Goal: Communication & Community: Answer question/provide support

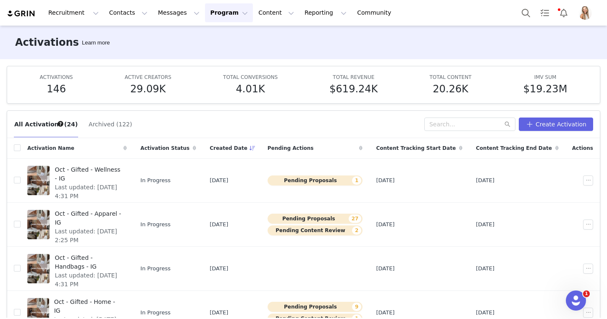
scroll to position [47, 0]
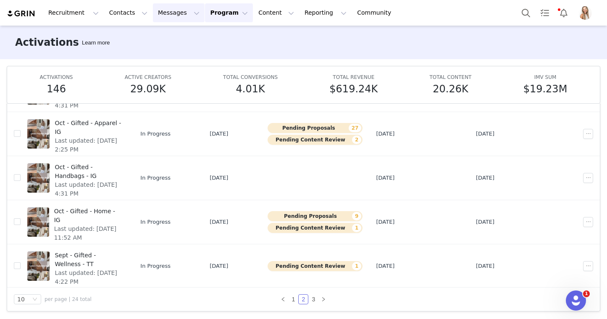
click at [179, 10] on button "Messages Messages" at bounding box center [179, 12] width 52 height 19
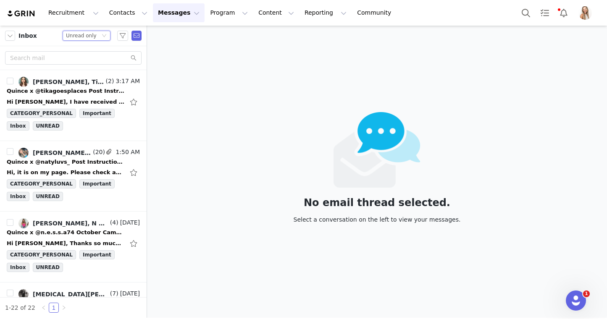
scroll to position [72, 0]
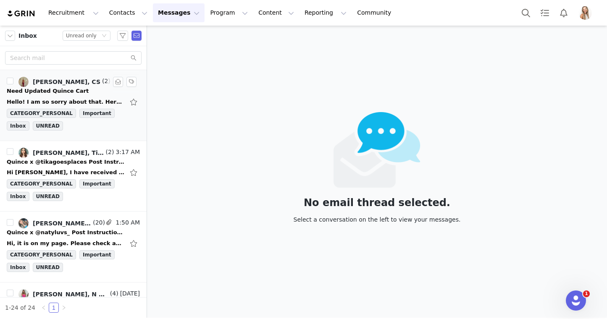
click at [53, 88] on div "Need Updated Quince Cart" at bounding box center [48, 91] width 82 height 8
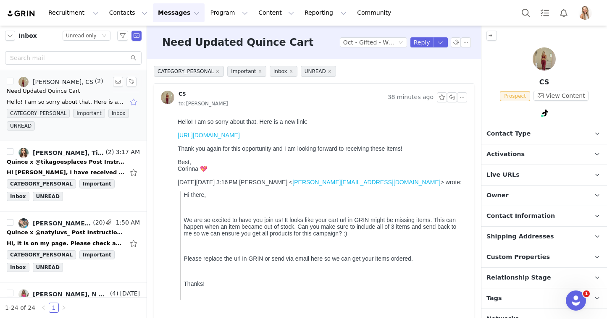
click at [134, 100] on button "button" at bounding box center [134, 101] width 11 height 13
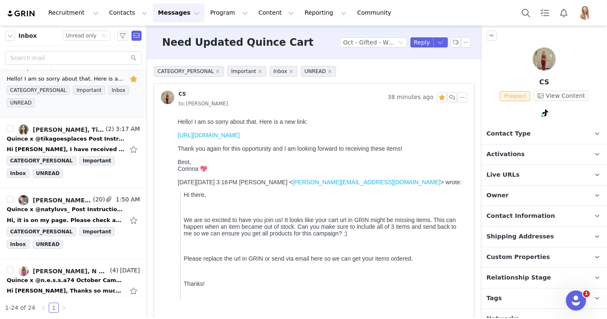
scroll to position [27, 0]
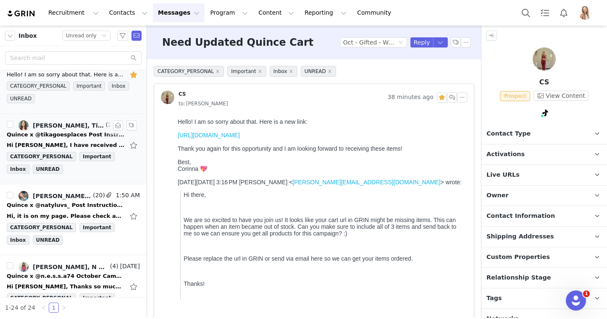
click at [83, 134] on div "Quince x @tikagoesplaces Post Instructions!" at bounding box center [66, 135] width 118 height 8
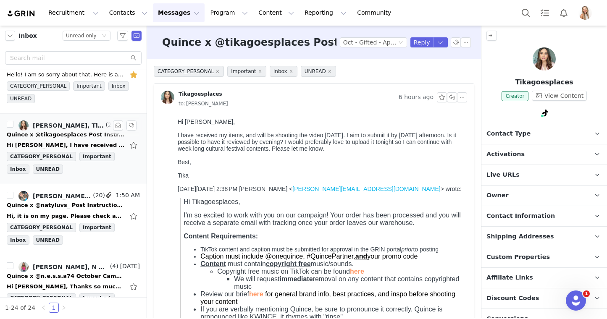
scroll to position [0, 0]
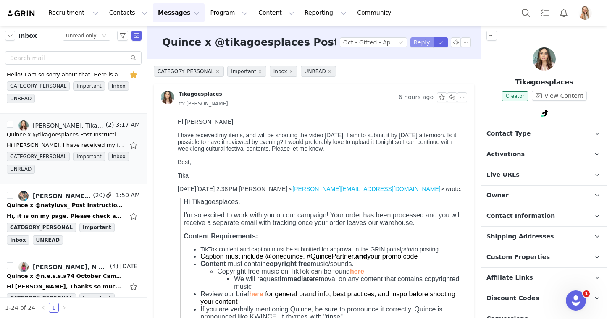
click at [415, 47] on button "Reply" at bounding box center [421, 42] width 23 height 10
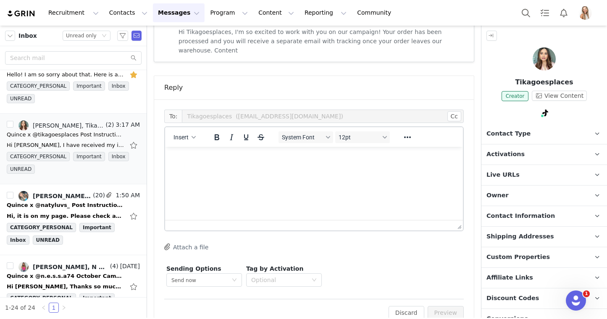
scroll to position [549, 0]
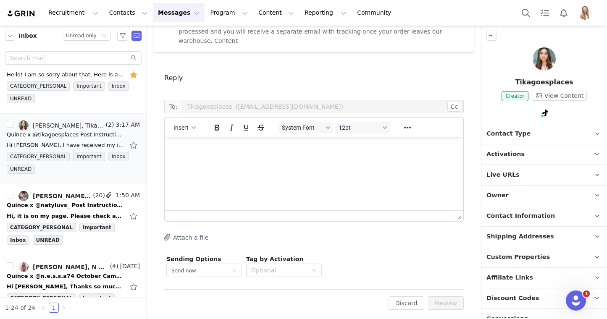
click at [264, 160] on html at bounding box center [314, 148] width 298 height 23
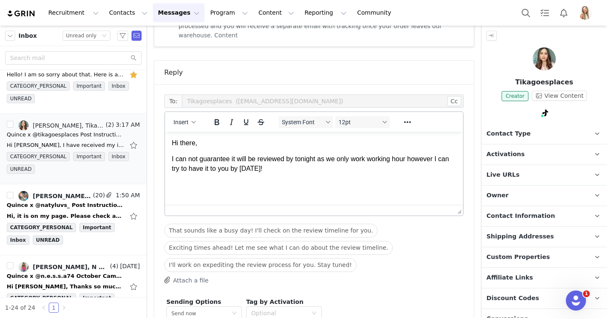
scroll to position [598, 0]
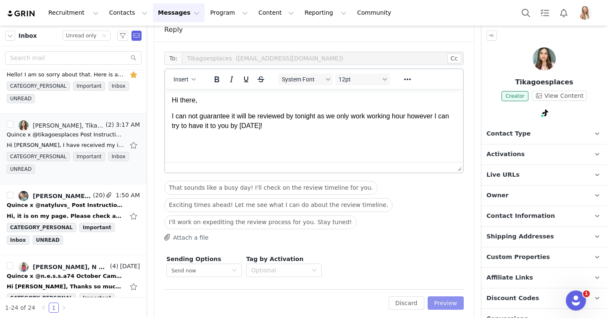
click at [448, 297] on button "Preview" at bounding box center [446, 303] width 37 height 13
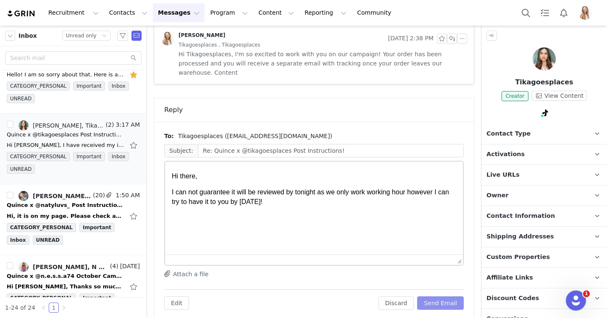
scroll to position [0, 0]
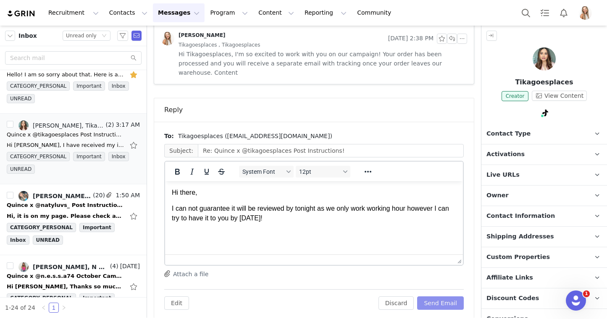
click at [450, 297] on button "Send Email" at bounding box center [440, 303] width 47 height 13
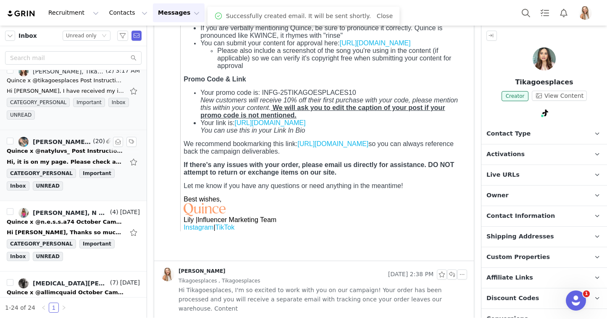
scroll to position [82, 0]
click at [81, 213] on div "Lily Goldberg, N E S S A" at bounding box center [71, 212] width 76 height 7
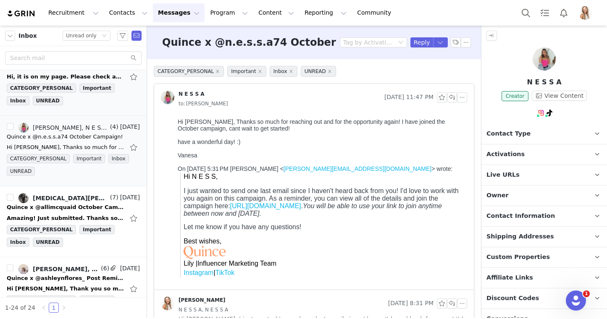
scroll to position [199, 0]
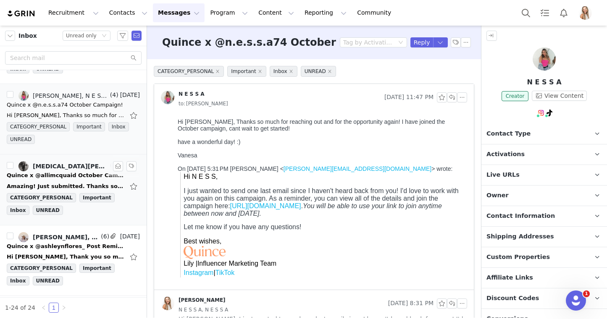
click at [75, 166] on div "Alli Mcquaid, Lily Goldberg" at bounding box center [71, 166] width 76 height 7
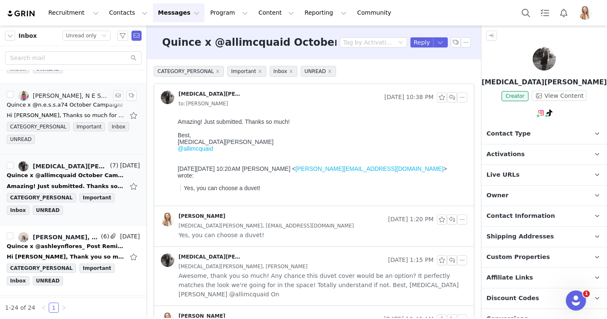
scroll to position [269, 0]
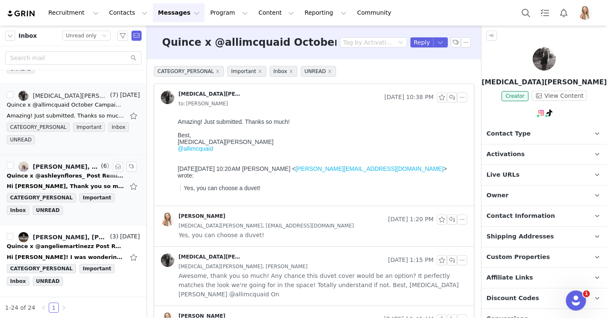
click at [74, 174] on div "Quince x @ashleynflores_ Post Reminder!" at bounding box center [66, 176] width 118 height 8
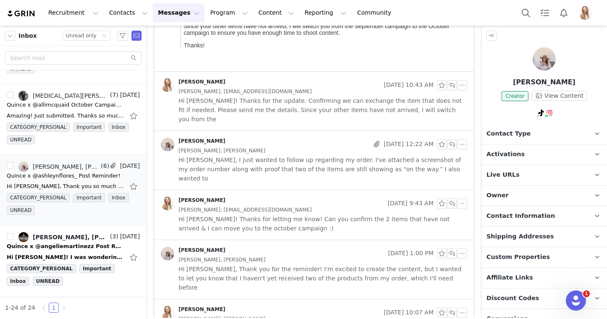
scroll to position [0, 0]
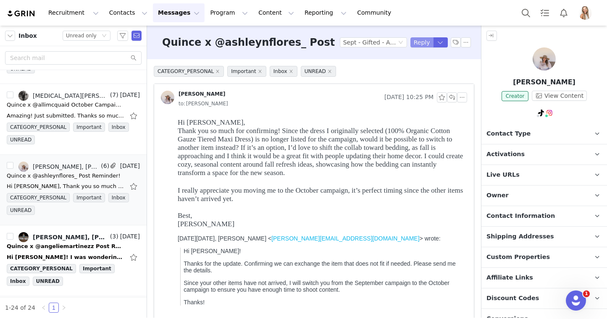
click at [422, 43] on button "Reply" at bounding box center [421, 42] width 23 height 10
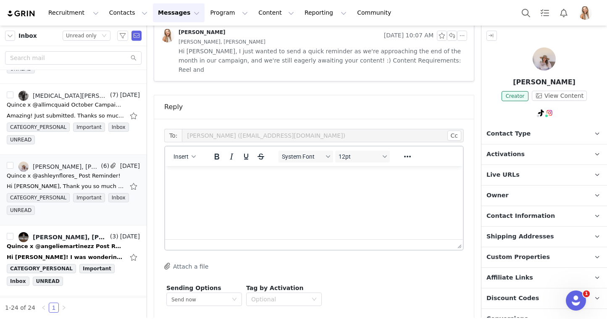
scroll to position [536, 0]
click at [315, 188] on html at bounding box center [314, 176] width 298 height 23
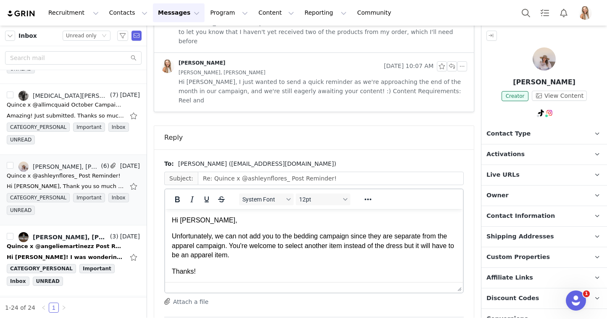
scroll to position [0, 0]
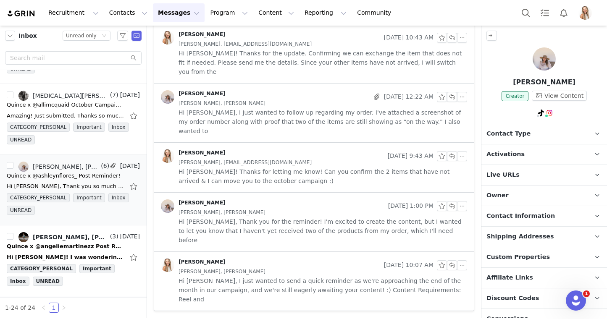
scroll to position [268, 0]
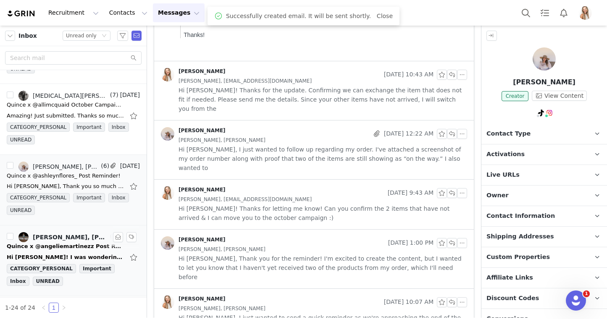
click at [63, 242] on link "Angelie Martinez, Angelie Martinez, Lily Goldberg" at bounding box center [63, 237] width 90 height 10
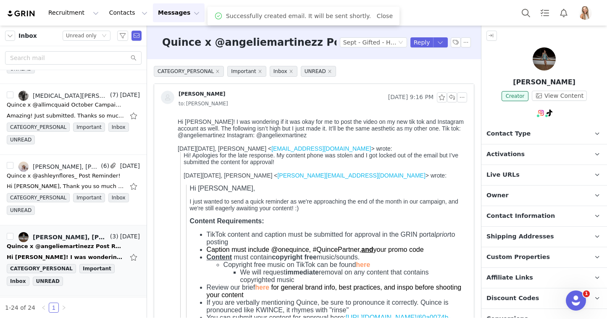
scroll to position [0, 0]
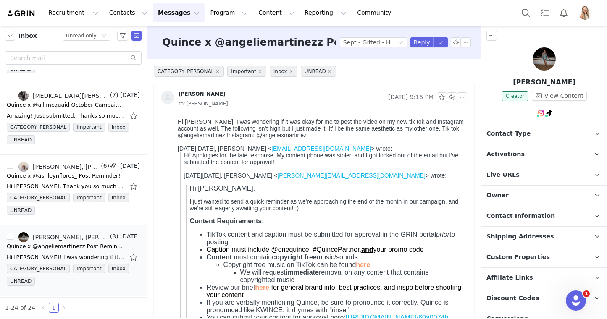
click at [512, 157] on span "Activations" at bounding box center [505, 154] width 38 height 9
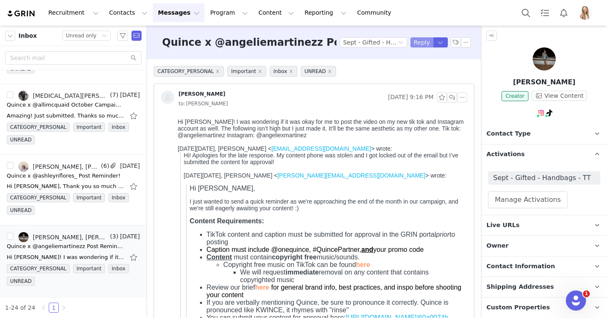
click at [421, 45] on button "Reply" at bounding box center [421, 42] width 23 height 10
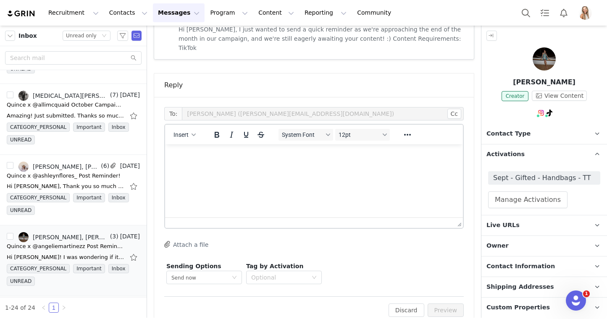
scroll to position [613, 0]
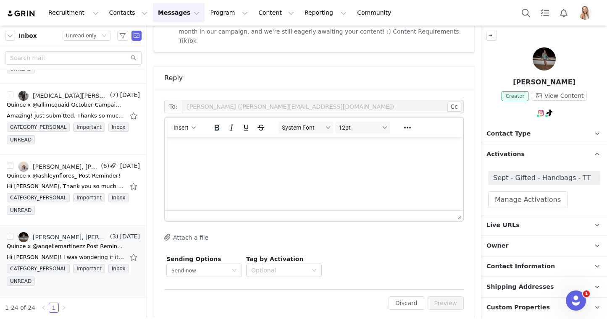
click at [301, 160] on html at bounding box center [314, 148] width 298 height 23
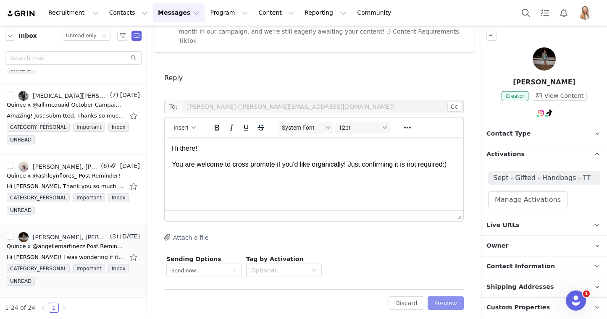
click at [449, 297] on button "Preview" at bounding box center [446, 303] width 37 height 13
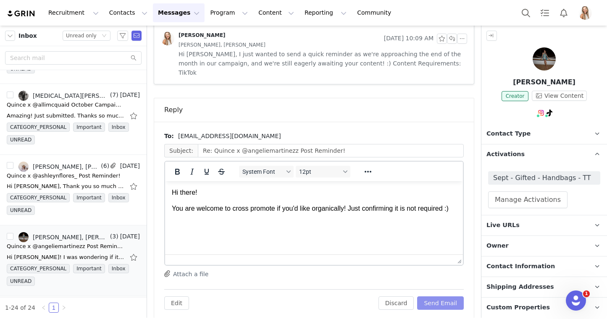
scroll to position [0, 0]
click at [452, 297] on button "Send Email" at bounding box center [440, 303] width 47 height 13
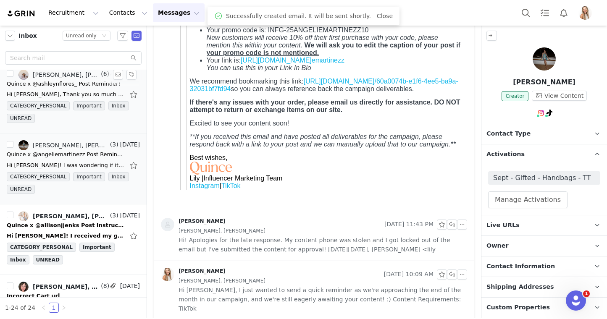
scroll to position [371, 0]
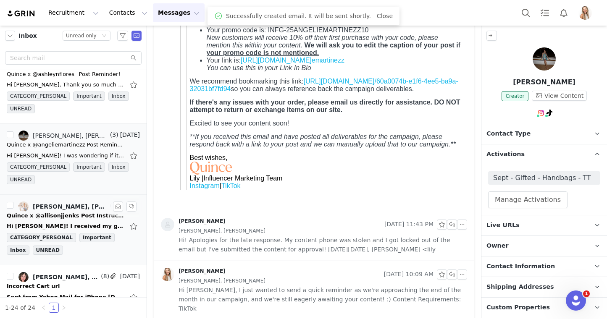
click at [65, 212] on div "Quince x @allisonjjenks Post Instructions!" at bounding box center [66, 216] width 118 height 8
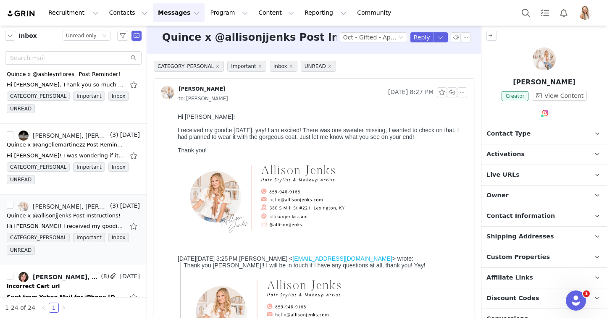
scroll to position [7, 0]
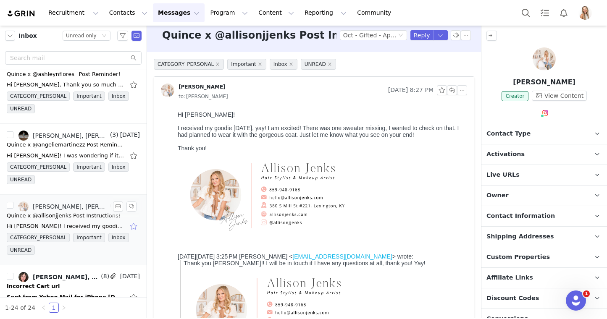
click at [137, 225] on button "button" at bounding box center [134, 226] width 11 height 13
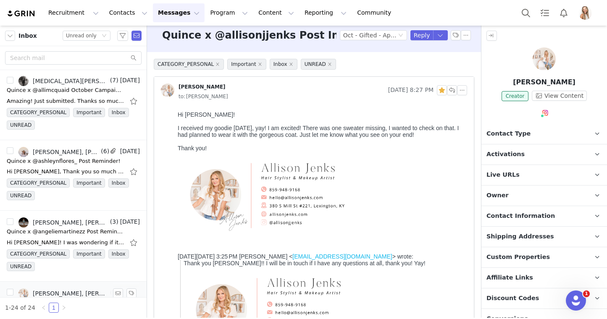
scroll to position [0, 0]
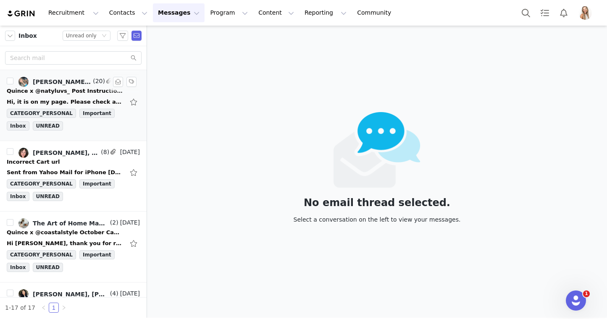
click at [78, 84] on div "[PERSON_NAME] 🪽, [PERSON_NAME], [PERSON_NAME]" at bounding box center [62, 82] width 58 height 7
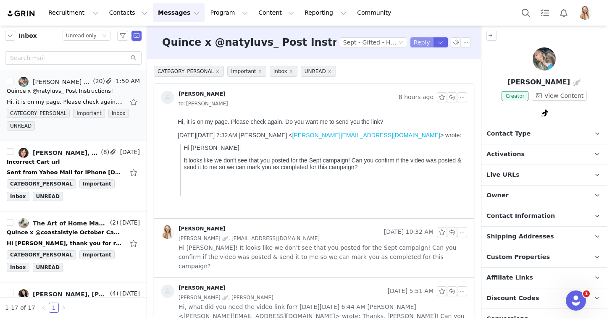
click at [422, 45] on button "Reply" at bounding box center [421, 42] width 23 height 10
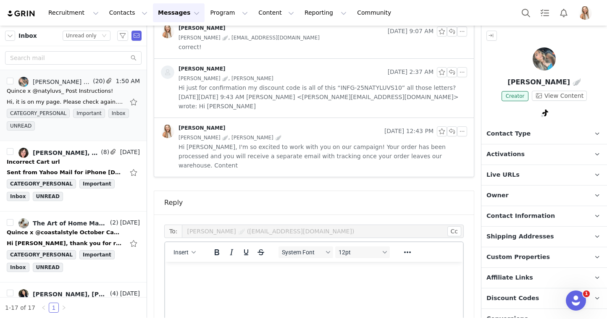
scroll to position [1073, 0]
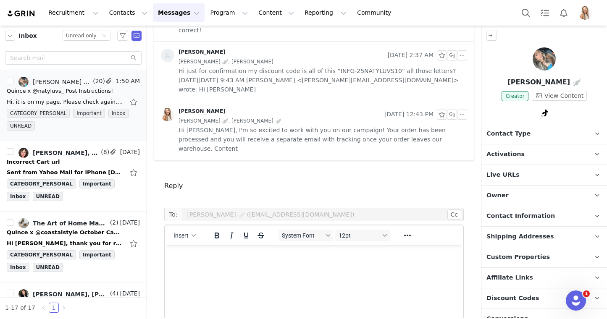
click at [312, 268] on html at bounding box center [314, 256] width 298 height 23
click at [297, 257] on p "Yes, if you could send me the link that wold be great, thanks!" at bounding box center [314, 256] width 284 height 9
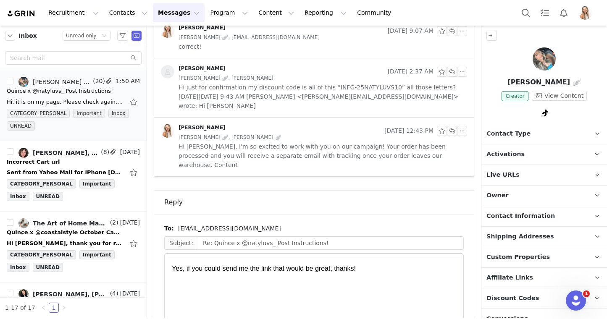
scroll to position [0, 0]
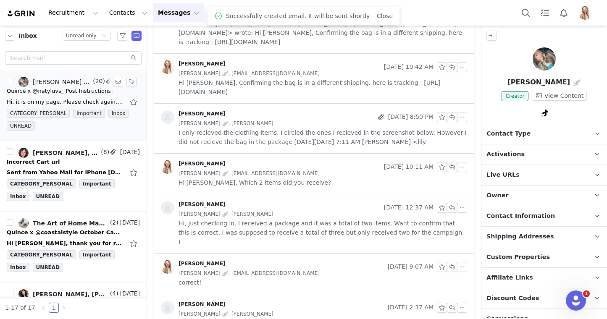
scroll to position [16, 0]
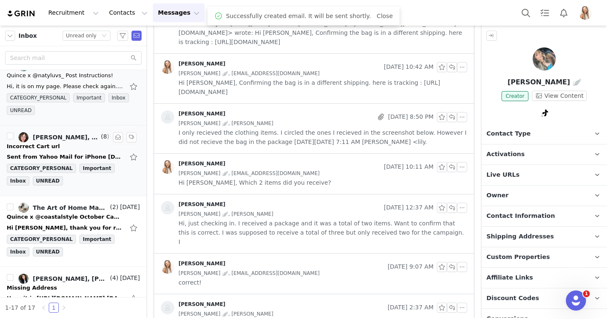
click at [75, 142] on div "Incorrect Cart url" at bounding box center [73, 146] width 133 height 8
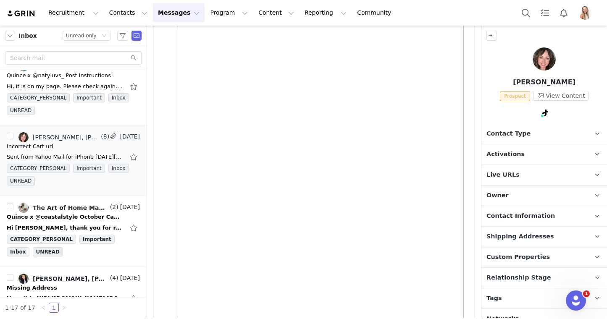
scroll to position [376, 0]
click at [135, 157] on button "button" at bounding box center [134, 156] width 11 height 13
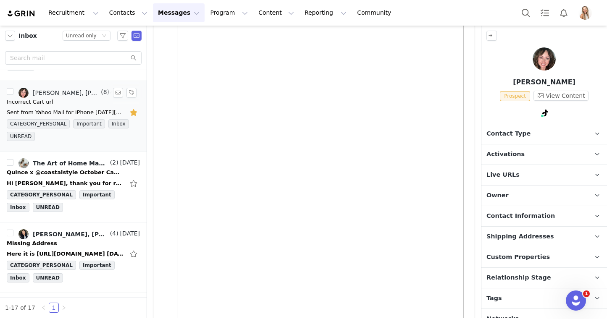
scroll to position [61, 0]
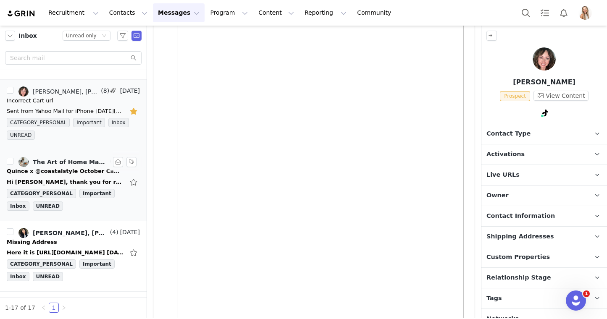
click at [79, 165] on div "The Art of Home Making, Lily Goldberg" at bounding box center [71, 162] width 76 height 7
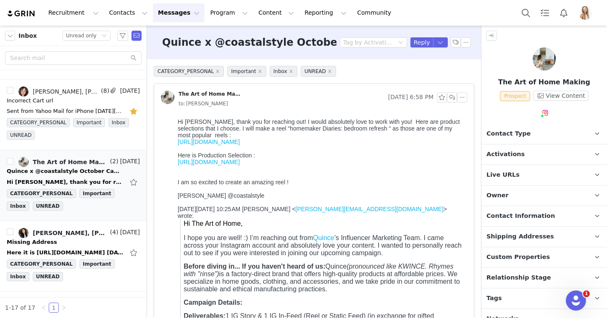
scroll to position [0, 0]
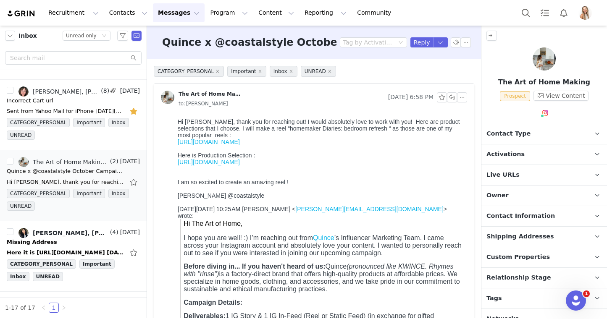
click at [509, 152] on span "Activations" at bounding box center [505, 154] width 38 height 9
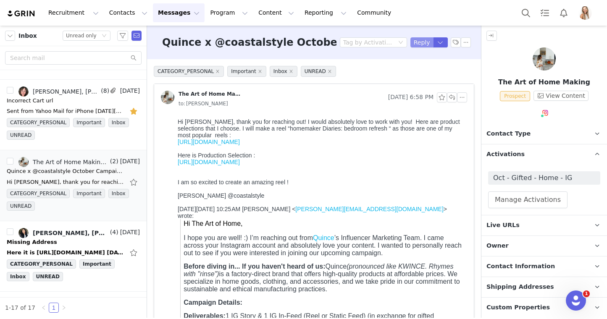
click at [420, 45] on button "Reply" at bounding box center [421, 42] width 23 height 10
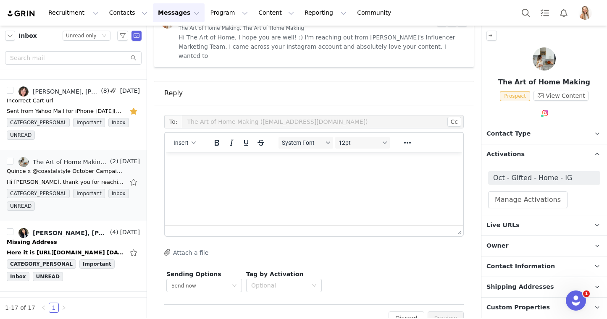
scroll to position [464, 0]
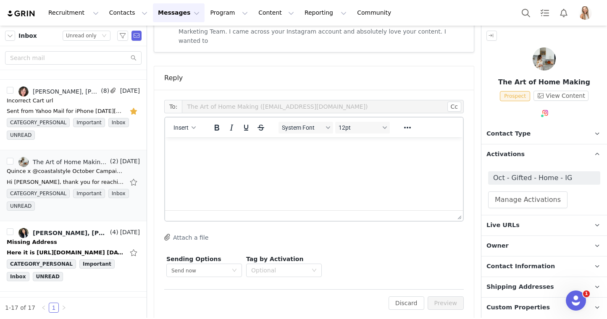
click at [319, 160] on html at bounding box center [314, 148] width 298 height 23
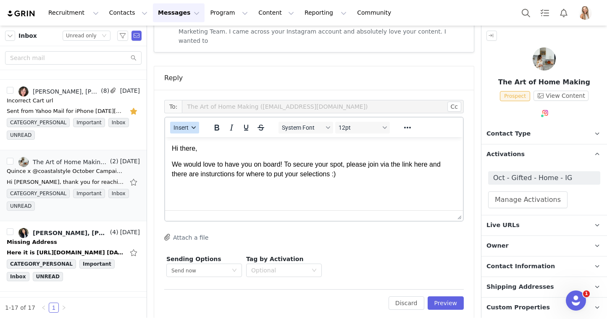
click at [179, 124] on span "Insert" at bounding box center [180, 127] width 15 height 7
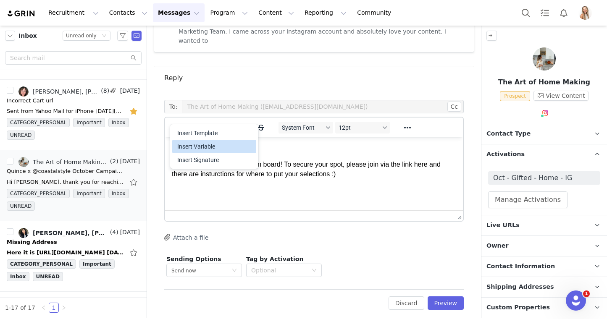
click at [192, 143] on div "Insert Variable" at bounding box center [215, 147] width 76 height 10
select select
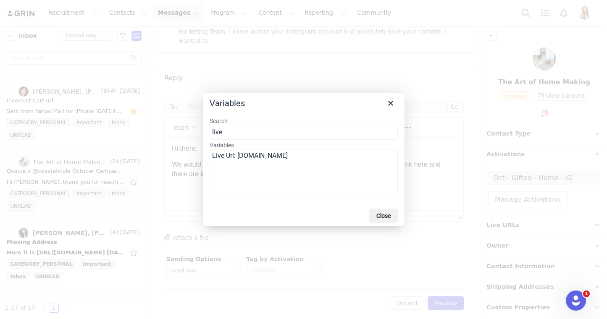
type input "live"
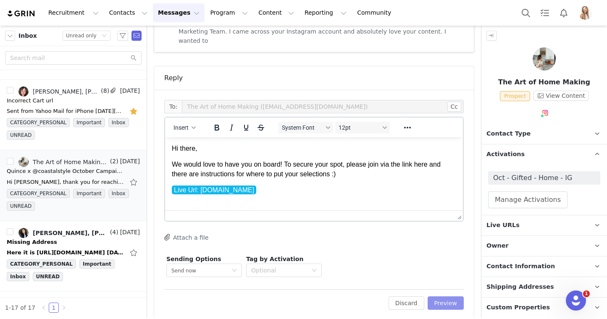
click at [442, 297] on button "Preview" at bounding box center [446, 303] width 37 height 13
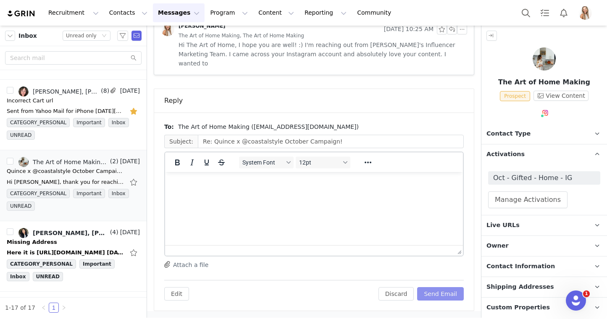
scroll to position [432, 0]
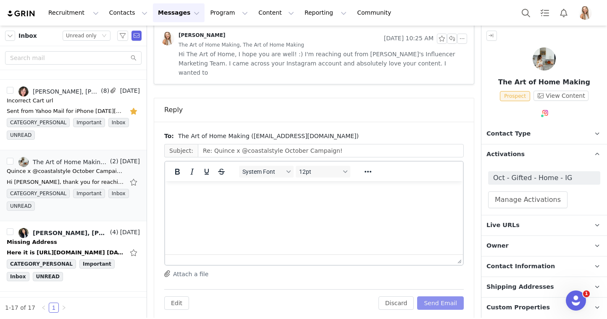
click at [448, 297] on button "Send Email" at bounding box center [440, 303] width 47 height 13
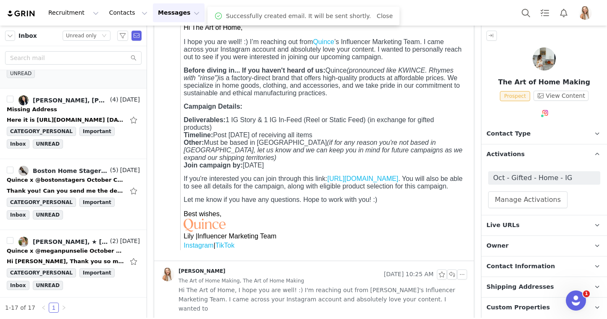
scroll to position [206, 0]
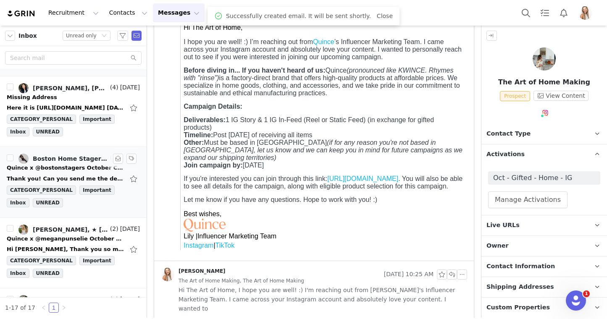
click at [71, 168] on div "Quince x @bostonstagers October Campaign!" at bounding box center [66, 168] width 118 height 8
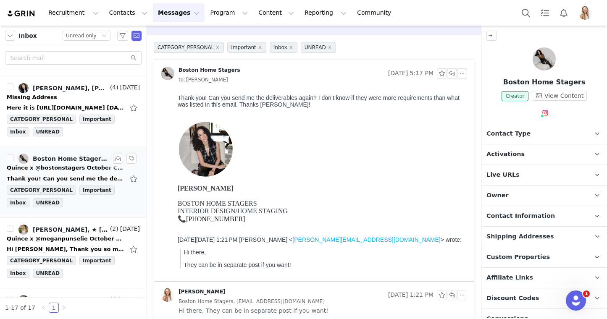
scroll to position [0, 0]
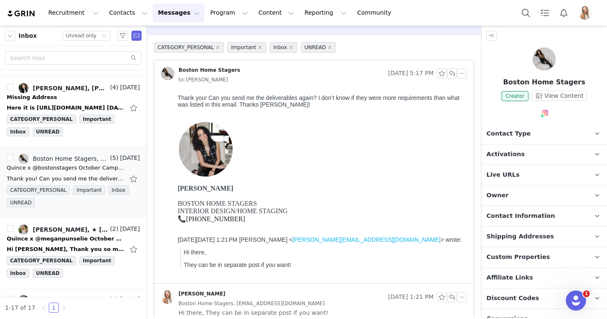
click at [498, 155] on span "Activations" at bounding box center [505, 154] width 38 height 9
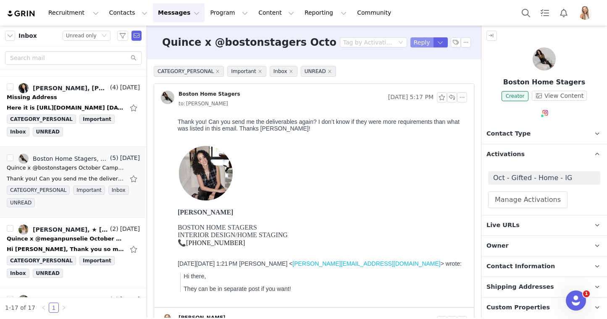
click at [423, 39] on button "Reply" at bounding box center [421, 42] width 23 height 10
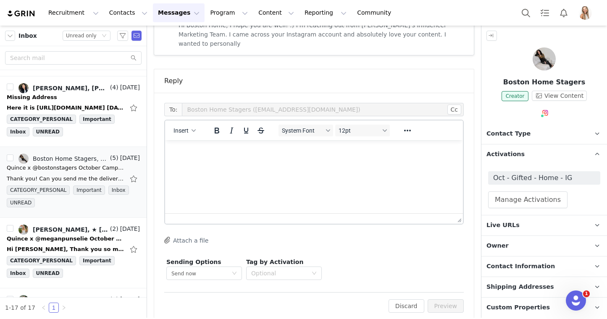
scroll to position [474, 0]
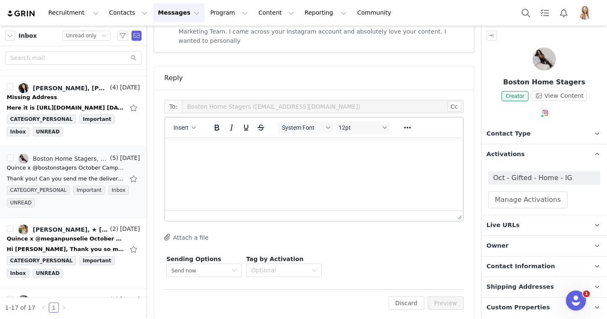
click at [303, 160] on html at bounding box center [314, 148] width 298 height 23
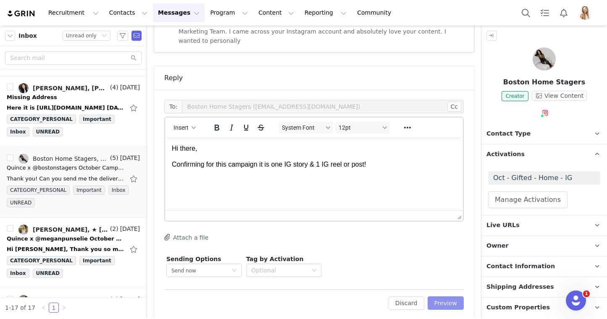
click at [454, 297] on button "Preview" at bounding box center [446, 303] width 37 height 13
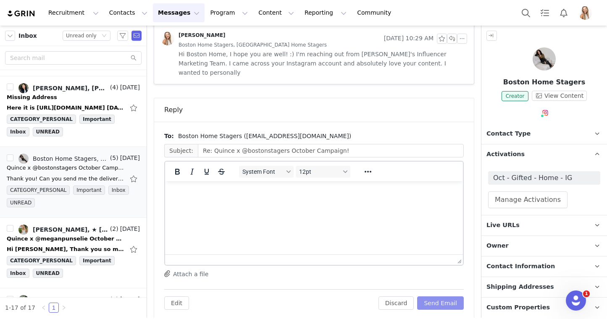
click at [453, 297] on button "Send Email" at bounding box center [440, 303] width 47 height 13
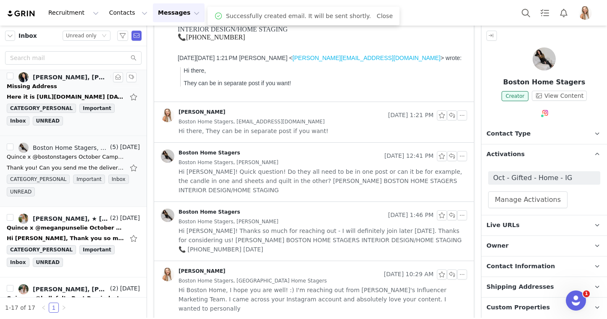
scroll to position [218, 0]
click at [71, 216] on div "Lily Goldberg, ★ Megan Punselie ★" at bounding box center [71, 218] width 76 height 7
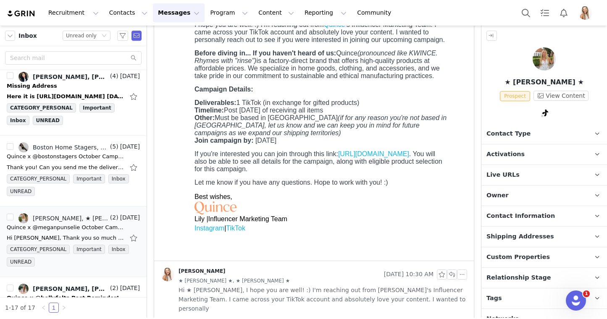
scroll to position [0, 0]
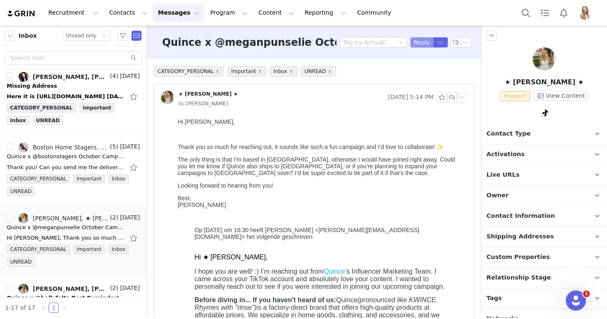
click at [425, 42] on button "Reply" at bounding box center [421, 42] width 23 height 10
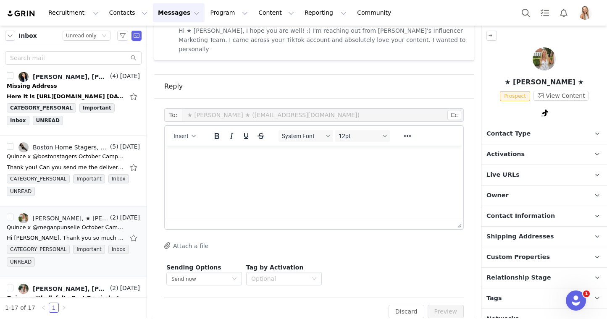
scroll to position [515, 0]
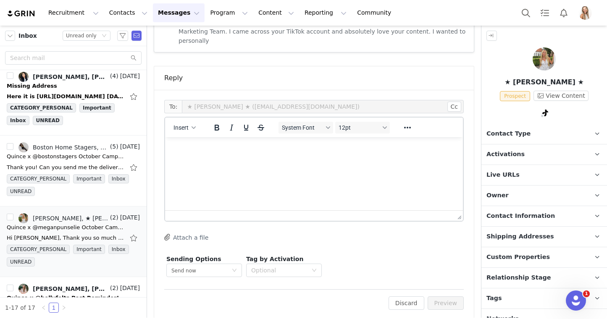
click at [185, 127] on div "Insert System Font 12pt To open the popup, press Shift+Enter To open the popup,…" at bounding box center [314, 128] width 298 height 20
click at [185, 122] on button "Insert" at bounding box center [184, 128] width 29 height 12
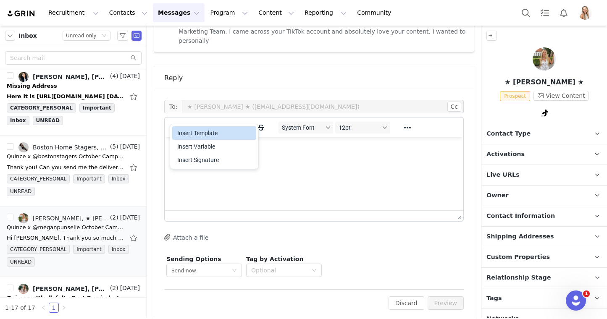
click at [193, 132] on div "Insert Template" at bounding box center [215, 133] width 76 height 10
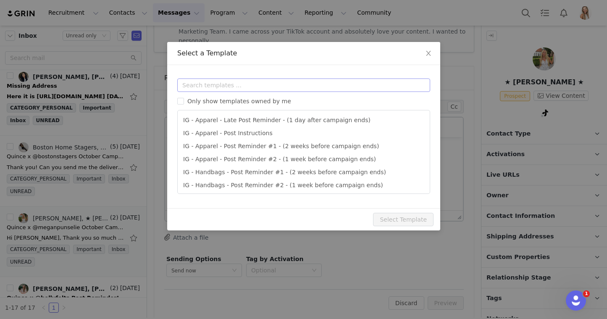
scroll to position [0, 0]
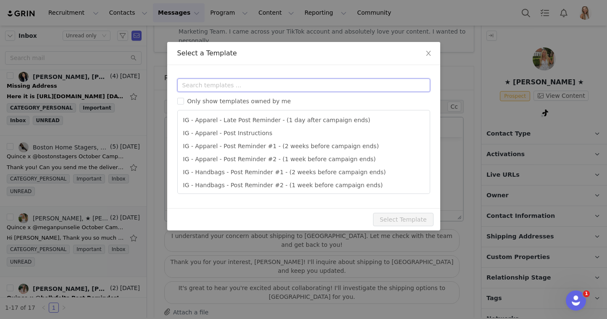
click at [213, 84] on input "text" at bounding box center [303, 85] width 253 height 13
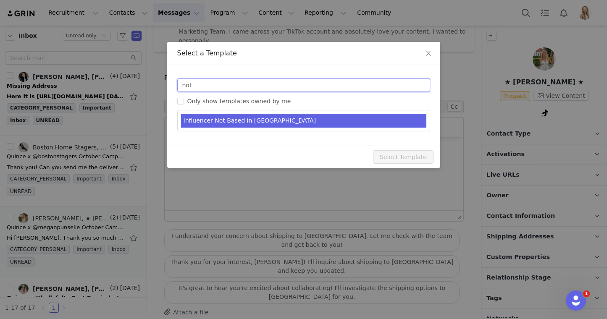
type input "not"
type input "RE: Quince Campaign!"
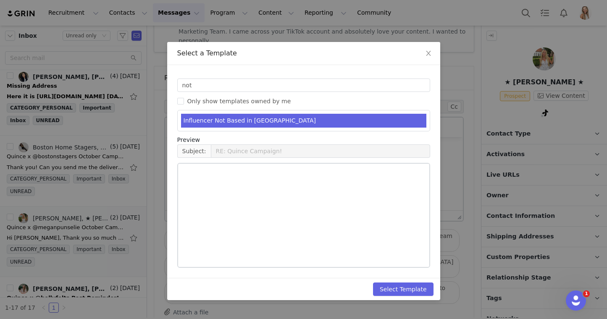
click at [219, 120] on li "Influencer Not Based in USA" at bounding box center [303, 121] width 245 height 14
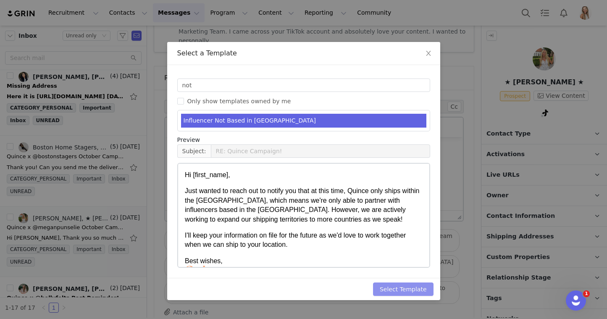
click at [409, 287] on button "Select Template" at bounding box center [403, 289] width 60 height 13
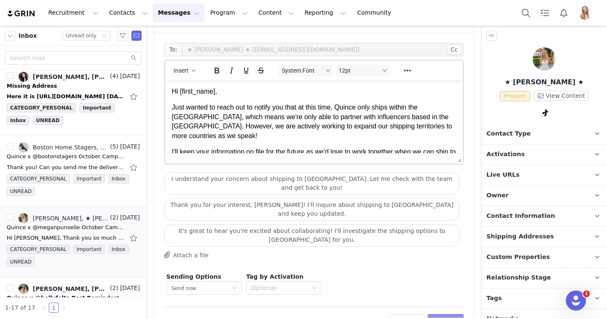
click at [449, 314] on button "Preview" at bounding box center [446, 320] width 37 height 13
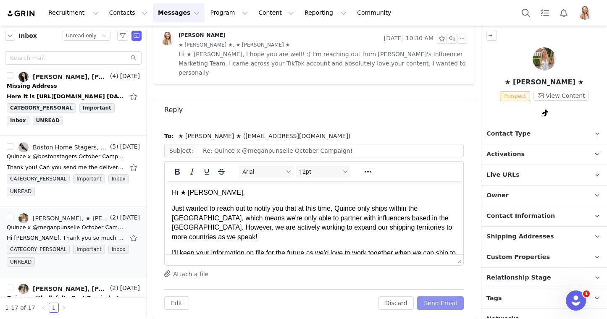
click at [454, 297] on button "Send Email" at bounding box center [440, 303] width 47 height 13
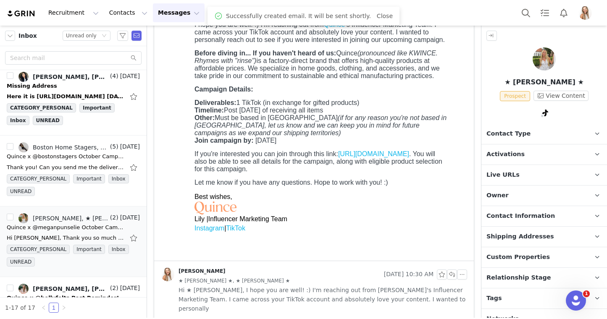
click at [515, 281] on span "Relationship Stage" at bounding box center [518, 277] width 65 height 9
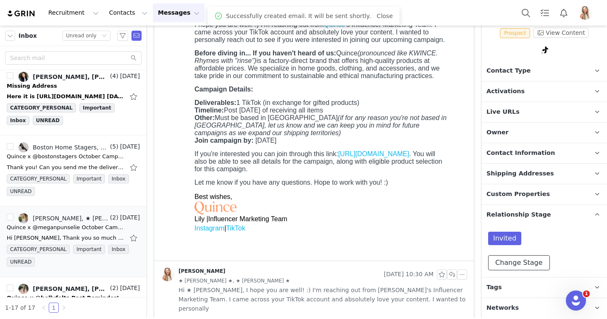
click at [517, 265] on button "Change Stage" at bounding box center [519, 262] width 62 height 15
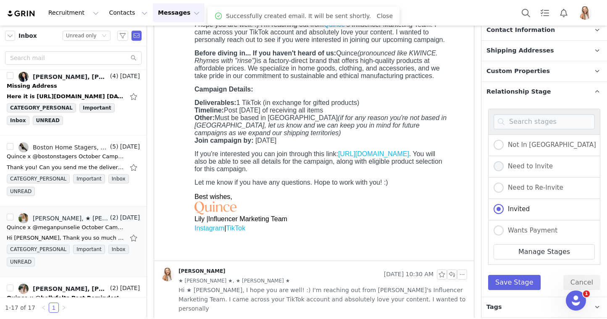
scroll to position [196, 0]
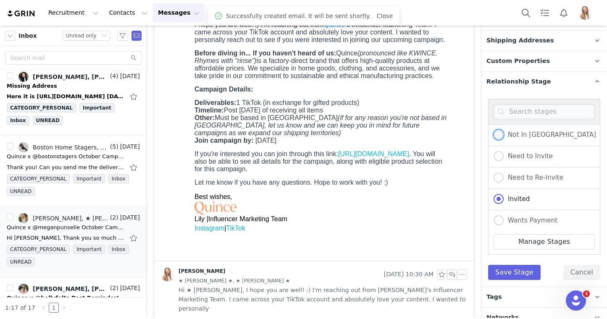
click at [525, 132] on span "Not In USA" at bounding box center [550, 135] width 92 height 8
click at [504, 132] on input "Not In USA" at bounding box center [499, 135] width 10 height 11
radio input "true"
radio input "false"
click at [521, 270] on button "Save Stage" at bounding box center [514, 272] width 53 height 15
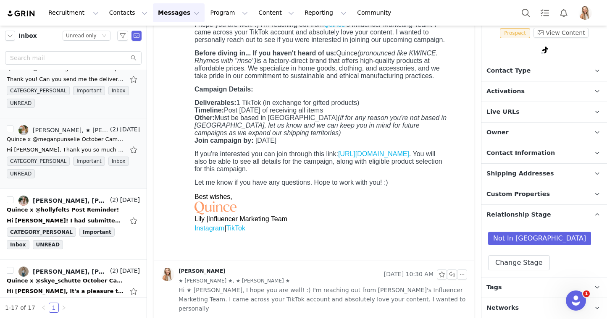
scroll to position [326, 0]
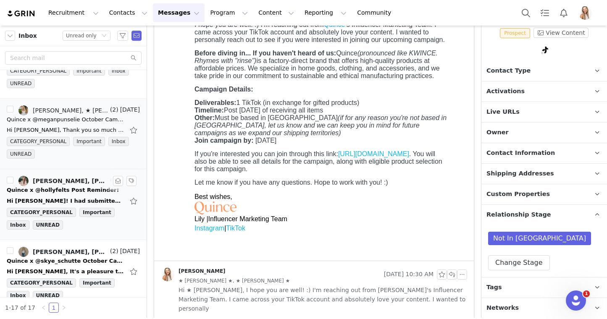
click at [71, 184] on link "Holly Felts, Lily Goldberg" at bounding box center [63, 181] width 90 height 10
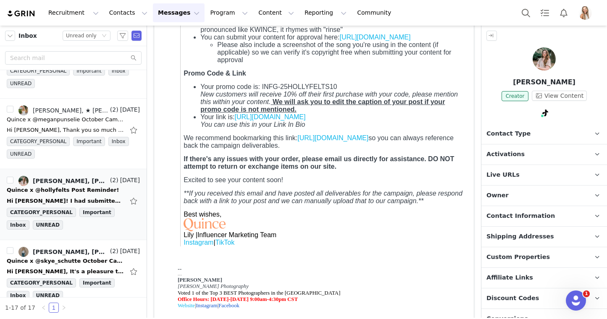
scroll to position [0, 0]
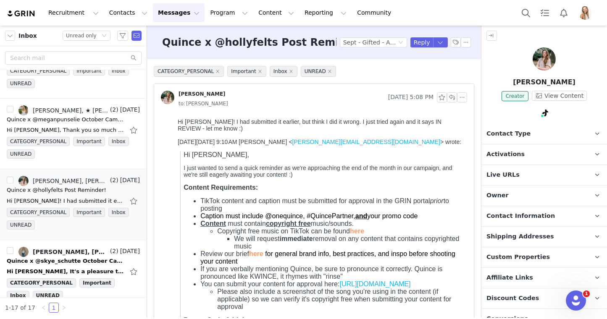
click at [488, 152] on span "Activations" at bounding box center [505, 154] width 38 height 9
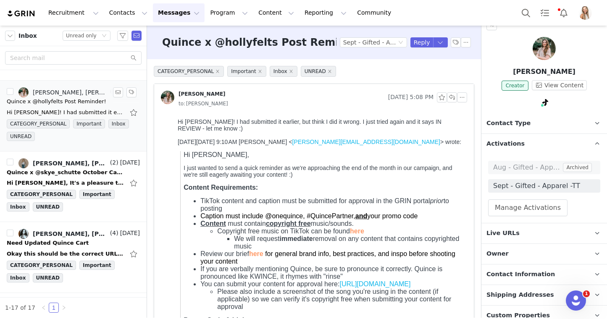
scroll to position [426, 0]
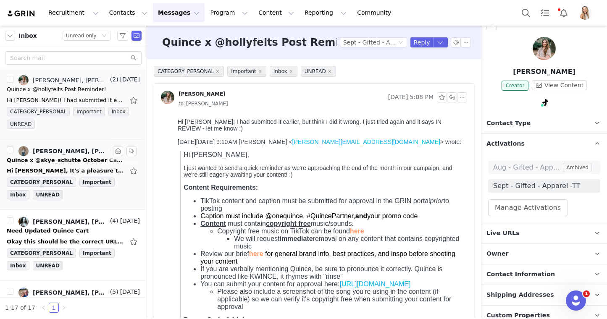
click at [66, 156] on div "Quince x @skye_schutte October Campaign!" at bounding box center [66, 160] width 118 height 8
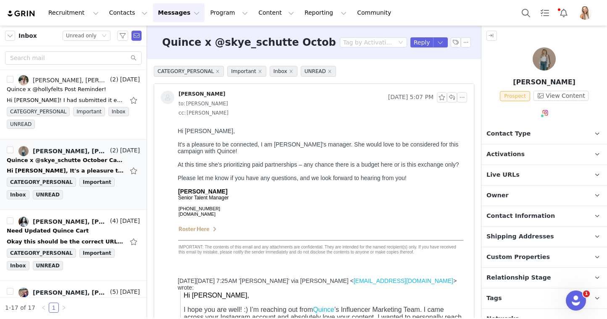
scroll to position [0, 0]
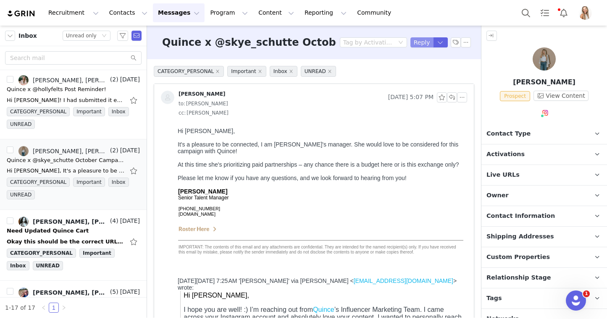
click at [418, 42] on button "Reply" at bounding box center [421, 42] width 23 height 10
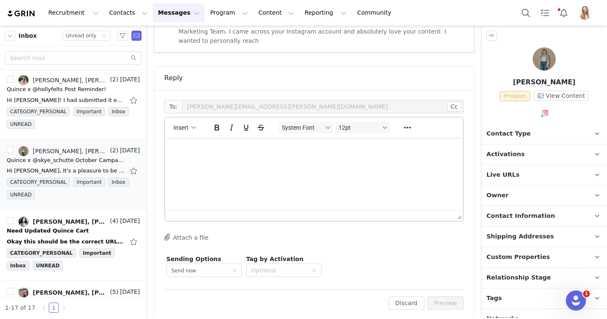
click at [270, 160] on html at bounding box center [314, 148] width 298 height 23
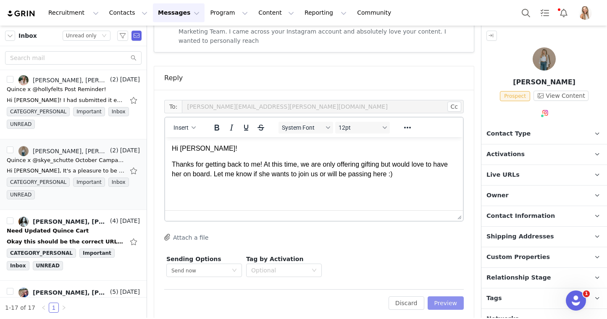
click at [445, 297] on button "Preview" at bounding box center [446, 303] width 37 height 13
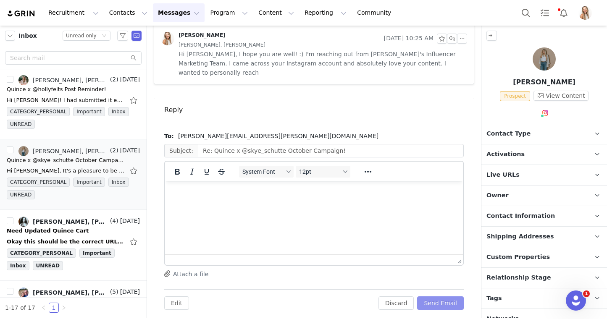
click at [457, 297] on button "Send Email" at bounding box center [440, 303] width 47 height 13
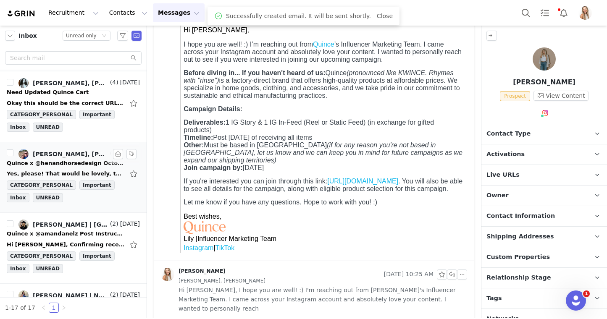
scroll to position [573, 0]
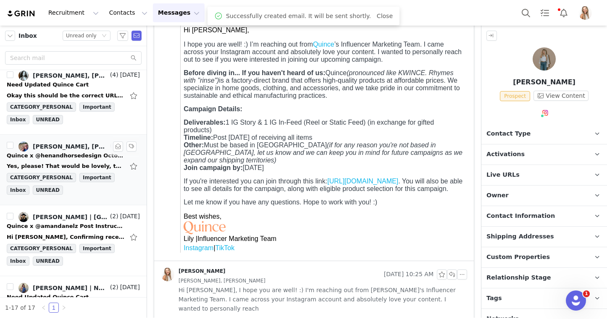
click at [65, 165] on div "Yes, please! That would be lovely, thank you. Kind Regards, Susan Scampini Hen …" at bounding box center [66, 166] width 118 height 8
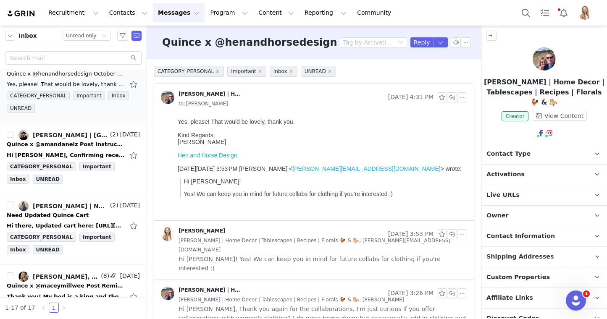
scroll to position [671, 0]
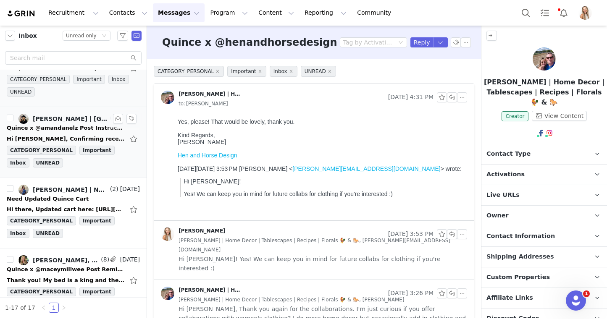
click at [62, 134] on div "Hi Lily, Confirming receipt of the above and will keep these notes on our end! …" at bounding box center [73, 138] width 133 height 13
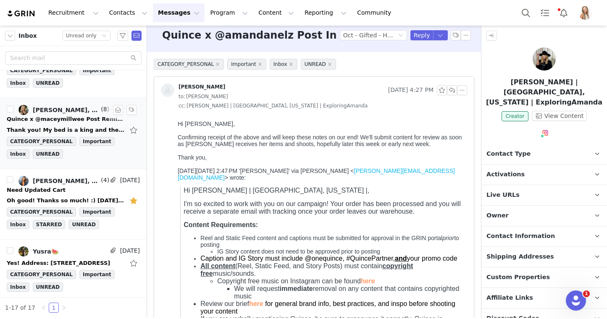
scroll to position [838, 0]
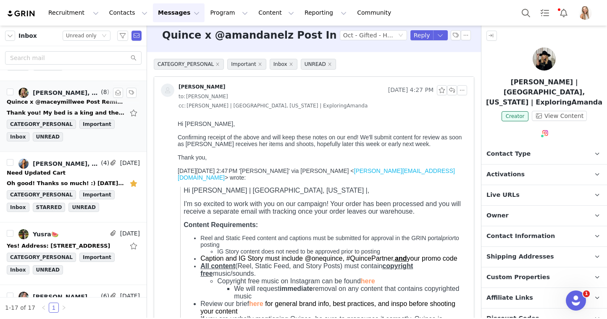
click at [70, 174] on div "Need Updated Cart" at bounding box center [73, 173] width 133 height 8
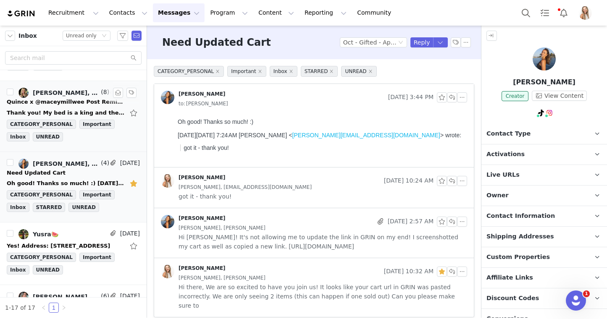
scroll to position [0, 0]
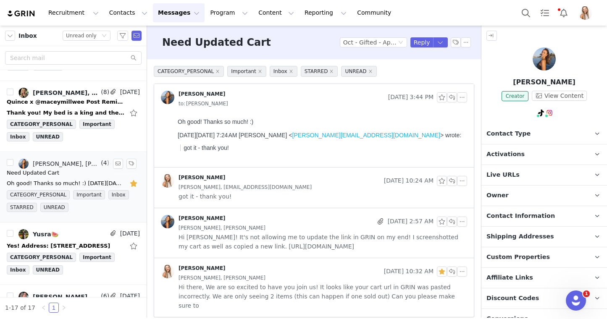
click at [133, 186] on button "button" at bounding box center [134, 183] width 11 height 13
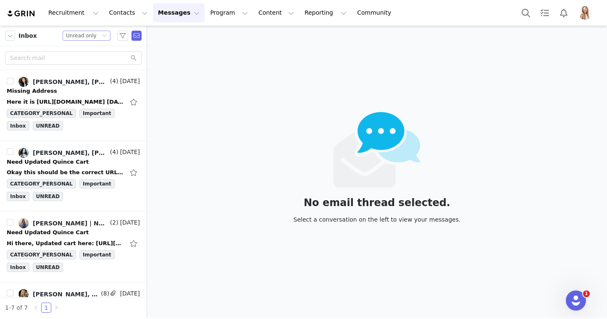
click at [73, 36] on div "Unread only" at bounding box center [81, 35] width 31 height 9
click at [79, 51] on li "All threads" at bounding box center [87, 50] width 48 height 13
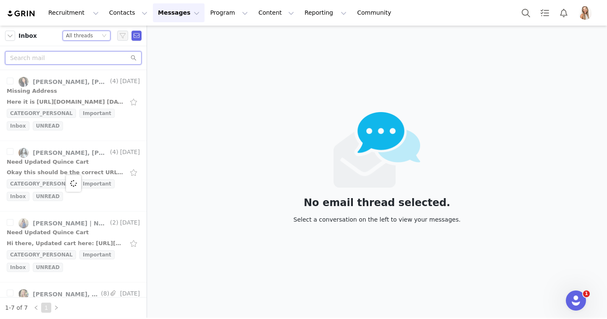
click at [78, 59] on input "text" at bounding box center [73, 57] width 137 height 13
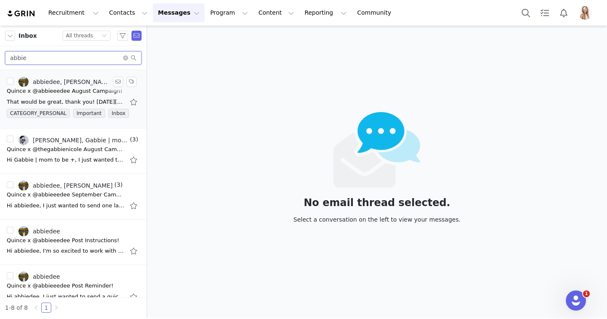
type input "abbie"
click at [56, 92] on div "Quince x @abbieeedee August Campaign!" at bounding box center [65, 91] width 116 height 8
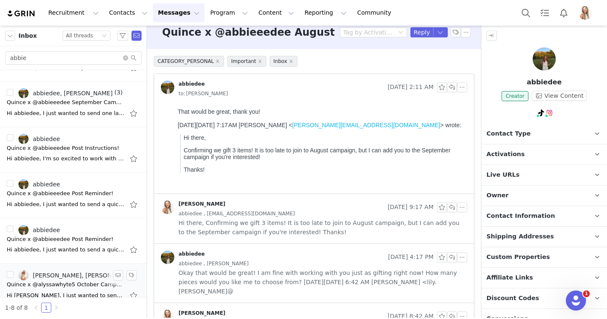
scroll to position [150, 0]
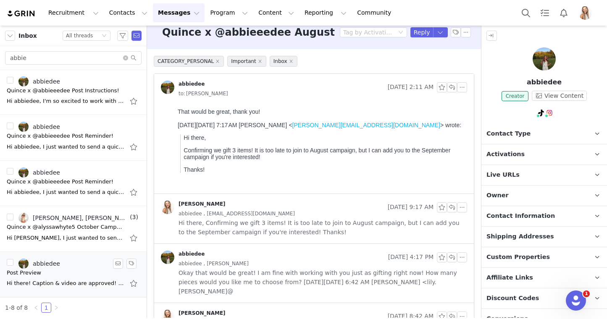
click at [59, 273] on div "Post Preview" at bounding box center [73, 273] width 133 height 8
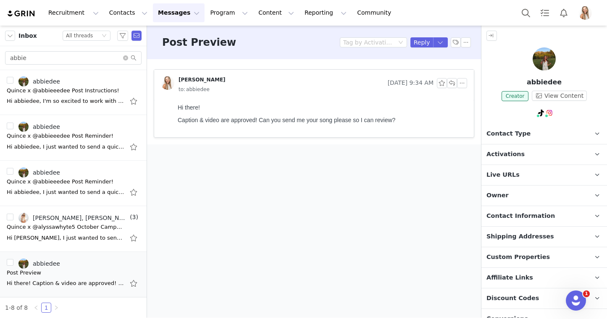
scroll to position [0, 0]
click at [419, 43] on button "Reply" at bounding box center [421, 42] width 23 height 10
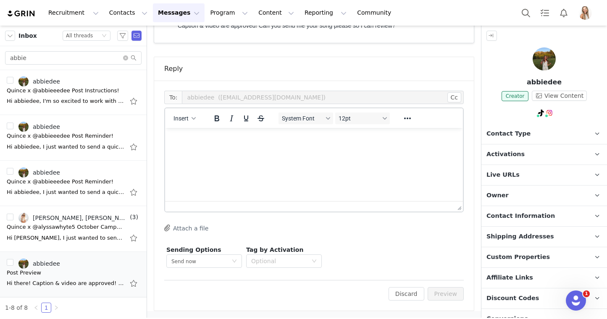
click at [300, 151] on html at bounding box center [314, 139] width 298 height 23
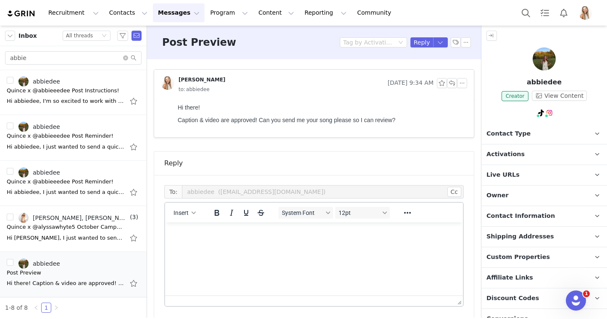
click at [301, 240] on html at bounding box center [314, 234] width 298 height 23
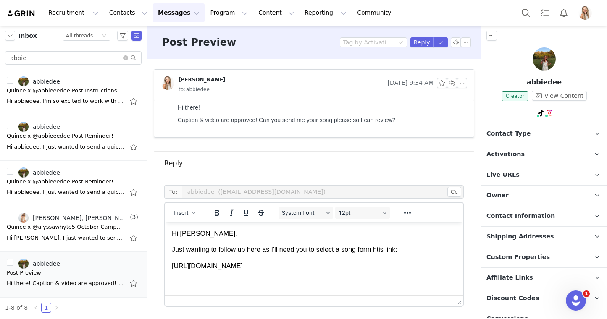
click at [383, 252] on p "Just wanting to follow up here as I'll need you to select a song form htis link:" at bounding box center [314, 249] width 284 height 9
click at [370, 250] on p "Just wanting to follow up here as I'll need you to select a song form this link:" at bounding box center [314, 249] width 284 height 9
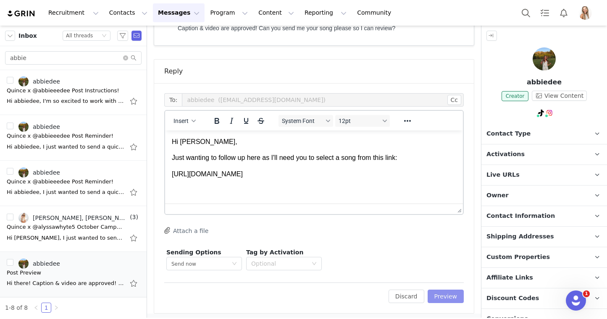
click at [442, 298] on button "Preview" at bounding box center [446, 296] width 37 height 13
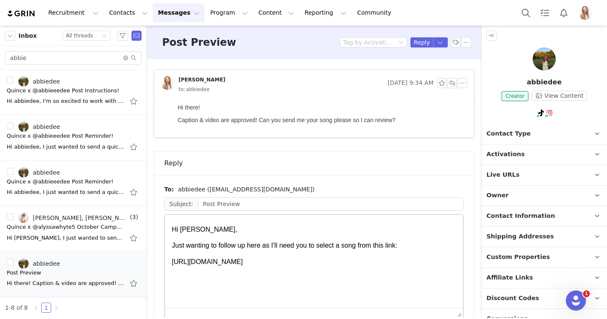
scroll to position [0, 0]
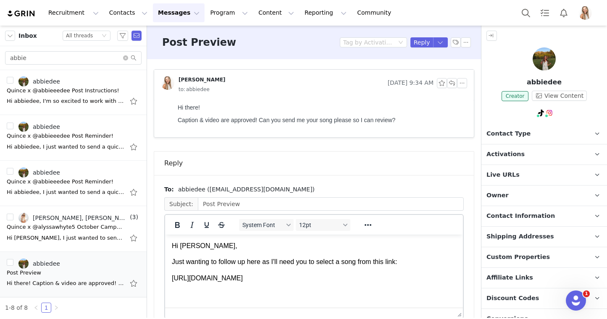
click at [445, 290] on html "Hi Abbie, Just wanting to follow up here as I'll need you to select a song from…" at bounding box center [314, 262] width 298 height 55
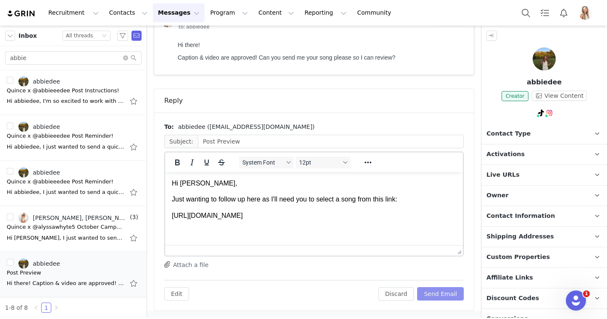
click at [451, 294] on button "Send Email" at bounding box center [440, 293] width 47 height 13
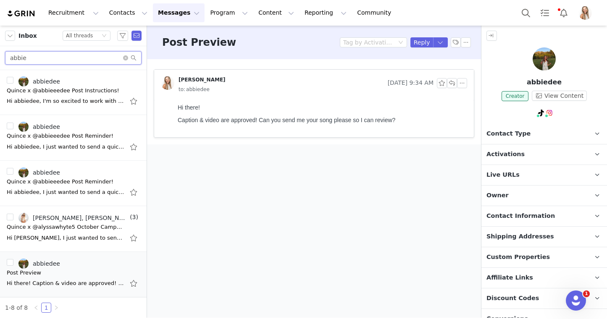
click at [91, 59] on input "abbie" at bounding box center [73, 57] width 137 height 13
paste input "info@mathi-media.com"
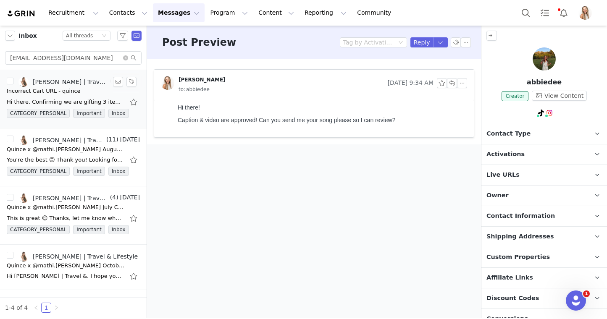
click at [70, 90] on div "Incorrect Cart URL - quince" at bounding box center [44, 91] width 74 height 8
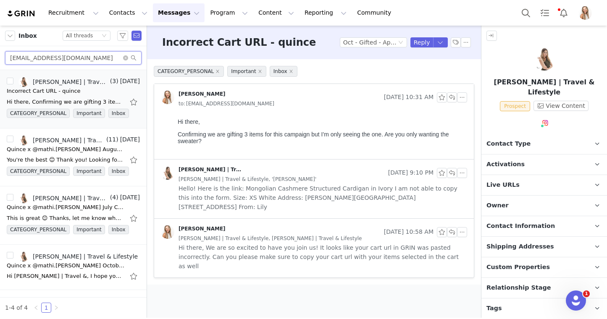
click at [85, 55] on input "info@mathi-media.com" at bounding box center [73, 57] width 137 height 13
paste input "menaababyy@gmail"
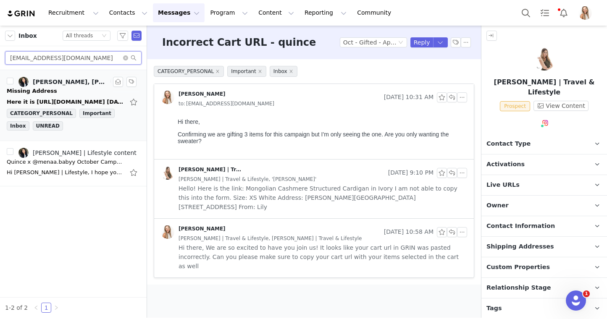
type input "menaababyy@gmail.com"
click at [68, 87] on div "Missing Address" at bounding box center [73, 91] width 133 height 8
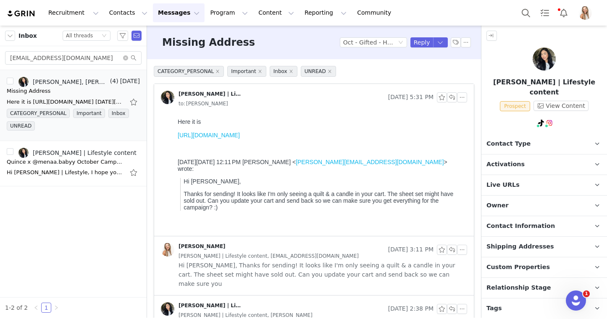
click at [240, 133] on link "https://www.quince.com/checkout?checkoutId=b8dc27c4-0111-4e80-a6e5-82f771e88a02…" at bounding box center [209, 135] width 62 height 7
click at [417, 44] on button "Reply" at bounding box center [421, 42] width 23 height 10
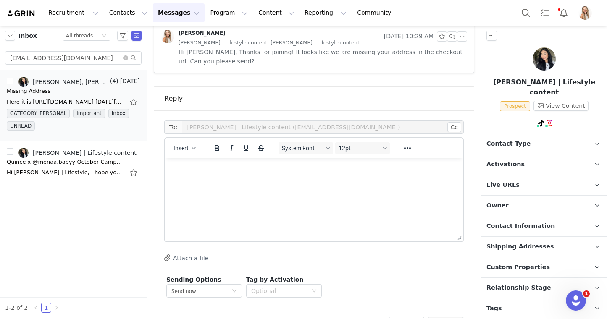
scroll to position [343, 0]
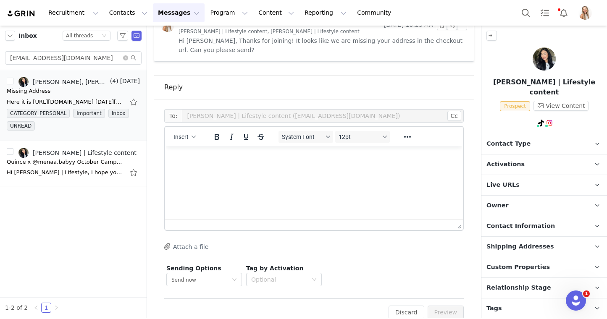
click at [295, 169] on html at bounding box center [314, 158] width 298 height 23
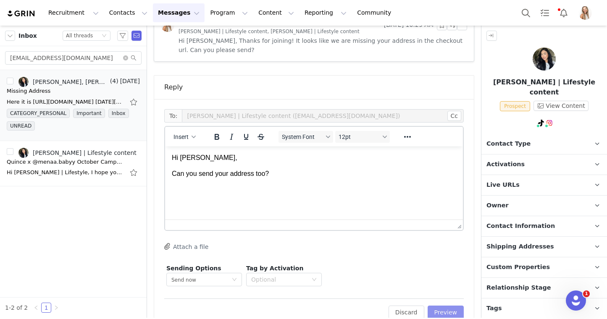
click at [439, 306] on button "Preview" at bounding box center [446, 312] width 37 height 13
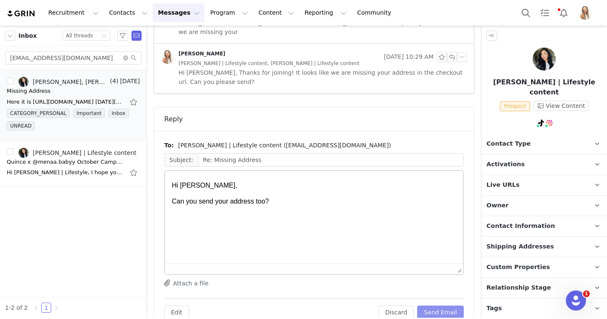
scroll to position [0, 0]
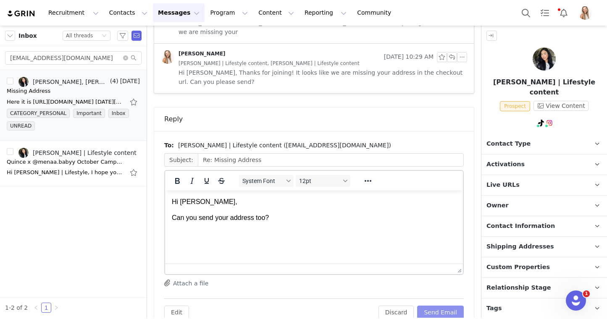
click at [450, 306] on button "Send Email" at bounding box center [440, 312] width 47 height 13
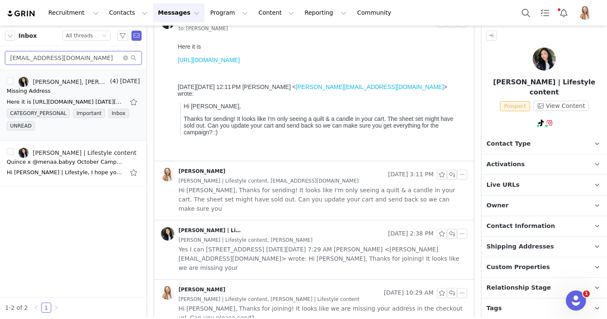
click at [102, 55] on input "menaababyy@gmail.com" at bounding box center [73, 57] width 137 height 13
paste input "Hannahnoelswindle"
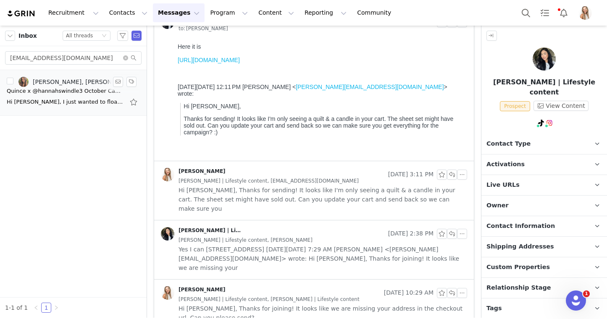
click at [58, 95] on div "Quince x @hannahswindle3 October Campaign!" at bounding box center [66, 91] width 118 height 8
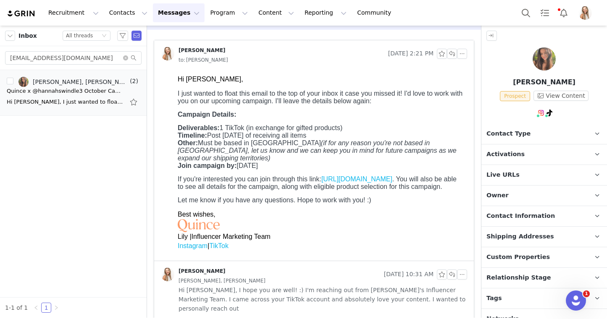
scroll to position [0, 0]
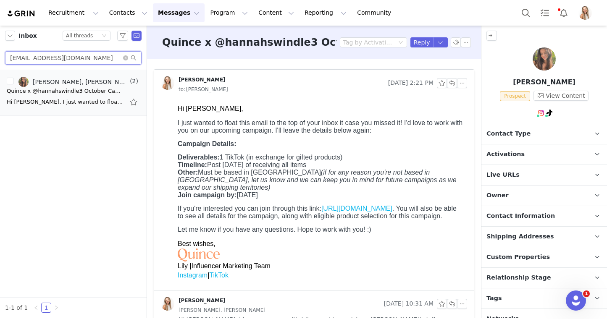
click at [110, 58] on input "Hannahnoelswindle@gmail.com" at bounding box center [73, 57] width 137 height 13
paste input "hannahh.rae.l"
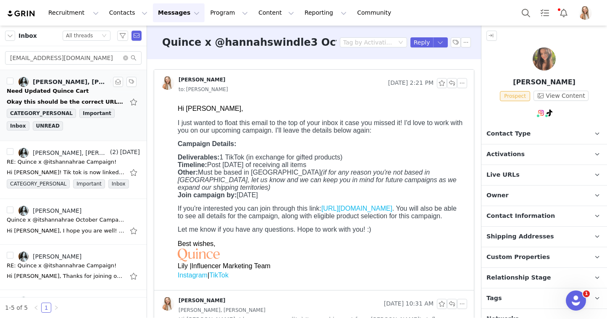
click at [79, 88] on div "Need Updated Quince Cart" at bounding box center [73, 91] width 133 height 8
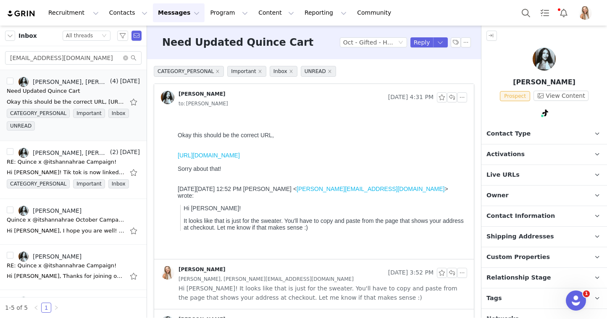
click at [206, 159] on link "https://www.quince.com/checkout?checkoutId=f106c09b-6799-4512-ab35-391c69a652e5…" at bounding box center [209, 155] width 62 height 7
click at [102, 55] on input "hannahh.rae.l@gmail.com" at bounding box center [73, 57] width 137 height 13
paste input "shafercorinna@gmail.com"
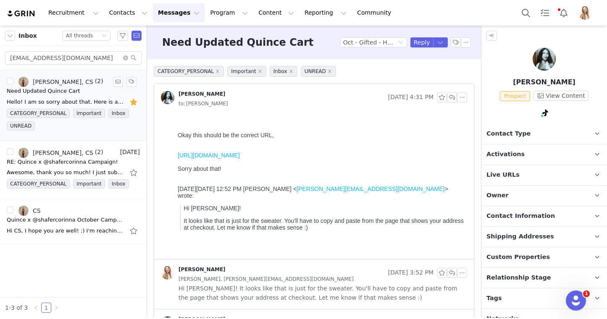
click at [71, 93] on div "Need Updated Quince Cart" at bounding box center [44, 91] width 74 height 8
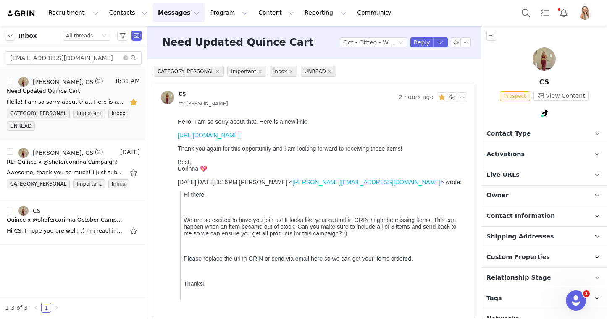
click at [220, 139] on link "https://www.quince.com/checkout?checkoutId=3a6cc925-f930-42f7-82f8-8b9a7690fe35…" at bounding box center [209, 135] width 62 height 7
click at [81, 60] on input "shafercorinna@gmail.com" at bounding box center [73, 57] width 137 height 13
paste input "rinlongo@gmail.com"
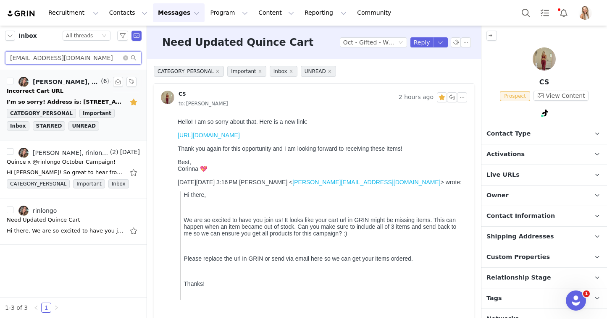
type input "rinlongo@gmail.com"
click at [65, 88] on div "Incorrect Cart URL" at bounding box center [73, 91] width 133 height 8
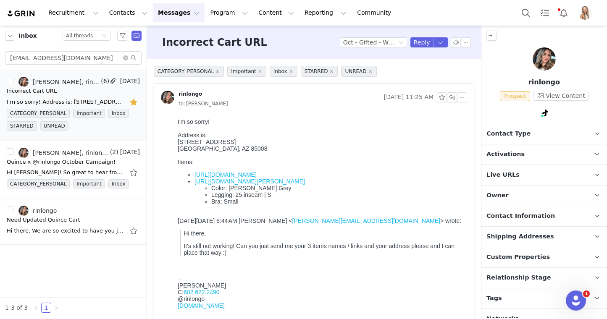
click at [257, 178] on link "https://www.quince.com/health-&-wellness/vitamins-&-supplements/grass-fed-colla…" at bounding box center [225, 174] width 62 height 7
click at [250, 185] on link "https://www.quince.com/women/ultra-form-max-flow-set-25?color=morel-grey&tracke…" at bounding box center [249, 181] width 110 height 7
click at [421, 42] on button "Reply" at bounding box center [421, 42] width 23 height 10
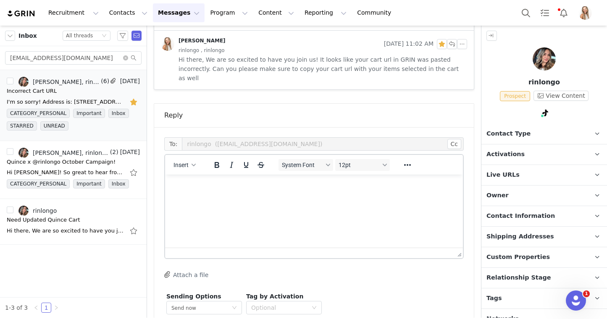
scroll to position [567, 0]
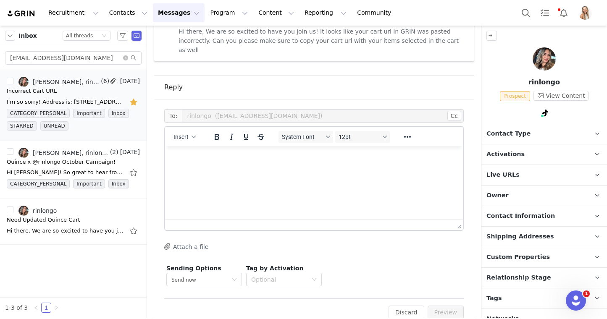
click at [281, 169] on html at bounding box center [314, 158] width 298 height 23
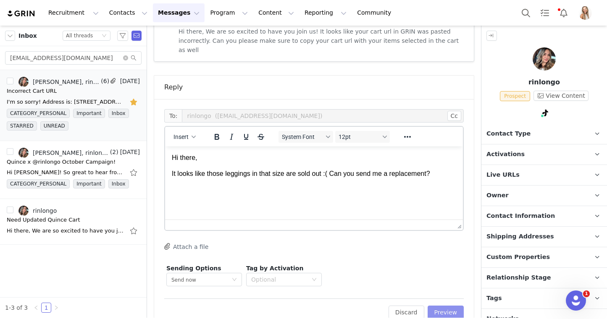
click at [445, 306] on button "Preview" at bounding box center [446, 312] width 37 height 13
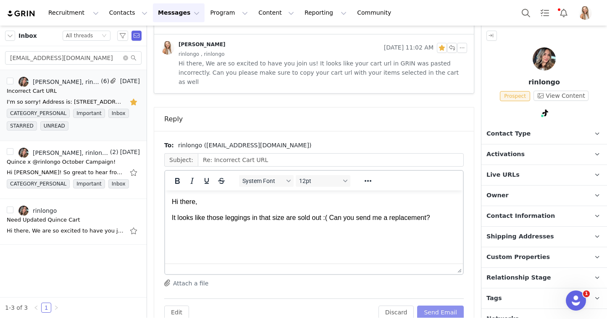
scroll to position [0, 0]
click at [456, 306] on button "Send Email" at bounding box center [440, 312] width 47 height 13
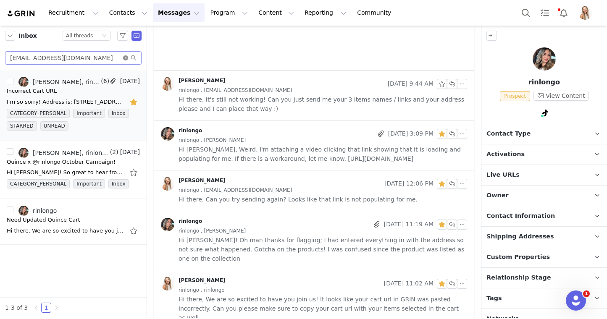
click at [123, 56] on icon "icon: close-circle" at bounding box center [125, 57] width 5 height 5
click at [108, 56] on input "text" at bounding box center [73, 57] width 137 height 13
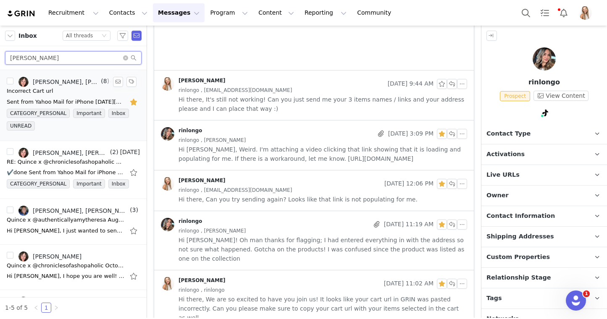
type input "theresa"
click at [71, 93] on div "Incorrect Cart url" at bounding box center [73, 91] width 133 height 8
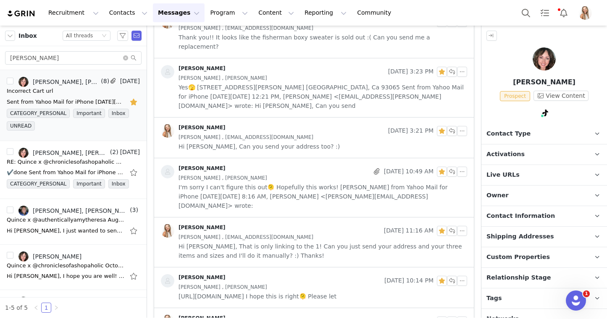
scroll to position [850, 0]
click at [233, 182] on span "I'm sorry I can't figure this out🫠 Hopefully this works! Theresa Sent from Yaho…" at bounding box center [323, 196] width 289 height 28
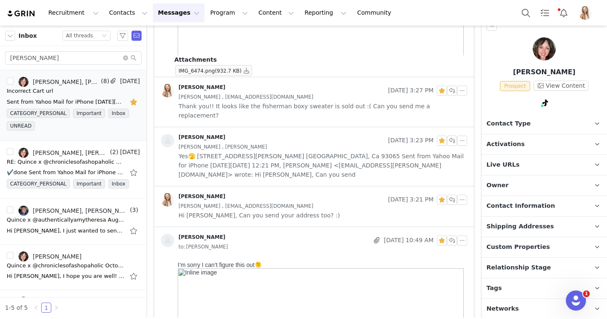
scroll to position [782, 0]
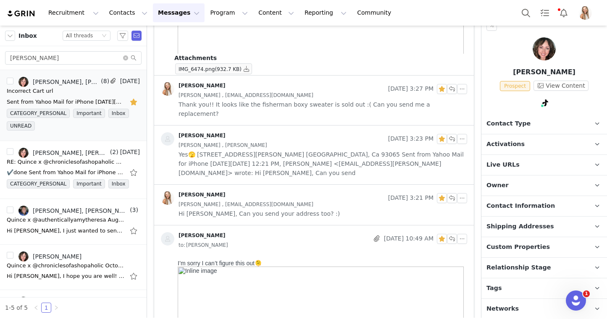
click at [244, 150] on span "Yes🫣 1562 Darcy Ave. Simi Valley, Ca 93065 Sent from Yahoo Mail for iPhone On M…" at bounding box center [323, 164] width 289 height 28
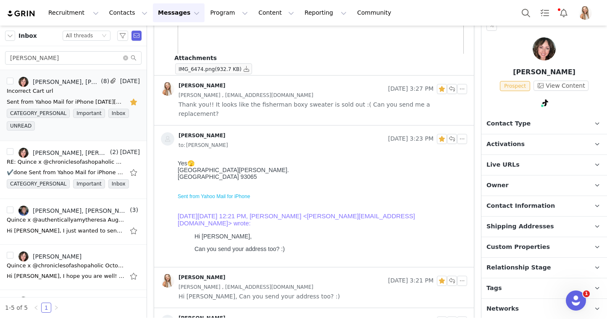
scroll to position [0, 0]
drag, startPoint x: 218, startPoint y: 171, endPoint x: 175, endPoint y: 171, distance: 42.4
click at [175, 171] on html "Yes🫣 1562 Darcy Ave. Simi Valley, Ca 93065 Sent from Yahoo Mail for iPhone On M…" at bounding box center [320, 212] width 293 height 110
copy div "1562 Darcy Ave"
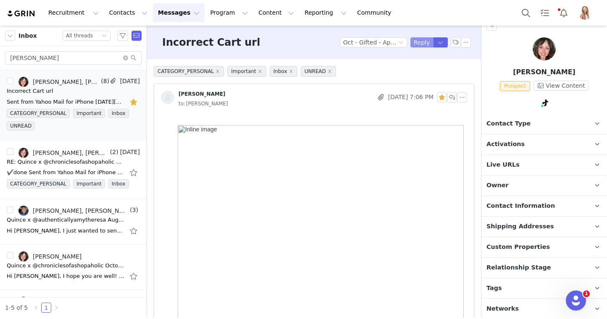
click at [421, 45] on button "Reply" at bounding box center [421, 42] width 23 height 10
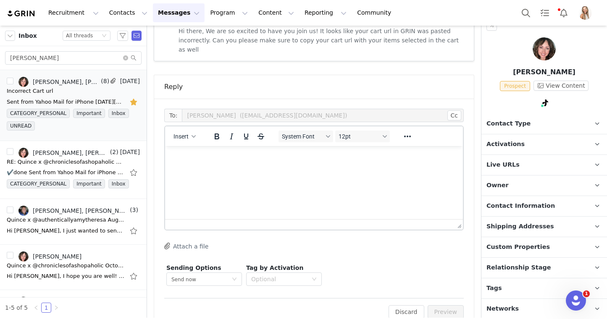
click at [299, 166] on html at bounding box center [314, 157] width 298 height 23
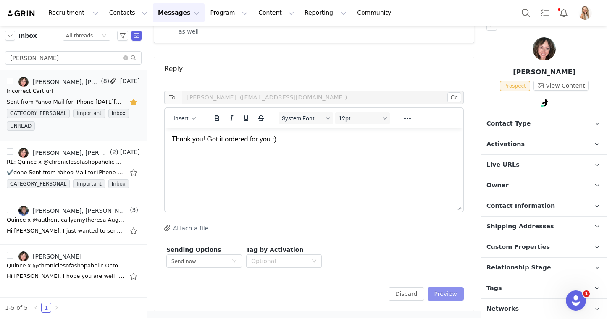
click at [457, 294] on button "Preview" at bounding box center [446, 293] width 37 height 13
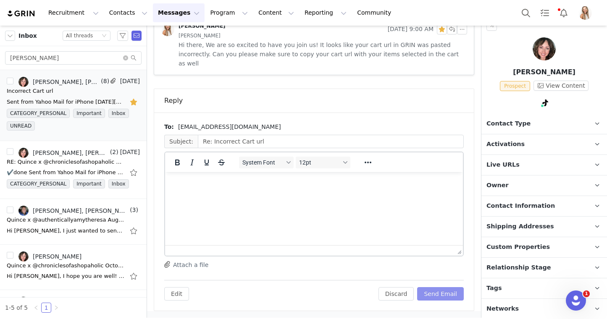
click at [453, 294] on button "Send Email" at bounding box center [440, 293] width 47 height 13
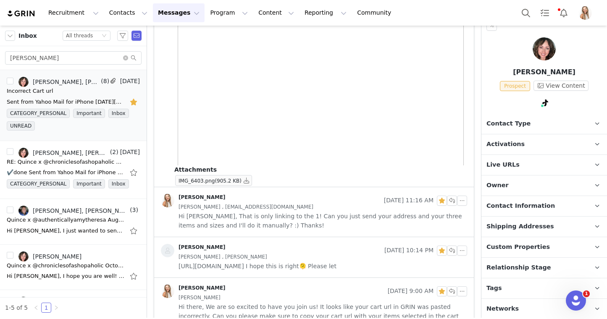
scroll to position [1699, 0]
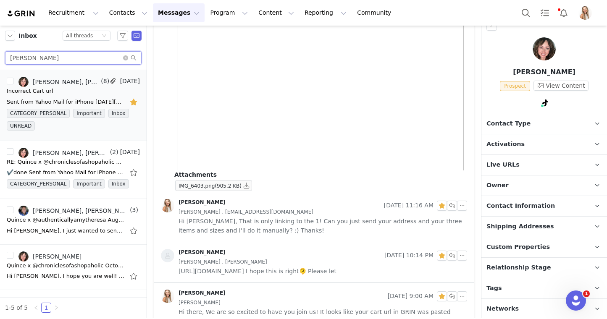
click at [102, 60] on input "theresa" at bounding box center [73, 57] width 137 height 13
paste input "hello@amandabrooke.co"
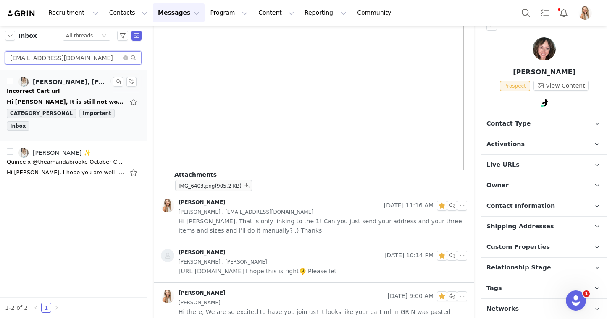
type input "hello@amandabrooke.co"
click at [67, 88] on div "Incorrect Cart url" at bounding box center [73, 91] width 133 height 8
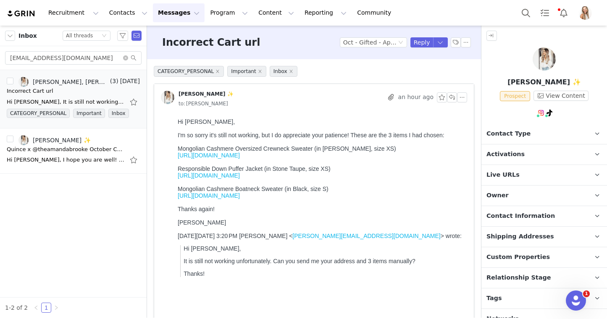
scroll to position [7, 0]
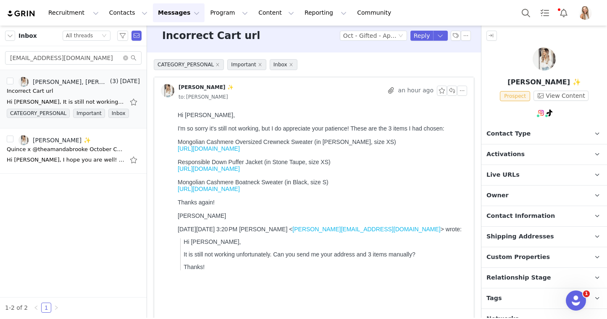
click at [240, 151] on link "https://www.quince.com/women/mongolian-cashmere-oversized-crewneck?color=heathe…" at bounding box center [209, 148] width 62 height 7
click at [240, 172] on link "https://www.quince.com/women/responsible-down-puffer-jacket-1?color=stone-taupe…" at bounding box center [209, 168] width 62 height 7
click at [240, 192] on link "https://www.quince.com/women/mongolian-cashmere-boatneck-sweater?color=black&tr…" at bounding box center [209, 189] width 62 height 7
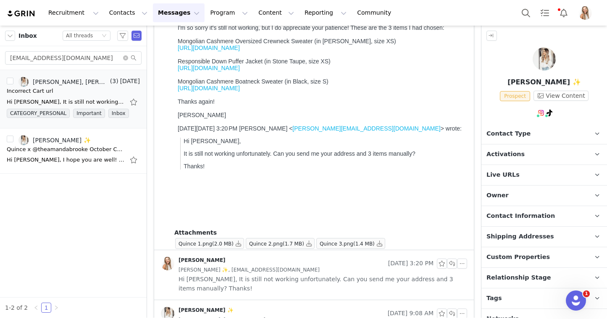
scroll to position [112, 0]
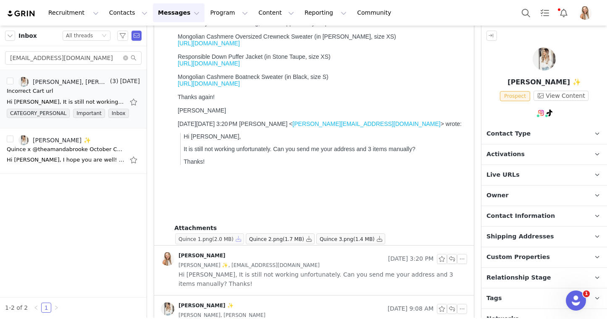
click at [240, 239] on button "button" at bounding box center [239, 239] width 10 height 10
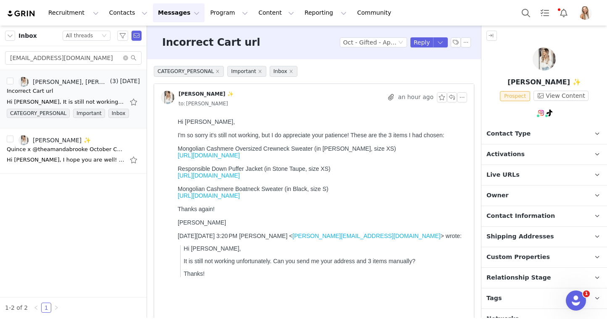
scroll to position [11, 0]
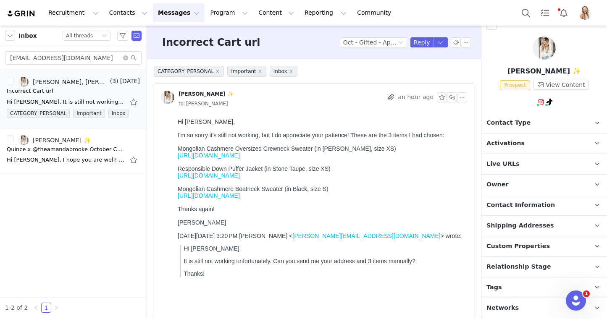
click at [523, 264] on span "Relationship Stage" at bounding box center [518, 267] width 65 height 9
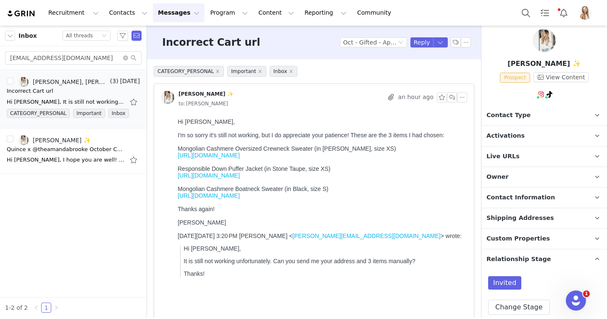
click at [516, 197] on span "Contact Information" at bounding box center [520, 197] width 68 height 9
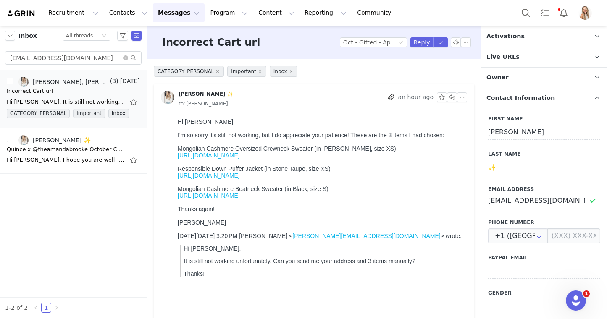
scroll to position [119, 0]
drag, startPoint x: 422, startPoint y: 46, endPoint x: 422, endPoint y: 61, distance: 15.5
click at [422, 46] on button "Reply" at bounding box center [421, 42] width 23 height 10
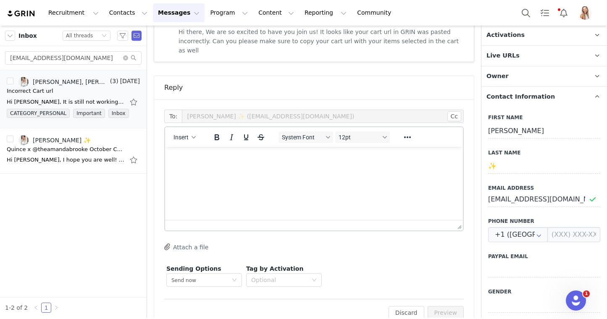
scroll to position [465, 0]
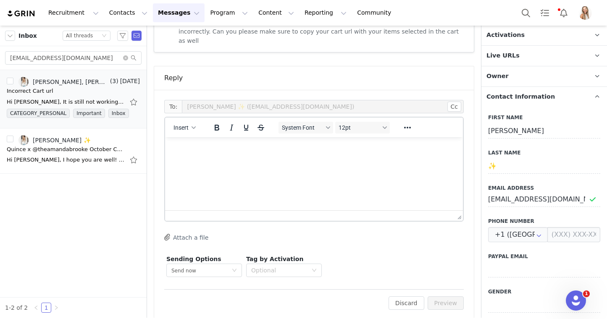
click at [249, 160] on html at bounding box center [314, 148] width 298 height 23
click at [456, 304] on div "To: Amanda ✨ (hello@amandabrooke.co) Cc Cc: Insert System Font 12pt To open the…" at bounding box center [314, 205] width 320 height 230
click at [454, 299] on button "Preview" at bounding box center [446, 303] width 37 height 13
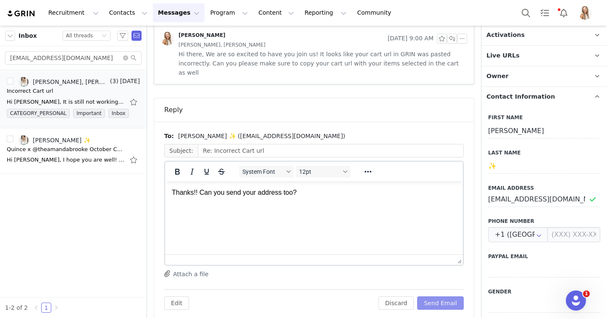
scroll to position [0, 0]
click at [454, 297] on button "Send Email" at bounding box center [440, 303] width 47 height 13
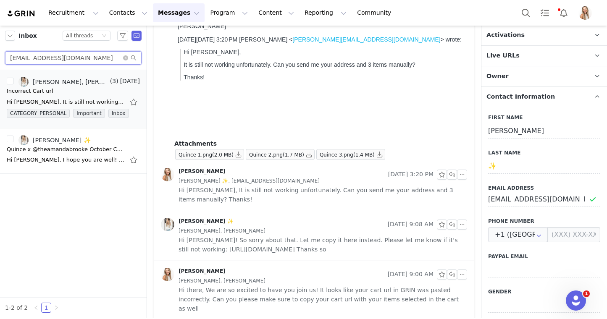
click at [125, 62] on input "hello@amandabrooke.co" at bounding box center [73, 57] width 137 height 13
click at [125, 59] on icon "icon: close-circle" at bounding box center [125, 57] width 5 height 5
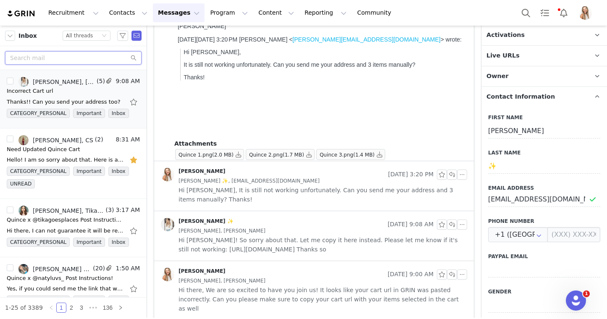
click at [107, 55] on input "text" at bounding box center [73, 57] width 137 height 13
paste input "autumnelkins05@gmail.com"
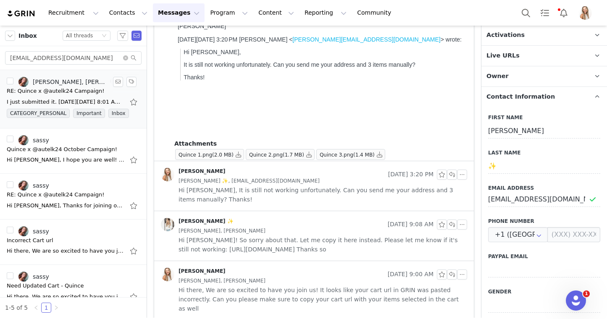
click at [64, 90] on div "RE: Quince x @autelk24 Campaign!" at bounding box center [56, 91] width 98 height 8
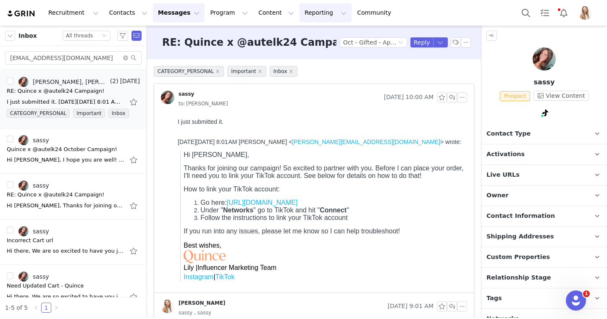
scroll to position [0, 0]
click at [97, 53] on input "autumnelkins05@gmail.com" at bounding box center [73, 57] width 137 height 13
paste input "cambriaockander13"
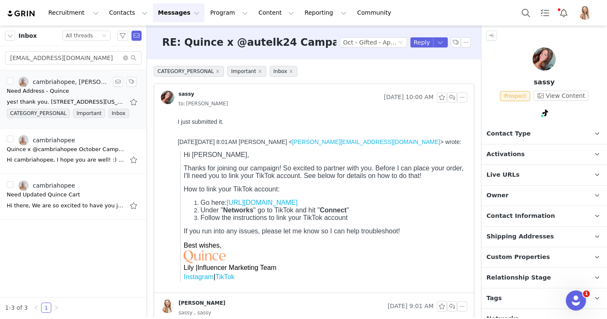
click at [53, 96] on div "yes! thank you. 440 w river view way, provo utah, 84604, aptc211 On Fri, Sep 26…" at bounding box center [73, 101] width 133 height 13
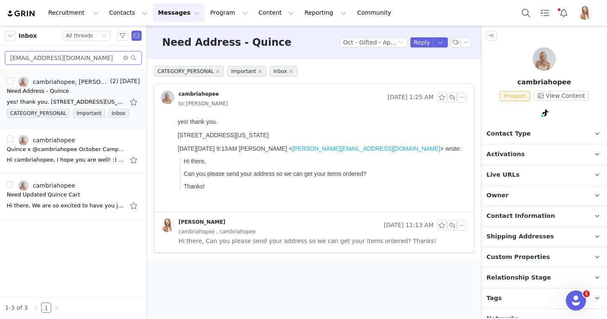
click at [103, 56] on input "cambriaockander13@gmail.com" at bounding box center [73, 57] width 137 height 13
click at [103, 56] on input "[EMAIL_ADDRESS][DOMAIN_NAME]" at bounding box center [73, 57] width 137 height 13
paste input "brookehmeltontt"
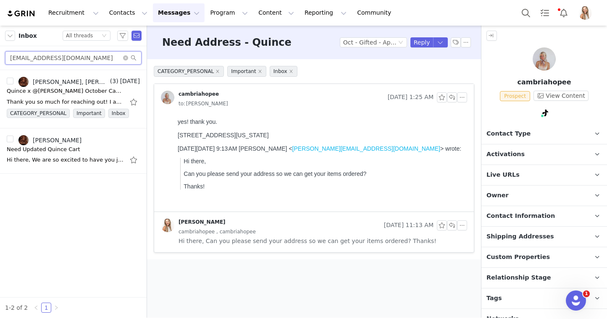
click at [108, 58] on input "[EMAIL_ADDRESS][DOMAIN_NAME]" at bounding box center [73, 57] width 137 height 13
paste input "Marianamicaela36"
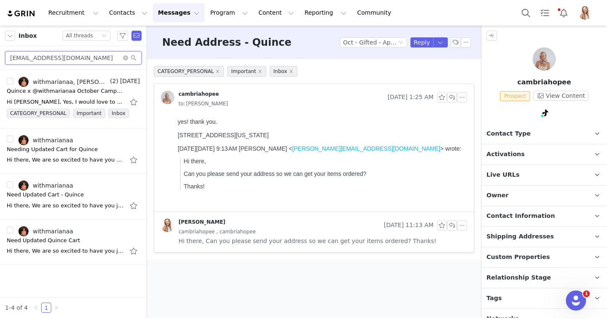
click at [101, 59] on input "[EMAIL_ADDRESS][DOMAIN_NAME]" at bounding box center [73, 57] width 137 height 13
paste input "Ivanacvalle"
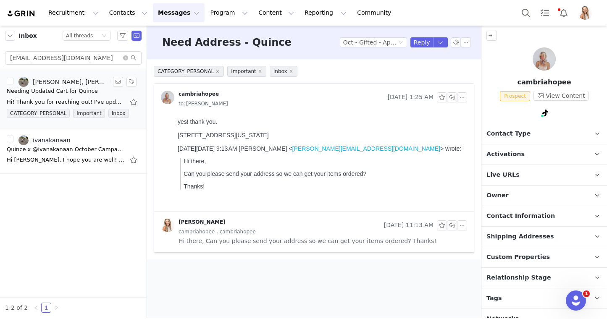
click at [68, 93] on div "Needing Updated Cart for Quince" at bounding box center [52, 91] width 91 height 8
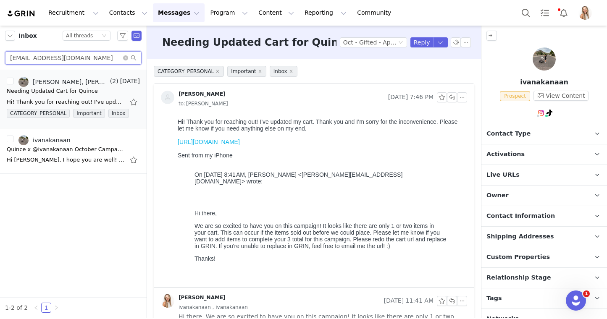
click at [102, 54] on input "[EMAIL_ADDRESS][DOMAIN_NAME]" at bounding box center [73, 57] width 137 height 13
paste input "Rivard5509"
click at [65, 86] on link "Hillary Rivard, Lily Goldberg, Hillary Rivard" at bounding box center [63, 82] width 90 height 10
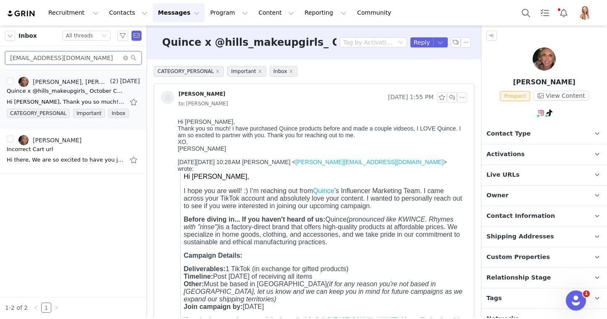
click at [90, 55] on input "[EMAIL_ADDRESS][DOMAIN_NAME]" at bounding box center [73, 57] width 137 height 13
paste input "autumnelkins05"
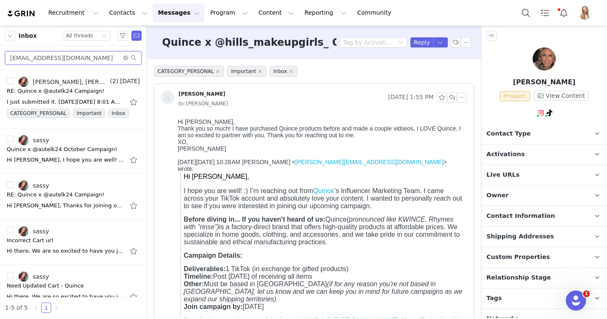
click at [99, 57] on input "[EMAIL_ADDRESS][DOMAIN_NAME]" at bounding box center [73, 57] width 137 height 13
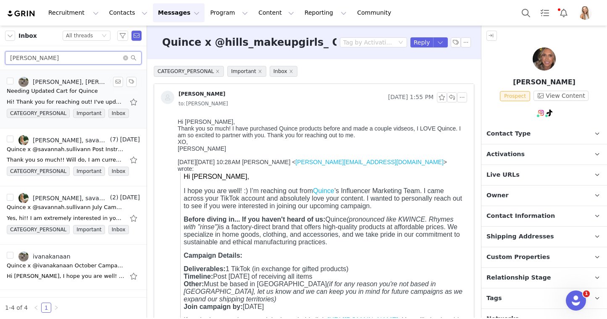
type input "ivan"
click at [62, 89] on div "Needing Updated Cart for Quince" at bounding box center [52, 91] width 91 height 8
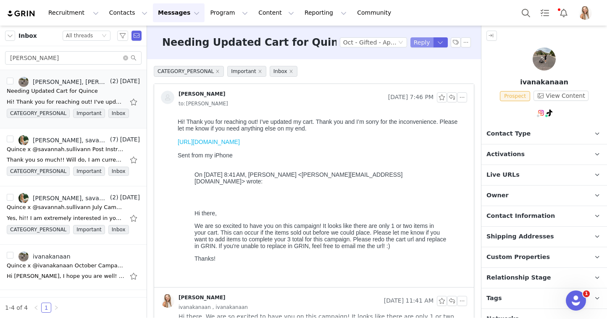
click at [419, 43] on button "Reply" at bounding box center [421, 42] width 23 height 10
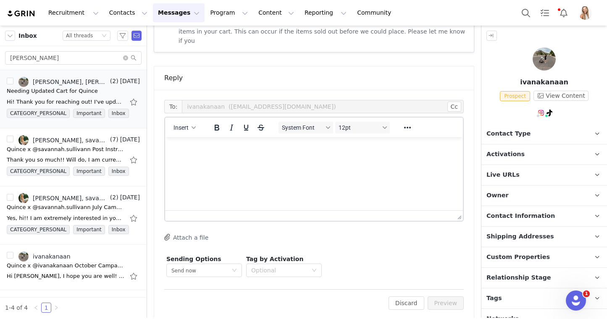
click at [274, 160] on html at bounding box center [314, 148] width 298 height 23
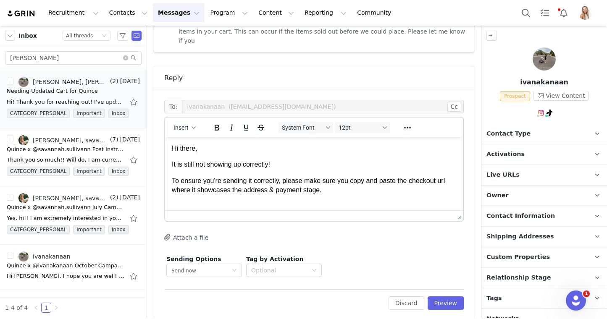
scroll to position [1, 0]
click at [447, 297] on button "Preview" at bounding box center [446, 303] width 37 height 13
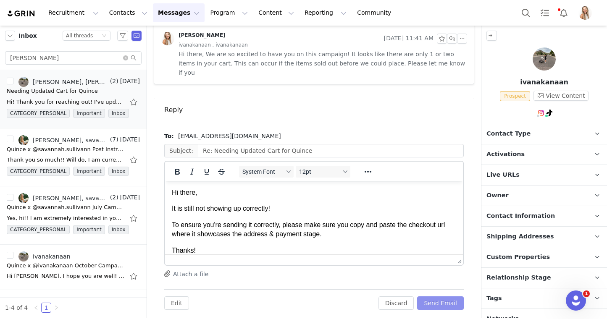
scroll to position [0, 0]
click at [449, 297] on button "Send Email" at bounding box center [440, 303] width 47 height 13
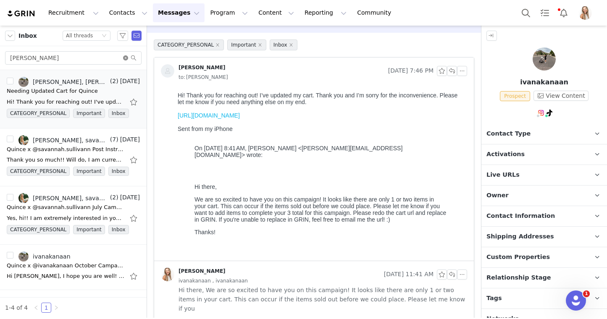
click at [126, 56] on icon "icon: close-circle" at bounding box center [125, 57] width 5 height 5
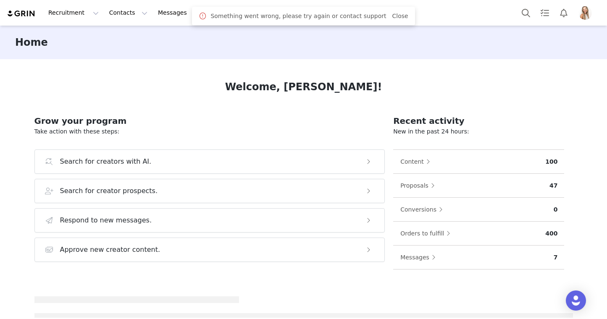
click at [206, 16] on span at bounding box center [203, 16] width 8 height 10
click at [205, 12] on button "Program Program" at bounding box center [229, 12] width 48 height 19
click at [211, 39] on p "Activations" at bounding box center [215, 37] width 32 height 9
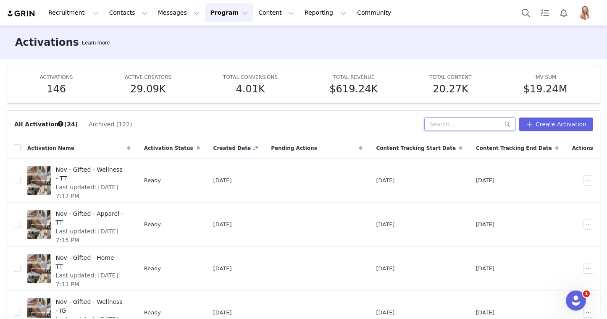
click at [461, 123] on input "text" at bounding box center [469, 124] width 91 height 13
type input "sept"
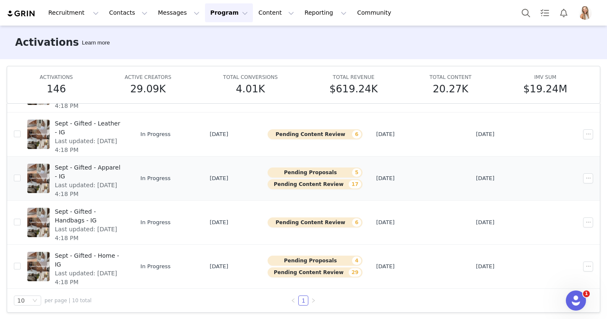
scroll to position [44, 0]
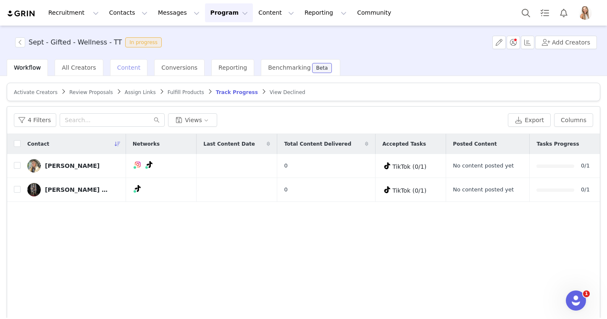
click at [126, 70] on span "Content" at bounding box center [129, 67] width 24 height 7
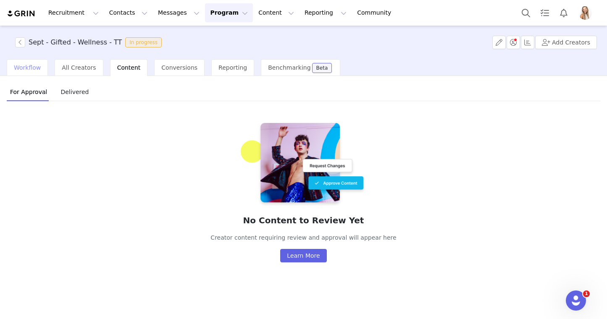
click at [40, 67] on div "Workflow" at bounding box center [27, 67] width 41 height 17
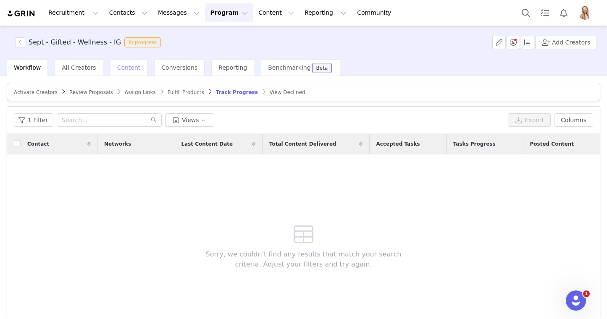
click at [125, 68] on span "Content" at bounding box center [129, 67] width 24 height 7
click at [130, 66] on span "Content" at bounding box center [129, 67] width 24 height 7
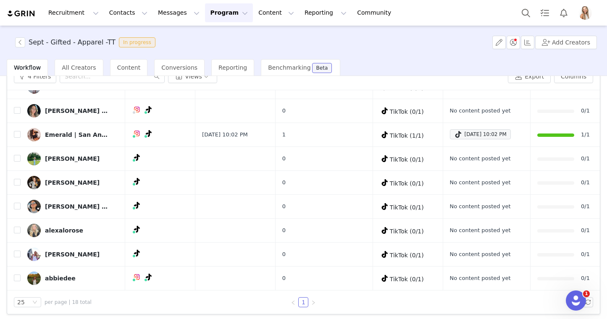
scroll to position [47, 0]
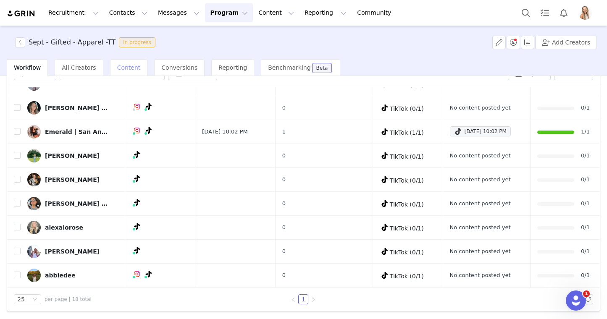
click at [131, 61] on div "Content" at bounding box center [129, 67] width 38 height 17
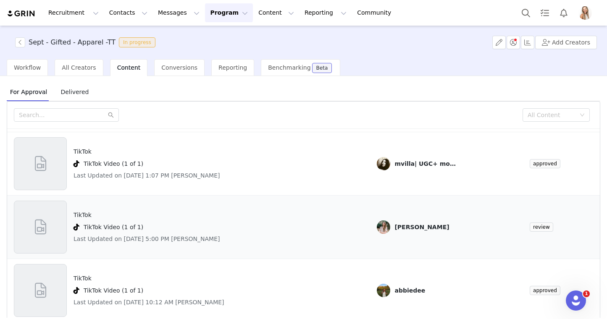
scroll to position [35, 0]
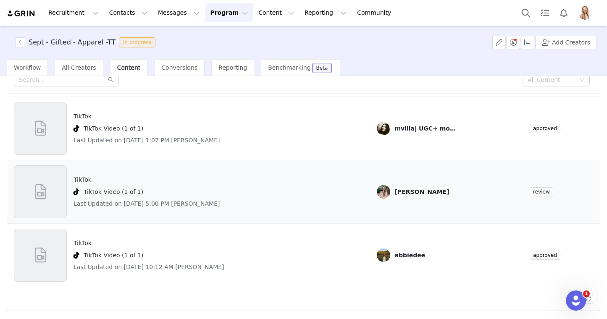
click at [35, 198] on span at bounding box center [40, 192] width 19 height 23
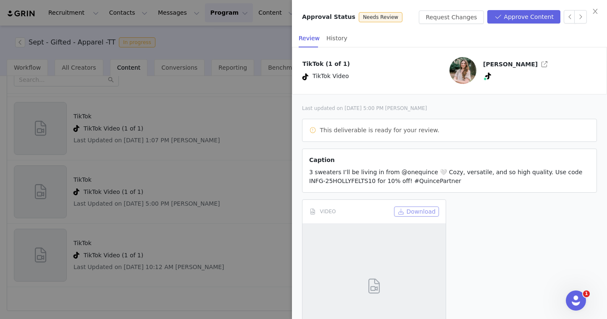
click at [423, 208] on button "Download" at bounding box center [416, 212] width 45 height 10
click at [522, 18] on button "Approve Content" at bounding box center [523, 16] width 73 height 13
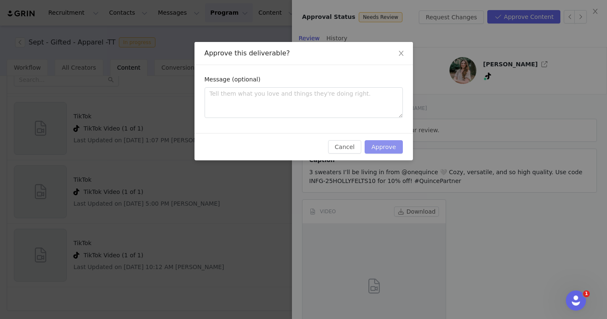
click at [384, 144] on button "Approve" at bounding box center [384, 146] width 38 height 13
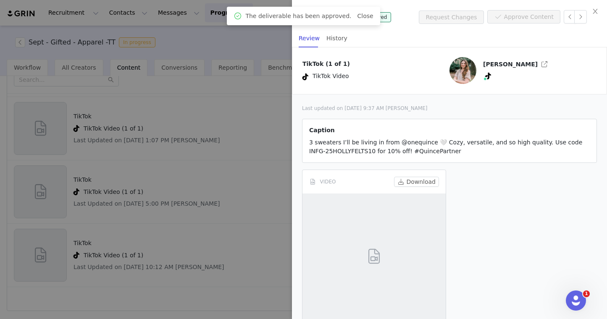
click at [259, 181] on div at bounding box center [303, 159] width 607 height 319
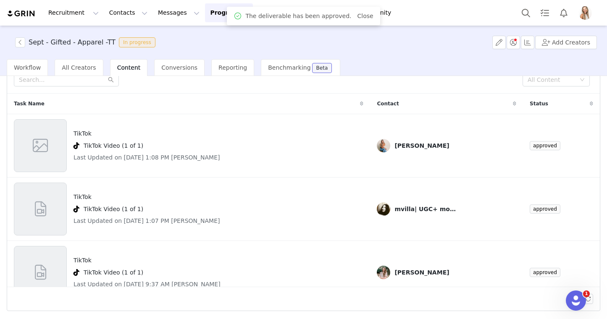
scroll to position [81, 0]
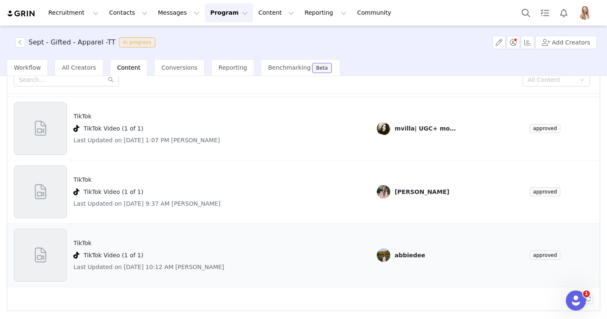
click at [50, 250] on div at bounding box center [40, 255] width 53 height 53
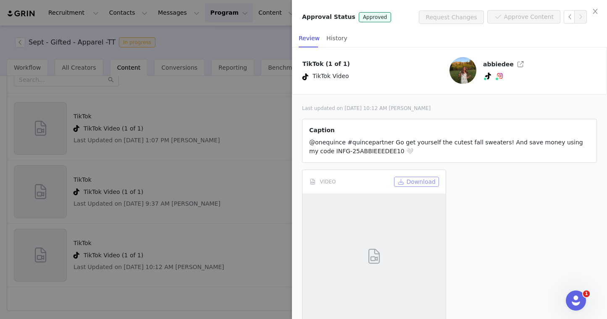
click at [421, 179] on button "Download" at bounding box center [416, 182] width 45 height 10
click at [483, 10] on div "Request Changes Approve Content" at bounding box center [503, 17] width 168 height 14
click at [408, 60] on p "TikTok (1 of 1)" at bounding box center [375, 64] width 147 height 9
click at [400, 109] on div "Last updated on Sep 29, 2025 at 10:12 AM Lily Goldberg" at bounding box center [449, 109] width 295 height 8
click at [224, 145] on div at bounding box center [303, 159] width 607 height 319
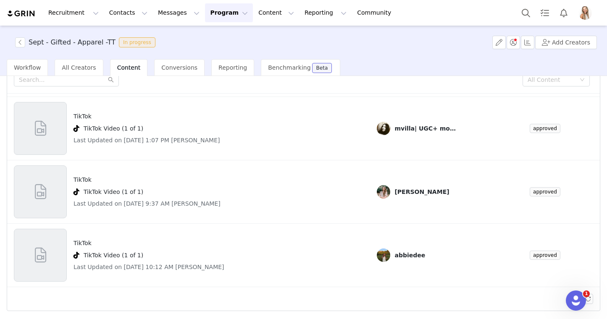
click at [132, 66] on span "Content" at bounding box center [129, 67] width 24 height 7
click at [29, 68] on span "Workflow" at bounding box center [27, 67] width 27 height 7
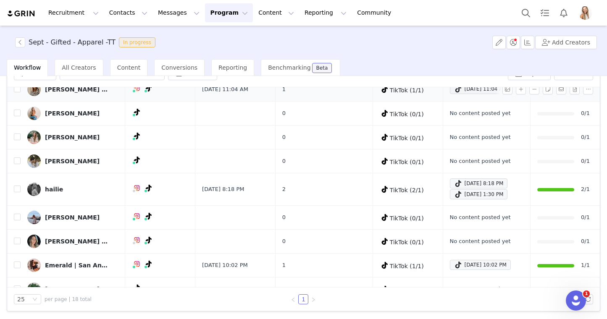
scroll to position [259, 0]
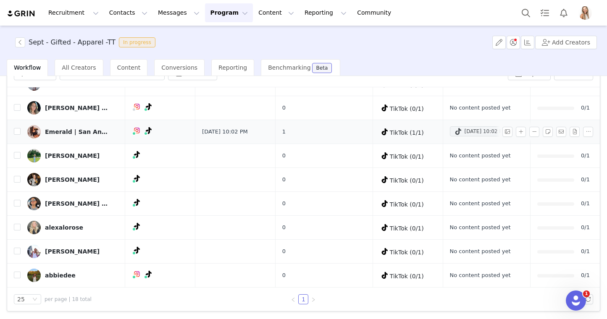
click at [454, 132] on span at bounding box center [458, 131] width 8 height 10
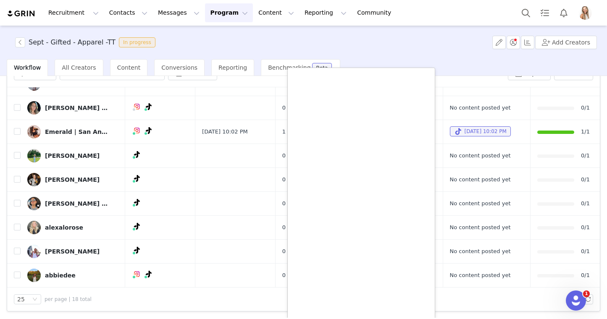
scroll to position [76, 0]
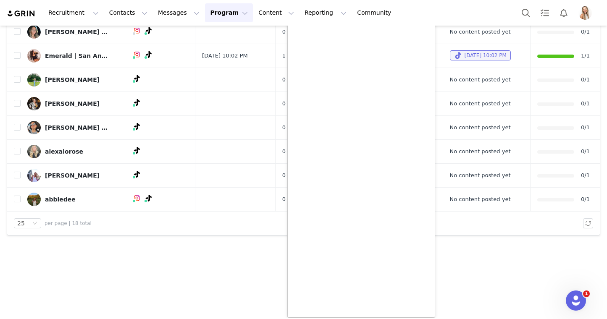
click at [243, 298] on section "Sept - Gifted - Apparel -TT In progress Add Creators Workflow All Creators Cont…" at bounding box center [303, 172] width 607 height 292
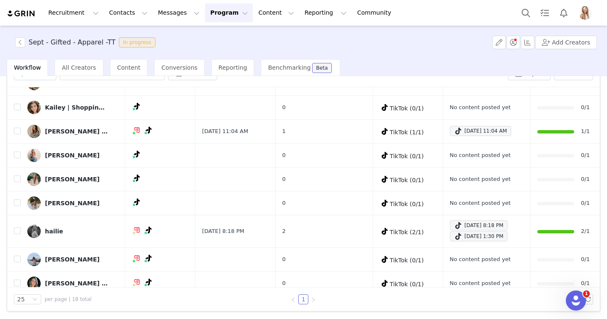
scroll to position [259, 0]
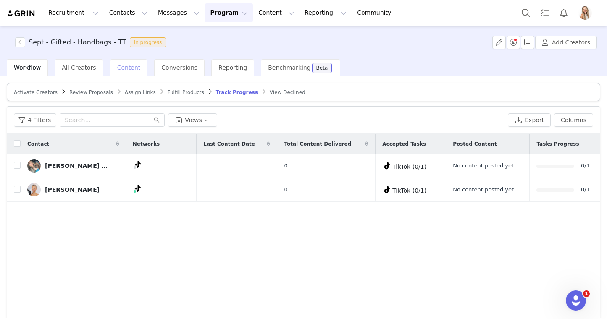
click at [129, 69] on span "Content" at bounding box center [129, 67] width 24 height 7
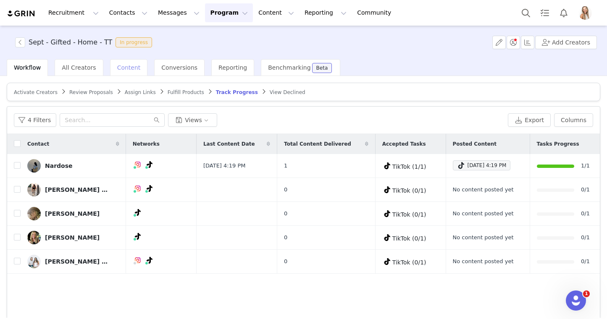
click at [129, 70] on span "Content" at bounding box center [129, 67] width 24 height 7
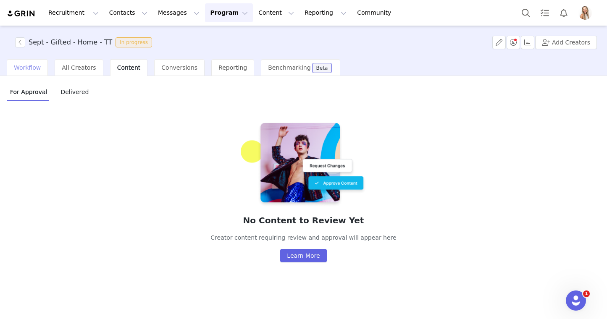
drag, startPoint x: 27, startPoint y: 70, endPoint x: 42, endPoint y: 70, distance: 14.7
click at [27, 70] on span "Workflow" at bounding box center [27, 67] width 27 height 7
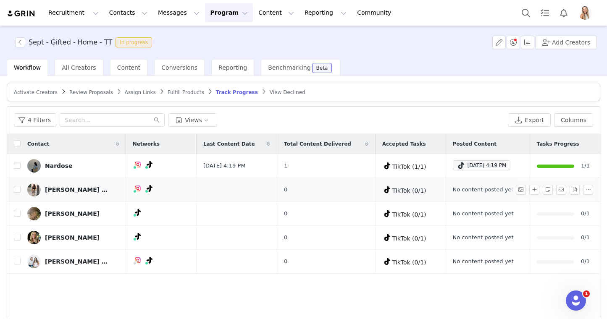
scroll to position [11, 0]
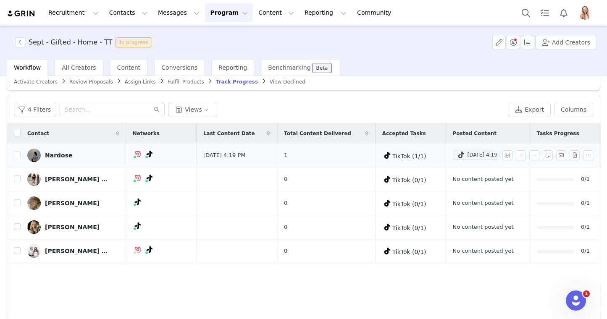
click at [457, 155] on div "[DATE] 4:19 PM" at bounding box center [482, 155] width 50 height 10
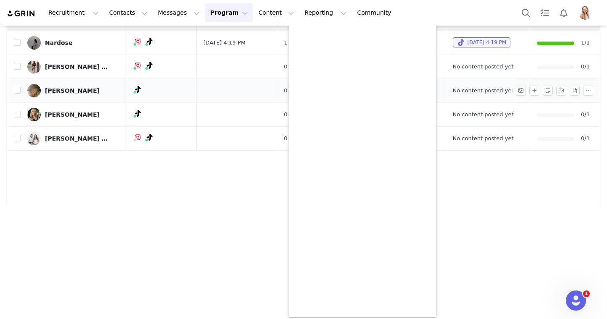
scroll to position [0, 0]
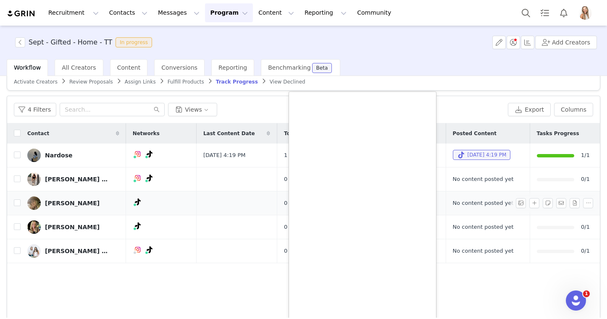
click at [217, 203] on div "Contact Networks Last Content Date Total Content Delivered Accepted Tasks Poste…" at bounding box center [303, 223] width 593 height 200
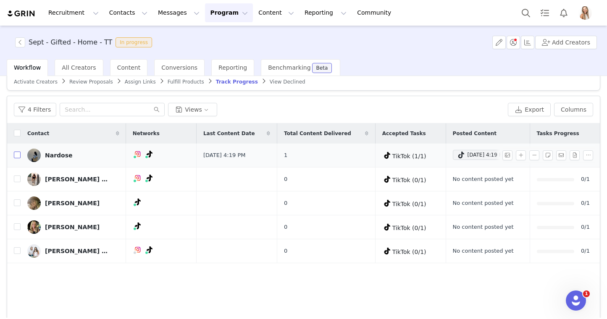
click at [17, 159] on label at bounding box center [17, 155] width 7 height 9
click at [17, 158] on input "checkbox" at bounding box center [17, 155] width 7 height 7
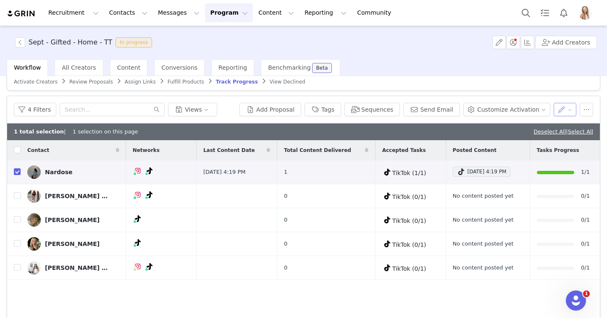
click at [567, 112] on button "button" at bounding box center [565, 109] width 23 height 13
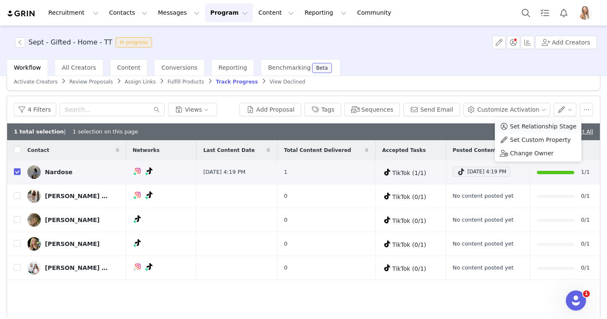
click at [562, 129] on span "Set Relationship Stage" at bounding box center [543, 126] width 66 height 9
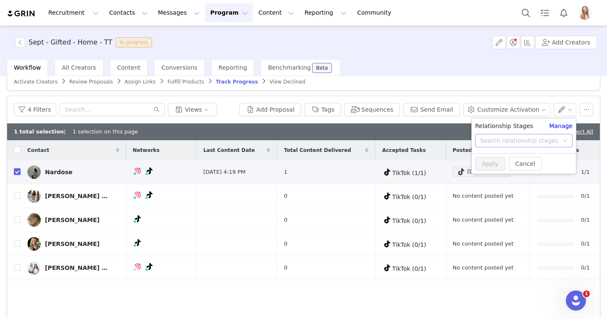
click at [528, 142] on div "Search relationship stages" at bounding box center [519, 141] width 78 height 8
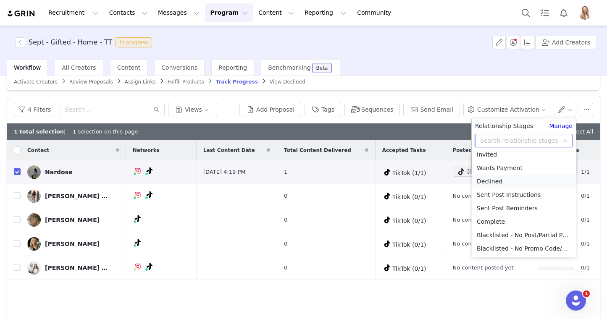
scroll to position [73, 0]
click at [499, 195] on li "Complete" at bounding box center [524, 195] width 104 height 13
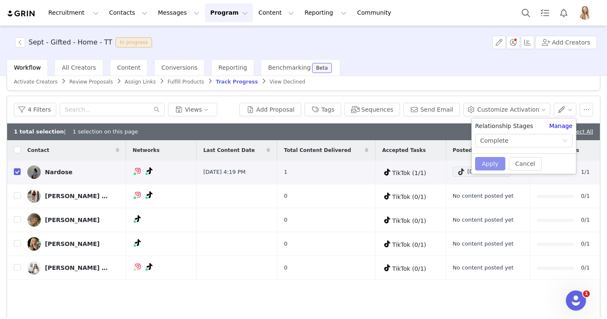
click at [488, 167] on button "Apply" at bounding box center [490, 163] width 30 height 13
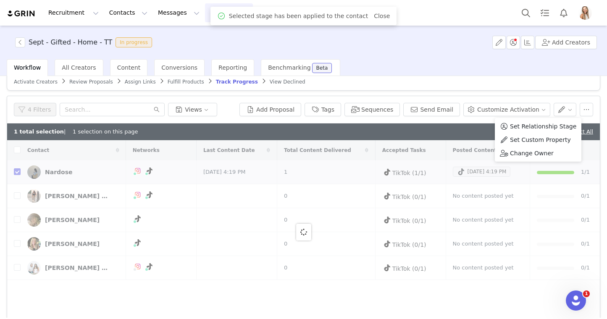
checkbox input "false"
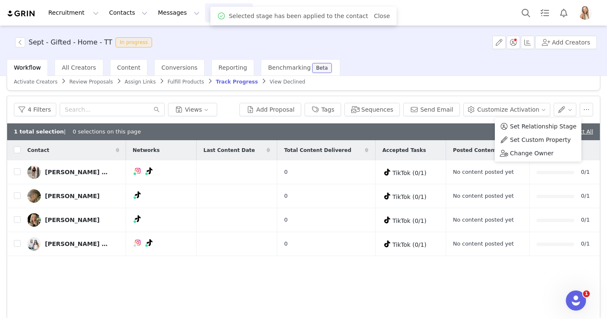
click at [435, 131] on div "1 total selection | 0 selections on this page Deselect All | Select All" at bounding box center [303, 131] width 593 height 17
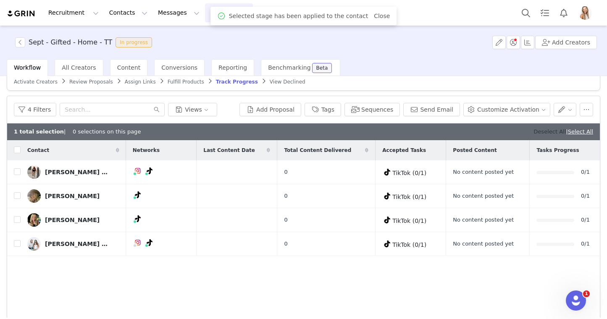
click at [533, 130] on link "Deselect All" at bounding box center [549, 132] width 32 height 6
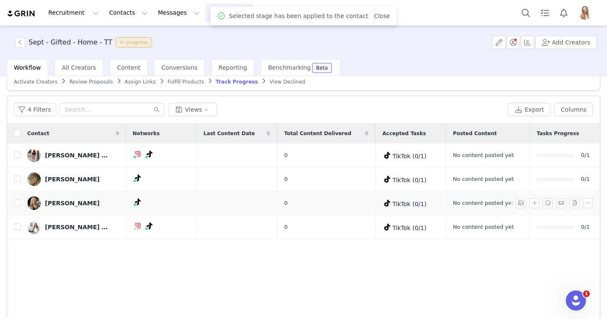
scroll to position [47, 0]
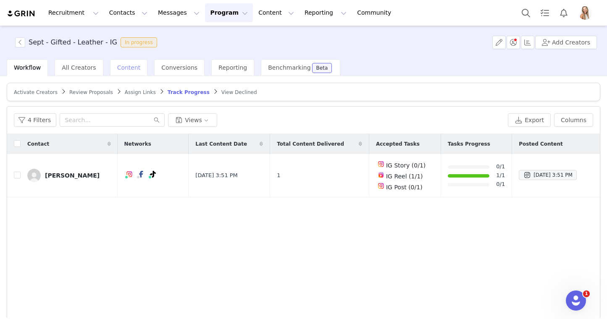
click at [123, 68] on span "Content" at bounding box center [129, 67] width 24 height 7
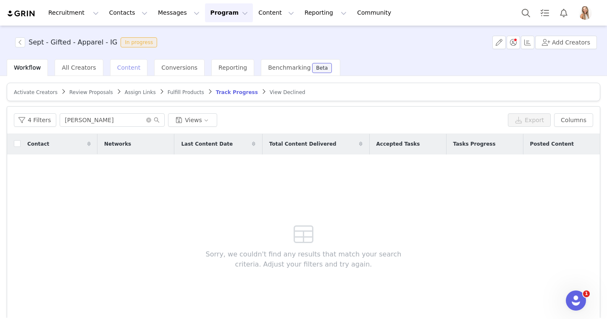
click at [123, 67] on span "Content" at bounding box center [129, 67] width 24 height 7
click at [120, 67] on span "Content" at bounding box center [129, 67] width 24 height 7
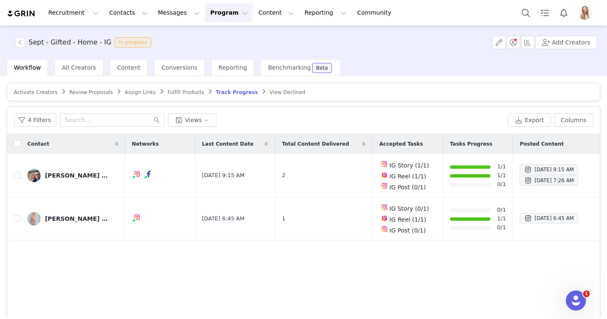
click at [368, 113] on div "4 Filters Views" at bounding box center [259, 119] width 491 height 13
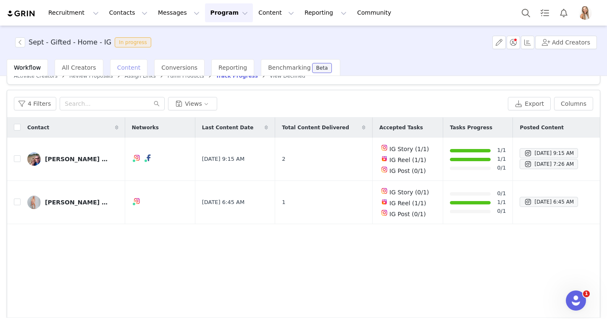
click at [125, 68] on span "Content" at bounding box center [129, 67] width 24 height 7
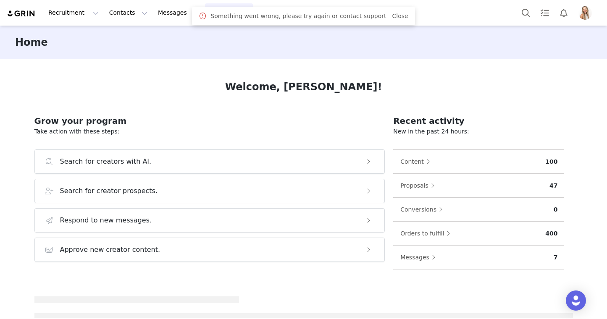
click at [205, 13] on button "Program Program" at bounding box center [229, 12] width 48 height 19
click at [202, 32] on link "Activations" at bounding box center [225, 37] width 66 height 16
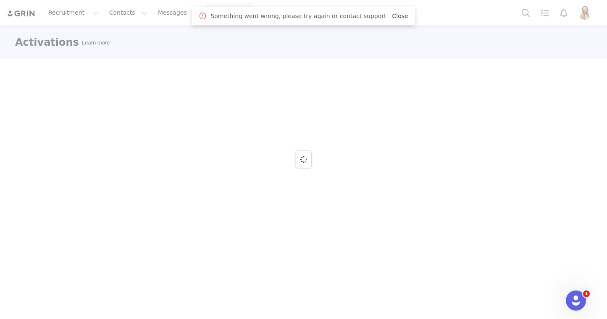
click at [394, 16] on link "Close" at bounding box center [400, 16] width 16 height 7
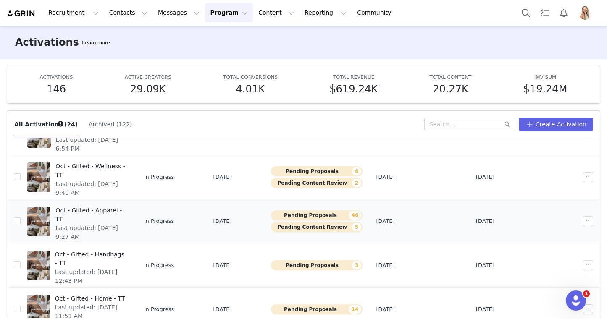
scroll to position [44, 0]
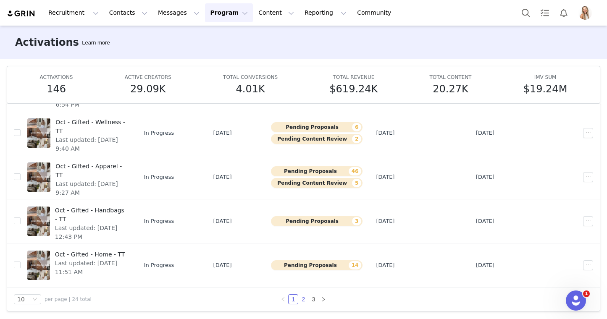
click at [302, 299] on link "2" at bounding box center [303, 299] width 9 height 9
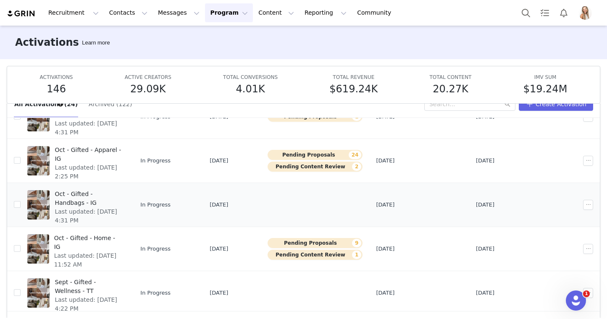
scroll to position [50, 0]
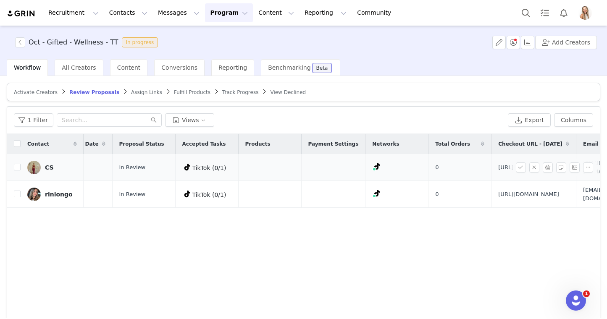
scroll to position [0, 230]
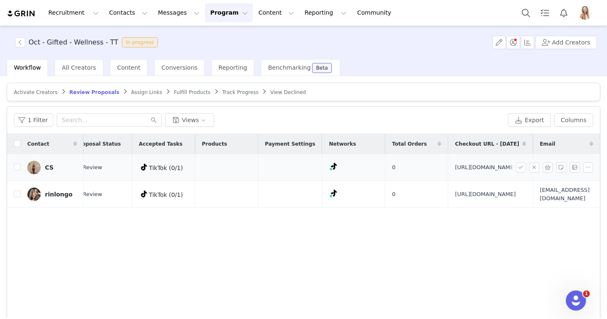
drag, startPoint x: 479, startPoint y: 189, endPoint x: 385, endPoint y: 161, distance: 98.4
click at [448, 161] on td "[URL][DOMAIN_NAME]" at bounding box center [490, 167] width 85 height 27
copy span "[URL][DOMAIN_NAME]"
click at [17, 171] on input "checkbox" at bounding box center [17, 167] width 7 height 7
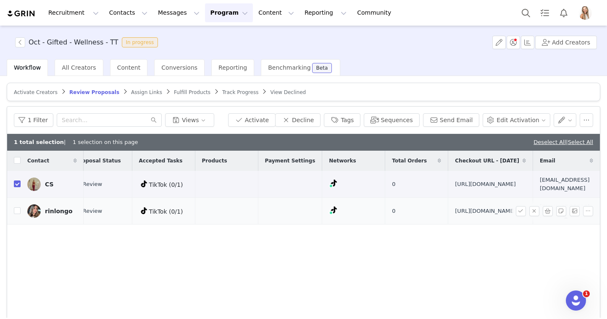
drag, startPoint x: 441, startPoint y: 238, endPoint x: 383, endPoint y: 227, distance: 59.0
click at [448, 225] on td "[URL][DOMAIN_NAME]" at bounding box center [490, 211] width 85 height 27
copy span "[URL][DOMAIN_NAME]"
click at [263, 121] on button "Activate" at bounding box center [251, 119] width 47 height 13
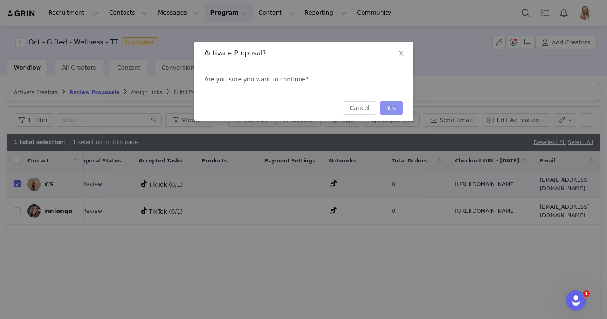
click at [396, 110] on button "Yes" at bounding box center [391, 107] width 23 height 13
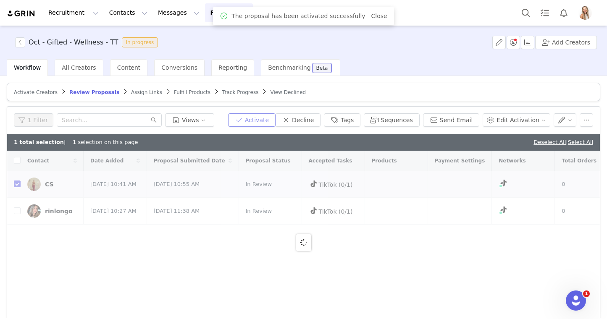
checkbox input "false"
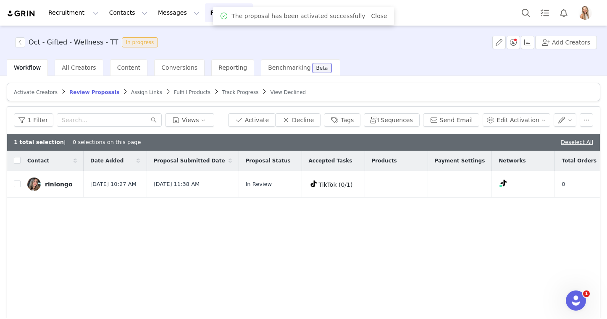
click at [565, 143] on link "Deselect All" at bounding box center [577, 142] width 32 height 6
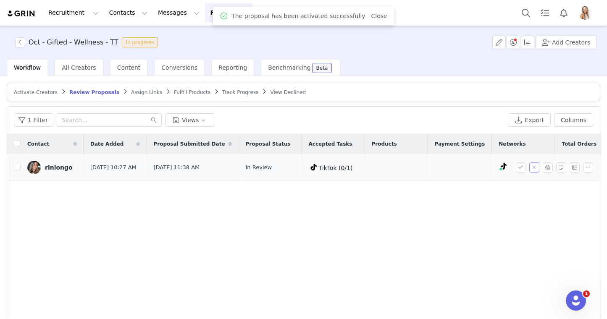
scroll to position [0, 188]
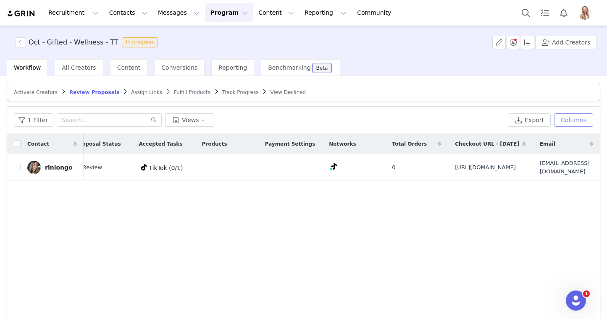
click at [585, 121] on button "Columns" at bounding box center [573, 119] width 39 height 13
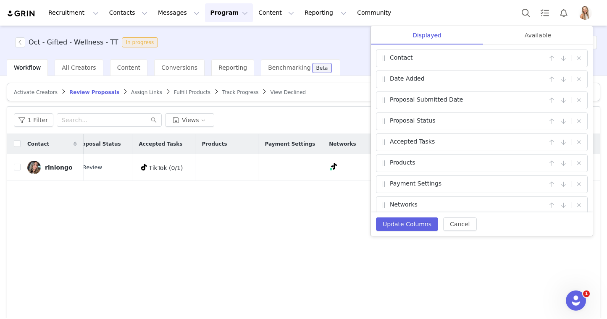
scroll to position [70, 0]
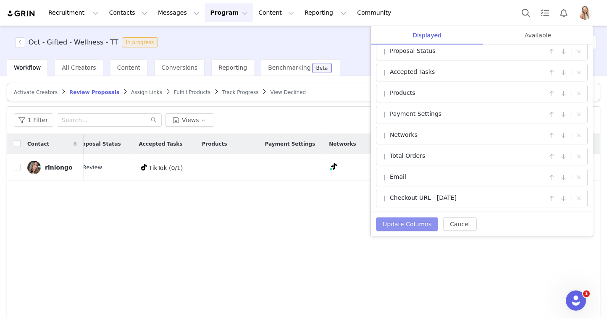
click at [394, 222] on button "Update Columns" at bounding box center [407, 224] width 62 height 13
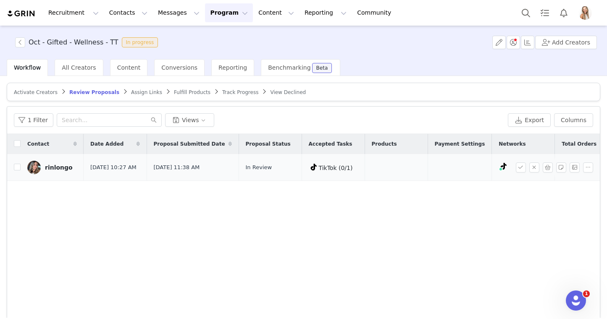
scroll to position [0, 188]
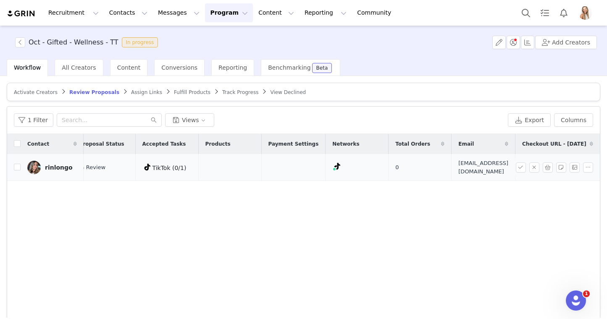
click at [458, 169] on span "[EMAIL_ADDRESS][DOMAIN_NAME]" at bounding box center [483, 167] width 50 height 16
copy span "[EMAIL_ADDRESS][DOMAIN_NAME]"
click at [376, 123] on div "1 Filter Views" at bounding box center [259, 119] width 491 height 13
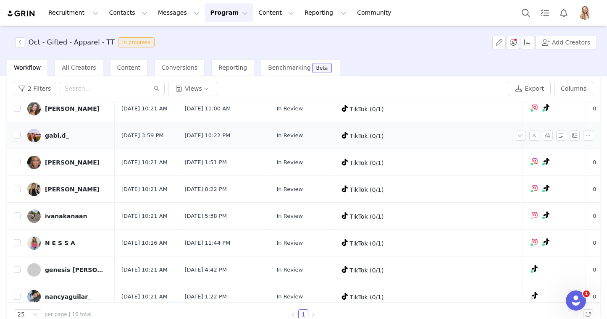
scroll to position [110, 0]
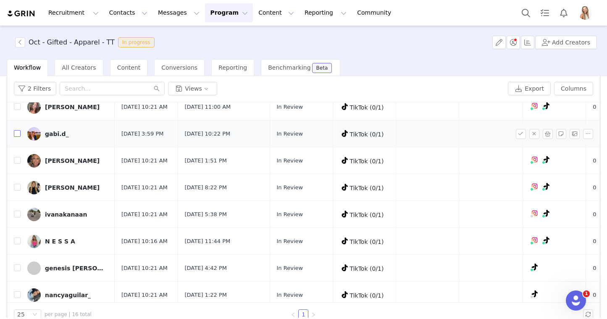
click at [19, 137] on input "checkbox" at bounding box center [17, 133] width 7 height 7
checkbox input "true"
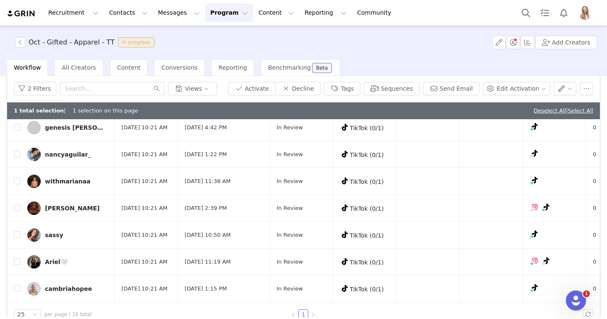
scroll to position [392, 0]
click at [17, 158] on input "checkbox" at bounding box center [17, 154] width 7 height 7
checkbox input "true"
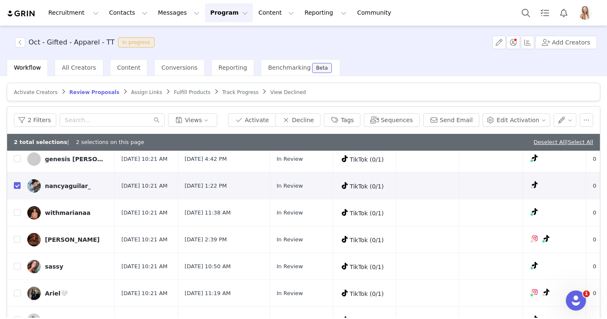
scroll to position [0, 0]
click at [439, 116] on button "Send Email" at bounding box center [451, 119] width 57 height 13
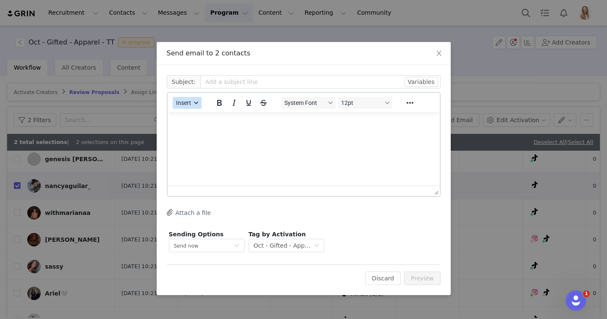
click at [189, 100] on span "Insert" at bounding box center [183, 103] width 15 height 7
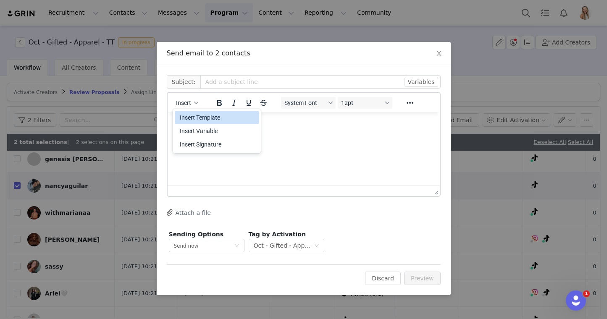
click at [197, 116] on div "Insert Template" at bounding box center [218, 118] width 76 height 10
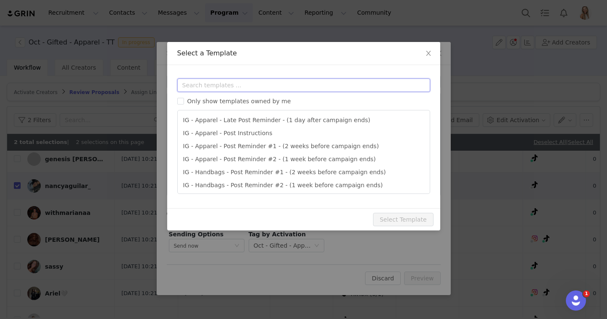
click at [222, 85] on input "text" at bounding box center [303, 85] width 253 height 13
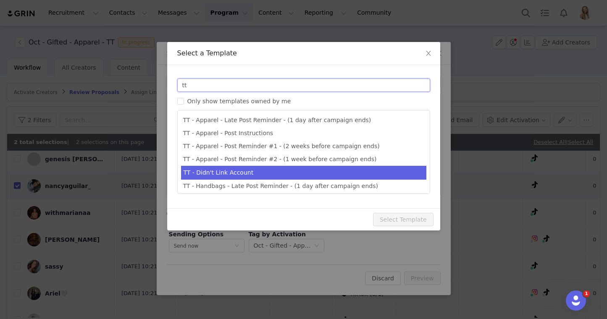
type input "tt"
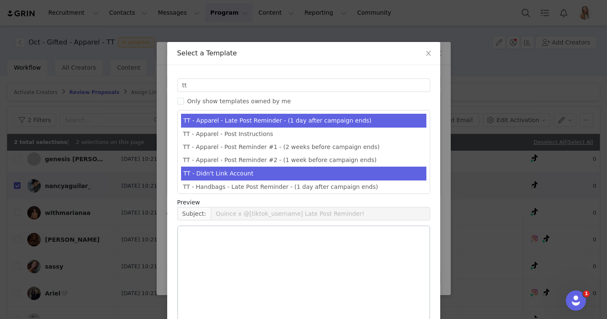
click at [218, 170] on li "TT - Didn't Link Account" at bounding box center [303, 174] width 245 height 14
type input "RE: Quince x @[tiktok_username] Campaign!"
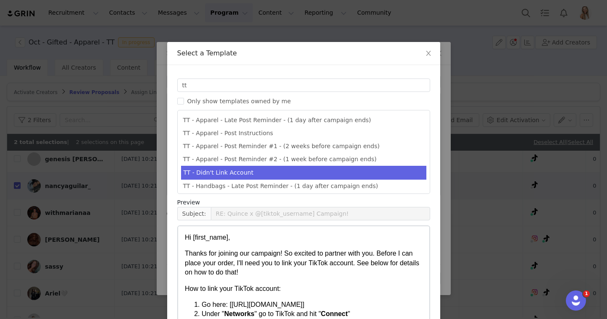
scroll to position [54, 0]
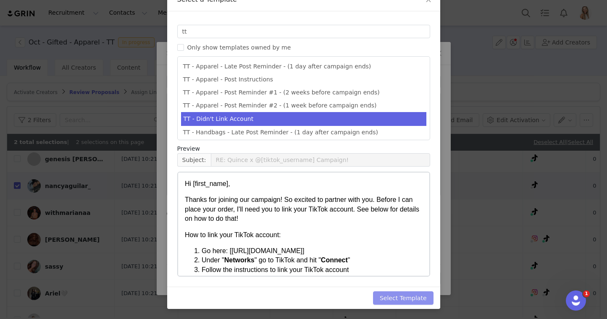
click at [409, 297] on button "Select Template" at bounding box center [403, 298] width 60 height 13
type input "RE: Quince x @[tiktok_username] Campaign!"
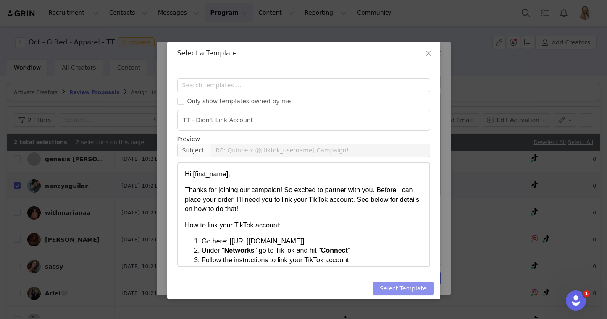
scroll to position [0, 0]
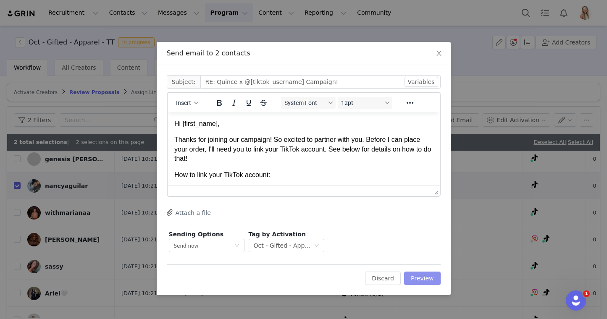
click at [425, 276] on button "Preview" at bounding box center [422, 278] width 37 height 13
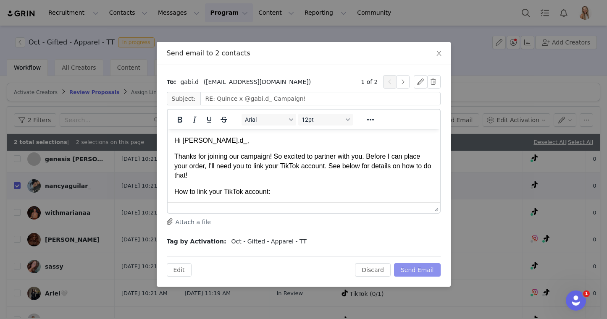
click at [437, 270] on button "Send Email" at bounding box center [417, 269] width 47 height 13
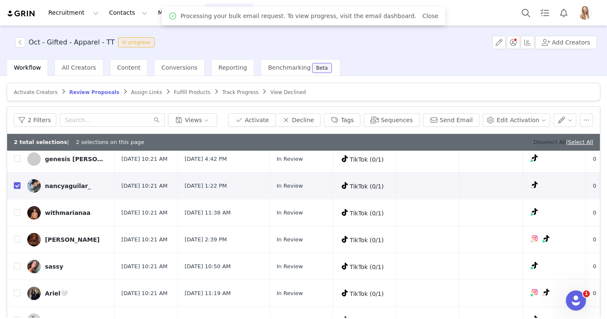
click at [534, 143] on link "Deselect All" at bounding box center [549, 142] width 32 height 6
checkbox input "false"
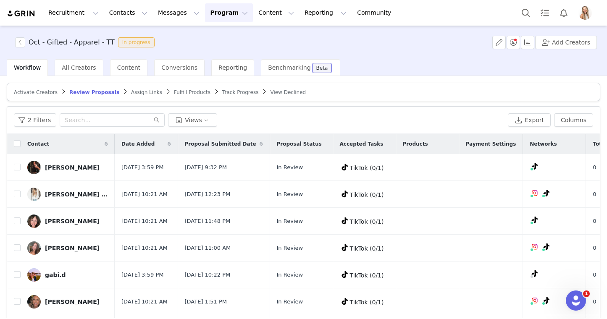
scroll to position [0, 261]
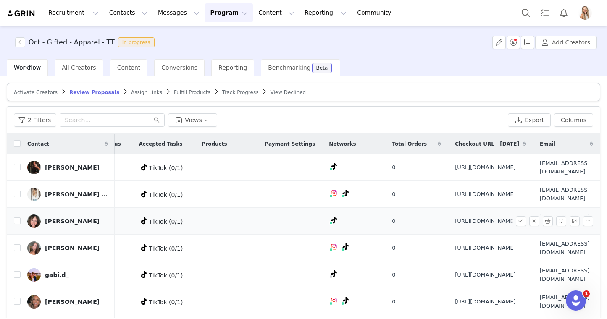
click at [540, 229] on span "[EMAIL_ADDRESS][DOMAIN_NAME]" at bounding box center [565, 221] width 50 height 16
copy tr "[EMAIL_ADDRESS][DOMAIN_NAME]"
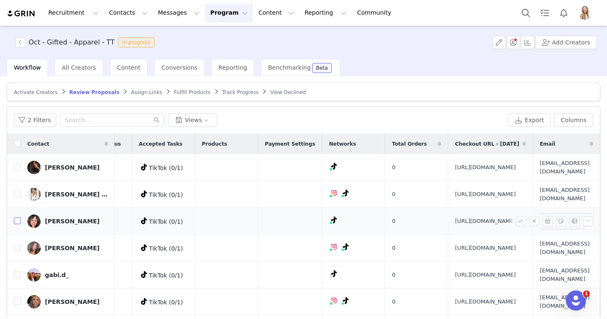
click at [17, 224] on input "checkbox" at bounding box center [17, 221] width 7 height 7
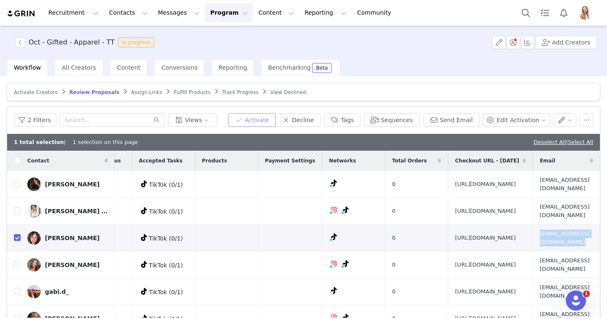
click at [268, 120] on button "Activate" at bounding box center [251, 119] width 47 height 13
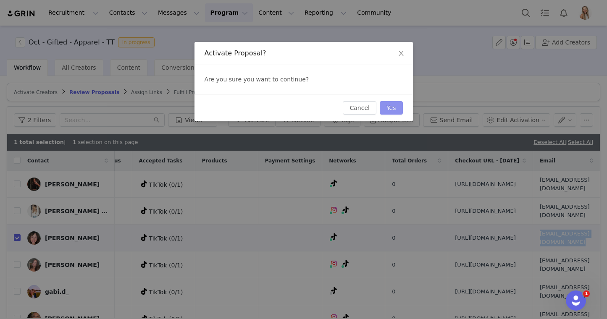
click at [391, 104] on button "Yes" at bounding box center [391, 107] width 23 height 13
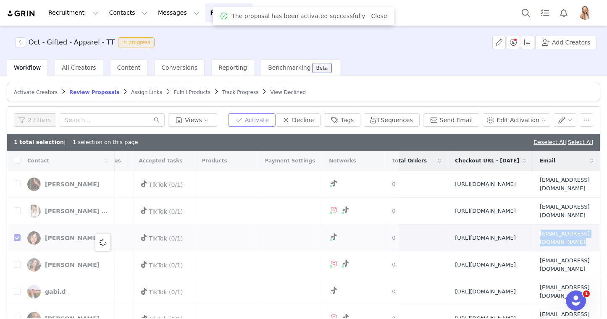
scroll to position [0, 0]
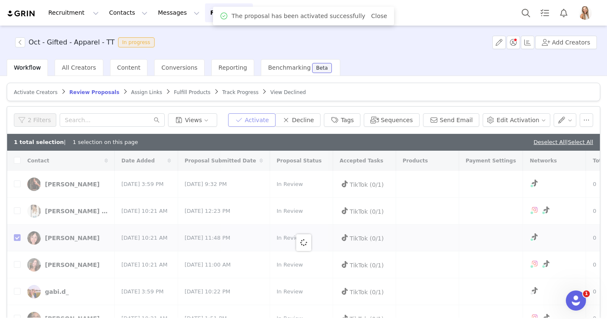
checkbox input "false"
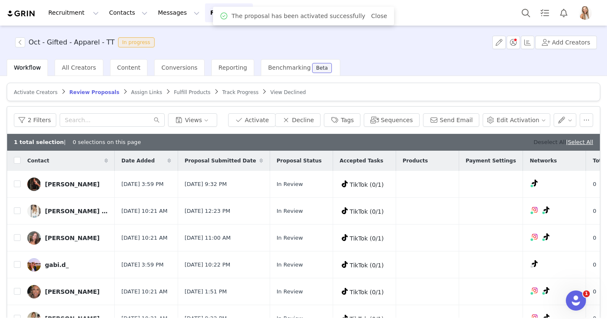
click at [533, 144] on link "Deselect All" at bounding box center [549, 142] width 32 height 6
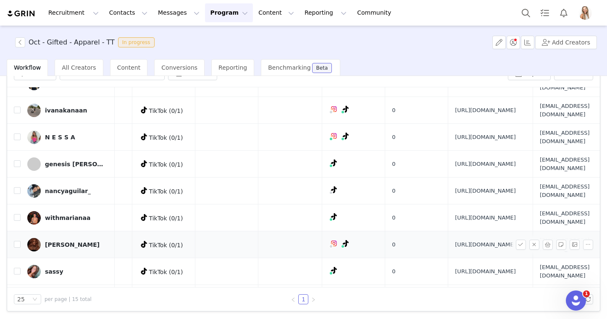
scroll to position [0, 261]
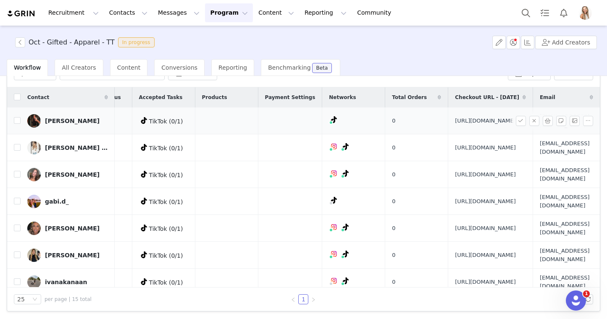
drag, startPoint x: 459, startPoint y: 139, endPoint x: 369, endPoint y: 118, distance: 92.5
click at [448, 118] on td "[URL][DOMAIN_NAME]" at bounding box center [490, 121] width 85 height 27
copy span "[URL][DOMAIN_NAME]"
click at [17, 124] on input "checkbox" at bounding box center [17, 120] width 7 height 7
checkbox input "true"
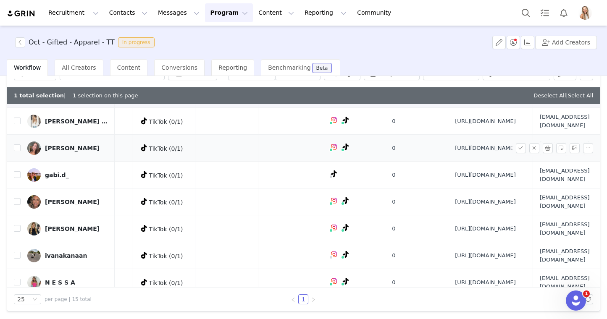
scroll to position [44, 261]
drag, startPoint x: 460, startPoint y: 193, endPoint x: 365, endPoint y: 170, distance: 97.6
click at [448, 161] on td "[URL][DOMAIN_NAME]" at bounding box center [490, 147] width 85 height 27
copy span "[URL][DOMAIN_NAME]"
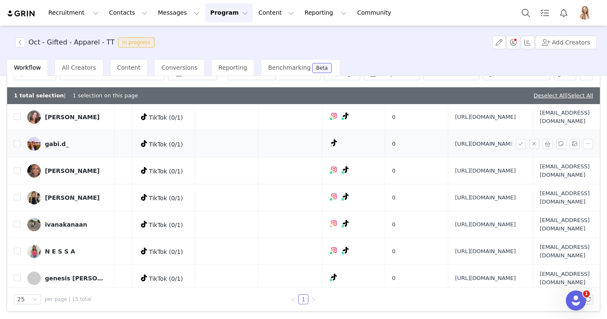
scroll to position [75, 261]
drag, startPoint x: 473, startPoint y: 208, endPoint x: 368, endPoint y: 182, distance: 107.3
click at [448, 157] on td "https://www.quince.com/checkout?checkoutId=a06b3667-2542-47d5-873a-3d3a00f83136…" at bounding box center [490, 143] width 85 height 27
copy span "https://www.quince.com/checkout?checkoutId=a06b3667-2542-47d5-873a-3d3a00f83136…"
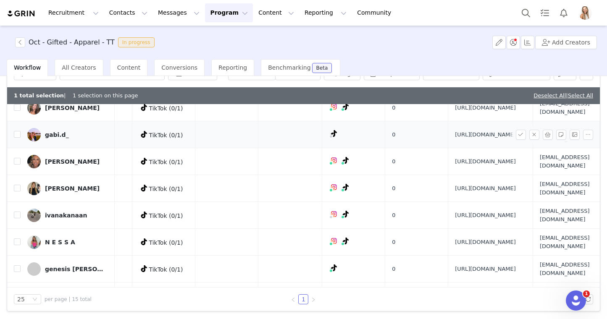
scroll to position [55, 261]
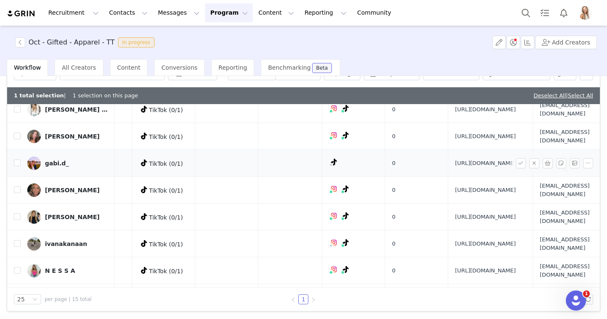
copy span "https://www.quince.com/checkout?checkoutId=a06b3667-2542-47d5-873a-3d3a00f83136…"
click at [385, 177] on td "0" at bounding box center [416, 163] width 63 height 27
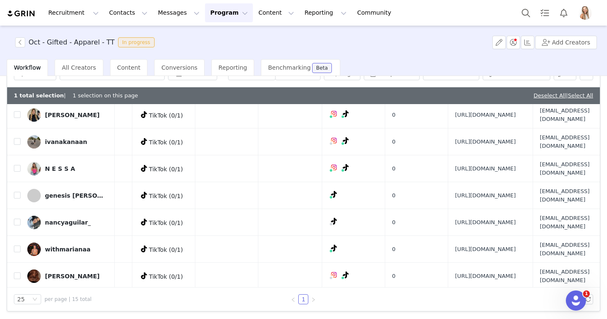
click at [455, 92] on span "https://influencers.quince.com/0c2c75e6-f59a-4628-ac1b-e3cef5bece61/v2/activati…" at bounding box center [485, 88] width 61 height 8
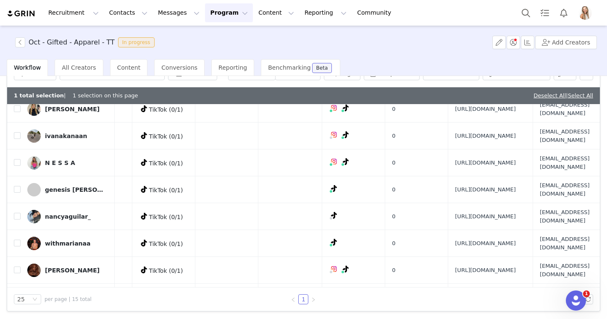
scroll to position [163, 261]
click at [455, 86] on span "https://influencers.quince.com/0c2c75e6-f59a-4628-ac1b-e3cef5bece61/v2/activati…" at bounding box center [485, 82] width 61 height 8
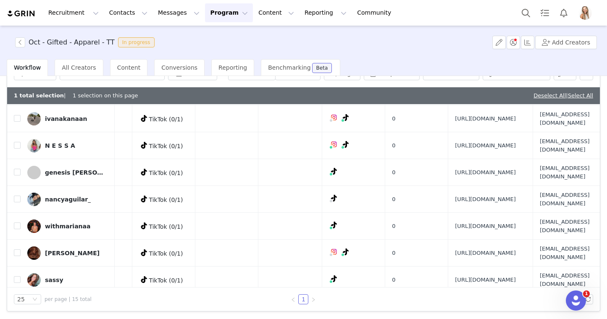
scroll to position [181, 261]
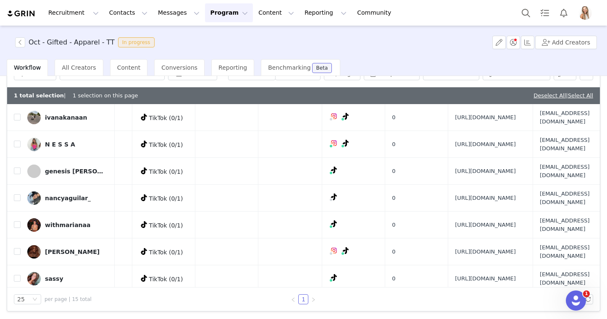
drag, startPoint x: 465, startPoint y: 186, endPoint x: 367, endPoint y: 163, distance: 101.0
click at [448, 104] on td "https://www.quince.com/checkout?checkoutId=096a149e-c536-4bf1-83a7-5dbf672534f7…" at bounding box center [490, 90] width 85 height 27
copy span "https://www.quince.com/checkout?checkoutId=096a149e-c536-4bf1-83a7-5dbf672534f7…"
click at [16, 94] on input "checkbox" at bounding box center [17, 90] width 7 height 7
checkbox input "true"
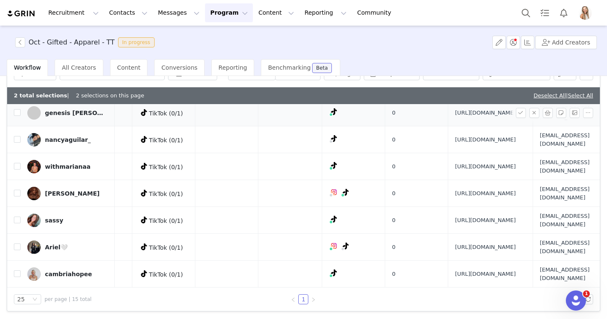
scroll to position [267, 261]
drag, startPoint x: 474, startPoint y: 179, endPoint x: 371, endPoint y: 153, distance: 106.3
click at [455, 90] on span "https://www.quince.com/checkout?checkoutId=8e0a3bb9-68dd-41e6-b8ff-2d5e6232f972…" at bounding box center [485, 86] width 61 height 8
copy span "https://www.quince.com/checkout?checkoutId=8e0a3bb9-68dd-41e6-b8ff-2d5e6232f972…"
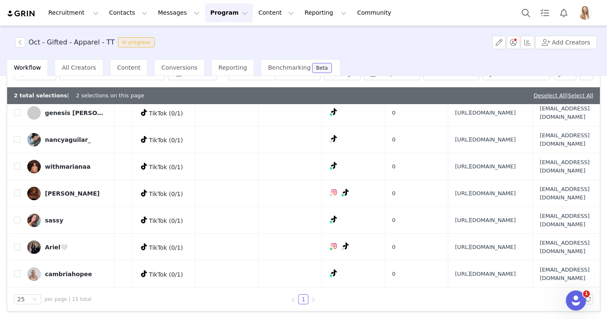
click at [18, 89] on input "checkbox" at bounding box center [17, 85] width 7 height 7
checkbox input "true"
drag, startPoint x: 463, startPoint y: 184, endPoint x: 368, endPoint y: 161, distance: 98.4
click at [448, 126] on td "https://www.quince.com/checkout?checkoutId=0d3ddf8e-d98d-45d8-84c9-b2533ed216f1…" at bounding box center [490, 113] width 85 height 27
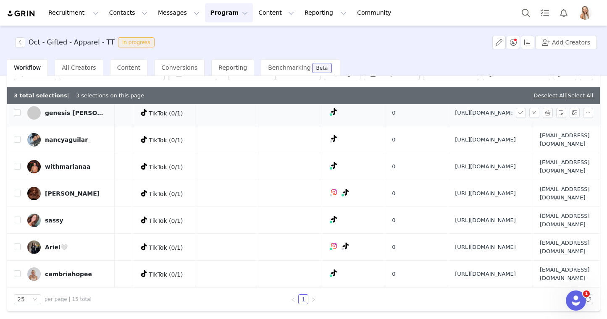
copy span "https://www.quince.com/checkout?checkoutId=0d3ddf8e-d98d-45d8-84c9-b2533ed216f1…"
click at [540, 121] on span "glitteralcollab@gmail.com" at bounding box center [565, 113] width 50 height 16
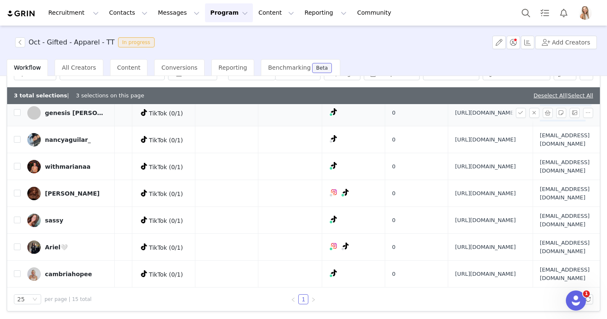
copy tr "glitteralcollab@gmail.com"
click at [14, 116] on input "checkbox" at bounding box center [17, 112] width 7 height 7
checkbox input "true"
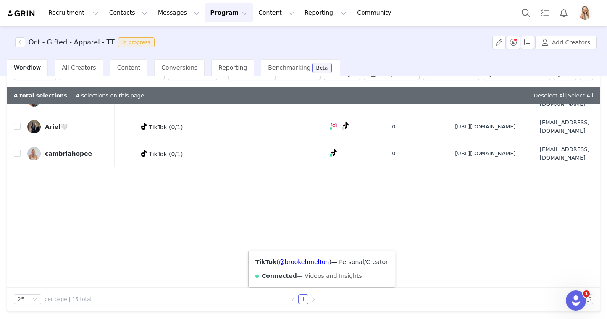
scroll to position [407, 261]
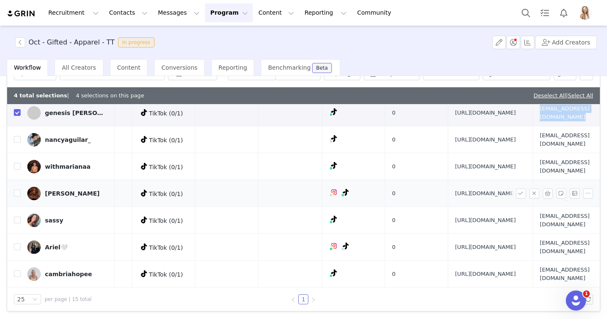
drag, startPoint x: 466, startPoint y: 211, endPoint x: 367, endPoint y: 187, distance: 102.3
click at [448, 187] on td "https://www.quince.com/checkout?checkoutId=692ff4a2-d3bd-4213-9295-c38826ce626e…" at bounding box center [490, 193] width 85 height 27
copy span "https://www.quince.com/checkout?checkoutId=692ff4a2-d3bd-4213-9295-c38826ce626e…"
drag, startPoint x: 473, startPoint y: 280, endPoint x: 364, endPoint y: 257, distance: 111.6
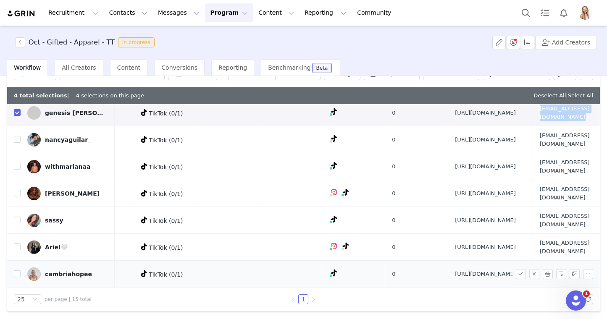
click at [448, 261] on td "https://www.quince.com/checkout/v2?checkoutId=e545e863-5da0-4639-bb56-ec1527aec…" at bounding box center [490, 274] width 85 height 27
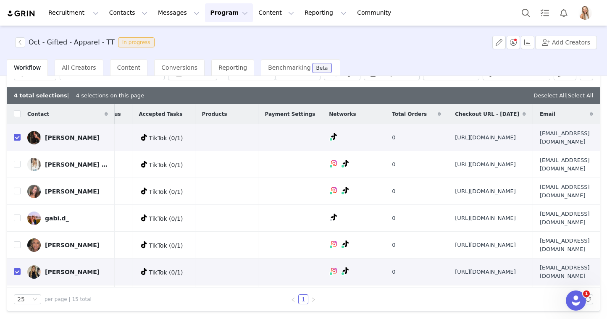
scroll to position [0, 0]
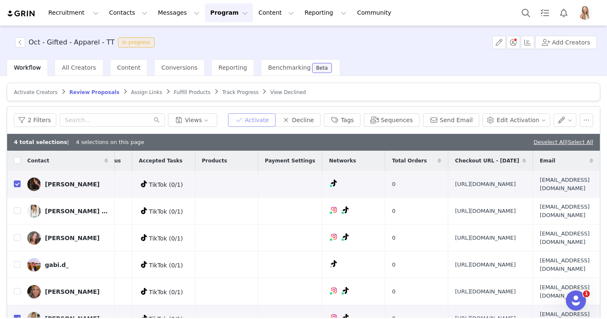
click at [264, 122] on button "Activate" at bounding box center [251, 119] width 47 height 13
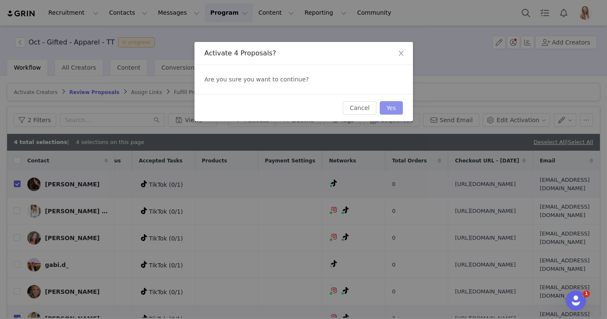
click at [393, 110] on button "Yes" at bounding box center [391, 107] width 23 height 13
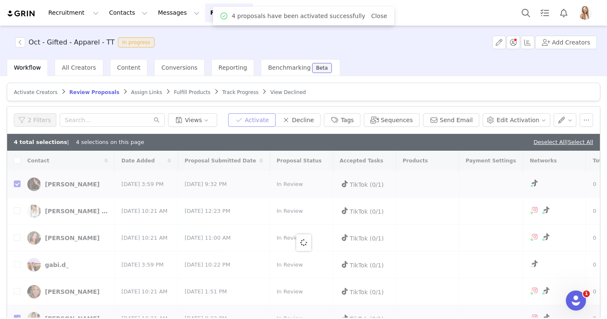
checkbox input "false"
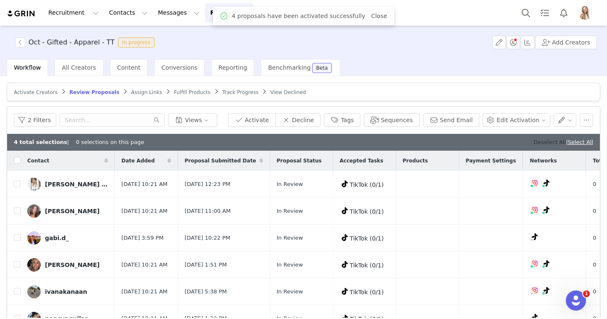
click at [540, 140] on link "Deselect All" at bounding box center [549, 142] width 32 height 6
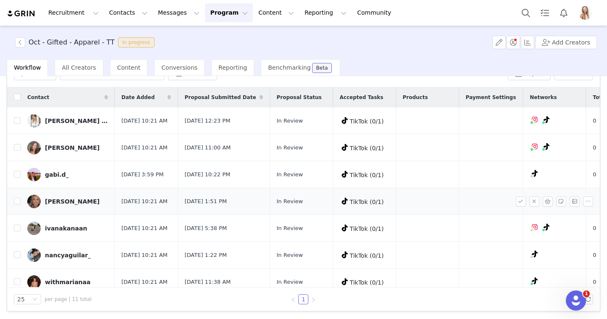
scroll to position [0, 260]
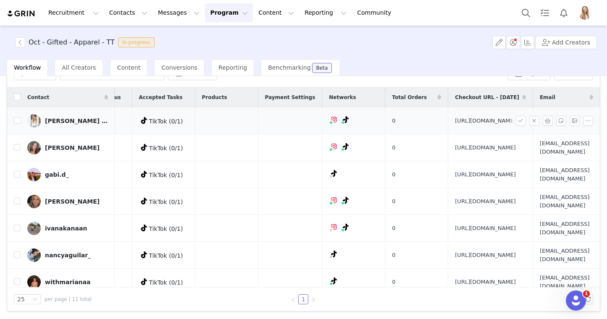
click at [540, 126] on span "hello@amandabrooke.co" at bounding box center [565, 121] width 50 height 16
drag, startPoint x: 418, startPoint y: 137, endPoint x: 365, endPoint y: 120, distance: 54.7
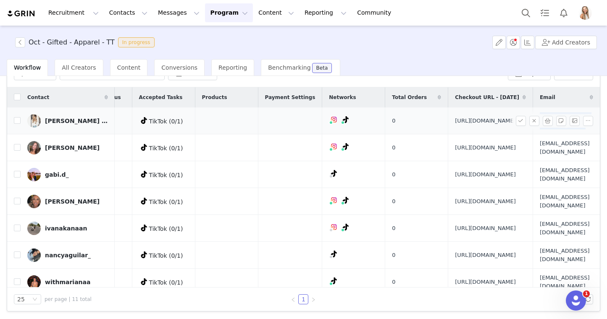
click at [448, 120] on td "https://www.quince.com/checkout/v2?checkoutId=0a8d11a9-9e89-427e-905e-a22f87391…" at bounding box center [490, 121] width 85 height 27
click at [345, 79] on div "2 Filters Views" at bounding box center [259, 73] width 491 height 13
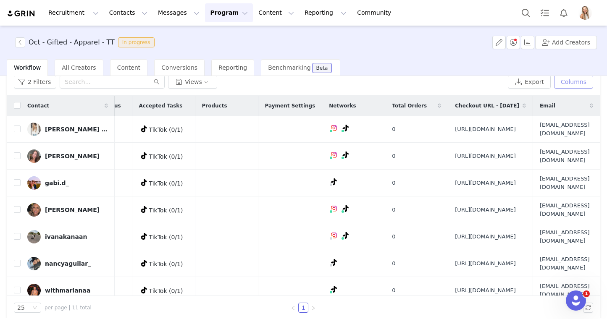
click at [571, 81] on button "Columns" at bounding box center [573, 81] width 39 height 13
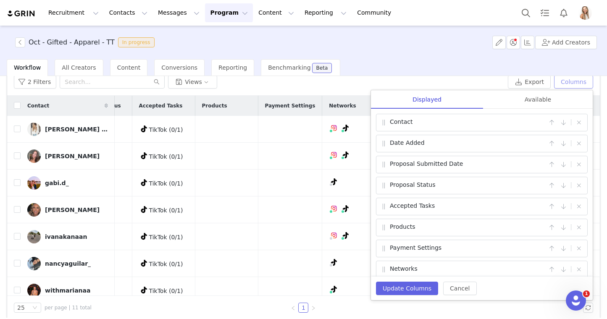
scroll to position [70, 0]
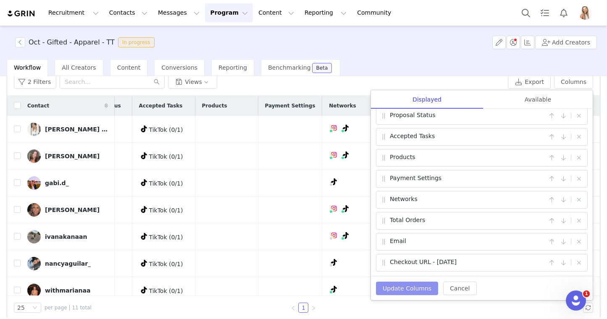
click at [400, 289] on button "Update Columns" at bounding box center [407, 288] width 62 height 13
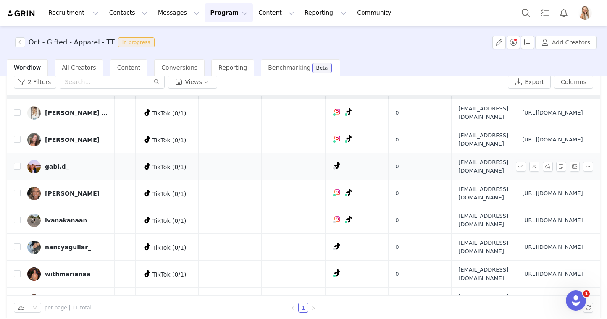
scroll to position [263, 260]
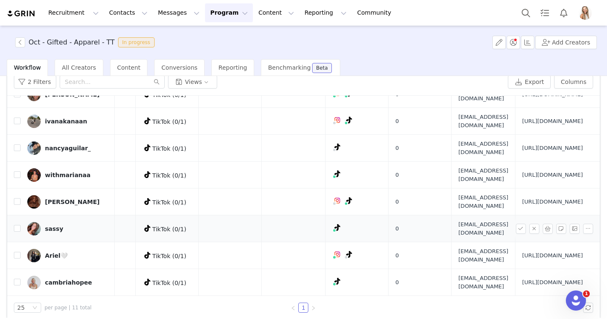
click at [458, 221] on span "autumnelkins05@gmail.com" at bounding box center [483, 229] width 50 height 16
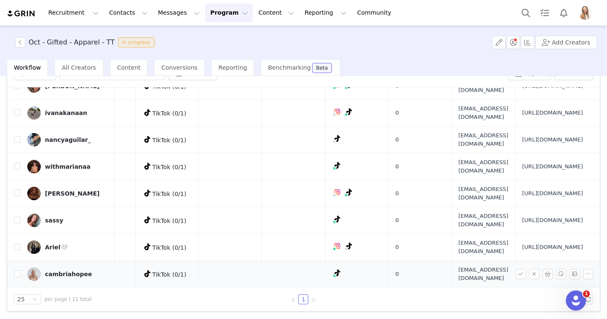
click at [458, 266] on span "cambriaockander13@gmail.com" at bounding box center [483, 274] width 50 height 16
click at [458, 185] on span "brookehmeltontt@gmail.com" at bounding box center [483, 193] width 50 height 16
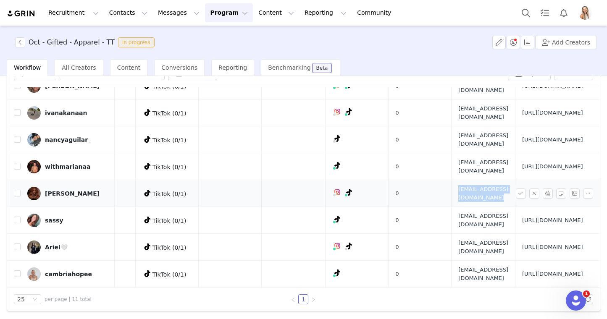
click at [458, 185] on span "brookehmeltontt@gmail.com" at bounding box center [483, 193] width 50 height 16
click at [452, 180] on td "brookehmeltontt@gmail.com" at bounding box center [484, 193] width 64 height 27
drag, startPoint x: 557, startPoint y: 166, endPoint x: 465, endPoint y: 143, distance: 95.3
click at [515, 180] on td "https://www.quince.com/checkout?checkoutId=692ff4a2-d3bd-4213-9295-c38826ce626e…" at bounding box center [555, 193] width 81 height 27
click at [16, 190] on input "checkbox" at bounding box center [17, 193] width 7 height 7
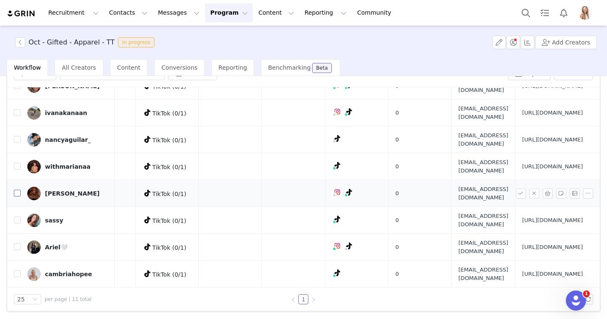
checkbox input "true"
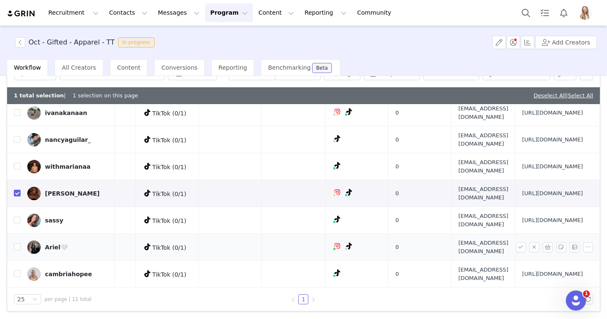
scroll to position [280, 260]
click at [16, 271] on input "checkbox" at bounding box center [17, 274] width 7 height 7
checkbox input "true"
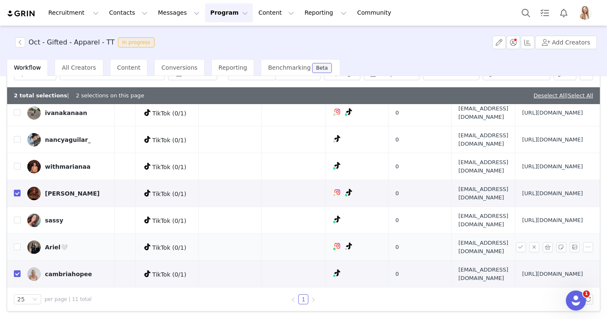
scroll to position [240, 260]
drag, startPoint x: 553, startPoint y: 161, endPoint x: 462, endPoint y: 138, distance: 93.7
click at [515, 153] on td "https://www.quince.com/checkout?checkoutId=d4ece05d-4bdd-4574-8638-0766f4ae2780…" at bounding box center [555, 166] width 81 height 27
drag, startPoint x: 555, startPoint y: 147, endPoint x: 464, endPoint y: 125, distance: 93.3
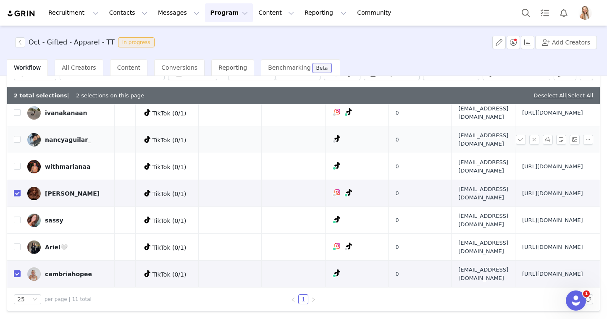
click at [515, 126] on td "https://www.quince.com/checkout?checkoutId=5cbc2c53-272a-4510-95a9-653f862c62ba…" at bounding box center [555, 139] width 81 height 27
click at [447, 95] on div "2 total selections | 2 selections on this page Deselect All | Select All" at bounding box center [303, 95] width 593 height 17
click at [458, 202] on span "brookehmeltontt@gmail.com" at bounding box center [483, 193] width 50 height 16
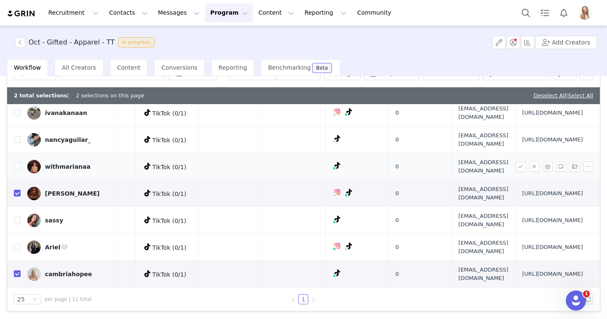
click at [458, 175] on span "Marianamicaela36@gmail.com" at bounding box center [483, 166] width 50 height 16
click at [16, 170] on input "checkbox" at bounding box center [17, 166] width 7 height 7
checkbox input "true"
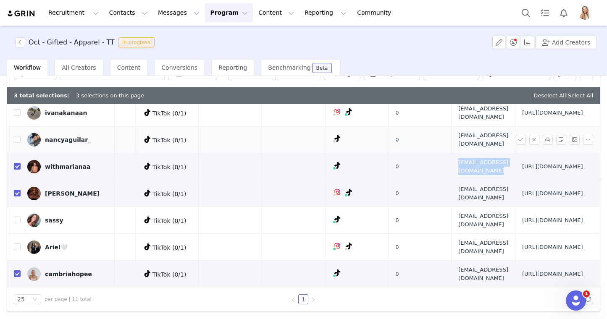
scroll to position [160, 260]
click at [458, 121] on span "Ivanacvalle@gmail.com" at bounding box center [483, 113] width 50 height 16
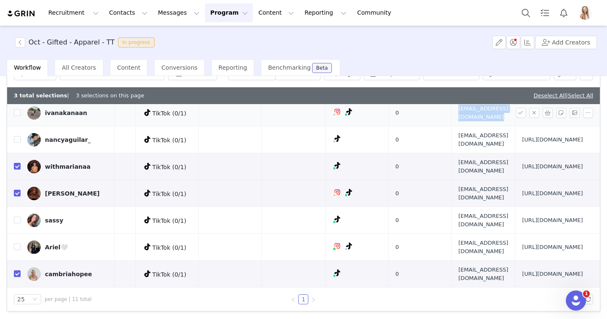
click at [458, 121] on span "Ivanacvalle@gmail.com" at bounding box center [483, 113] width 50 height 16
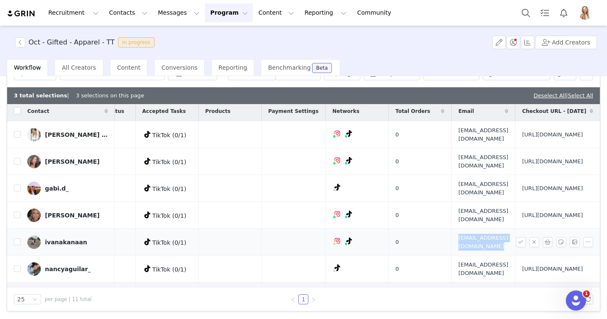
scroll to position [0, 260]
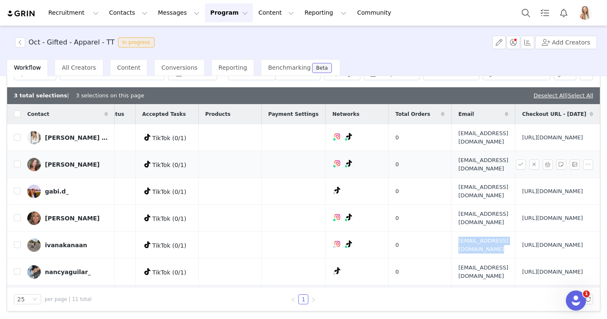
drag, startPoint x: 557, startPoint y: 197, endPoint x: 463, endPoint y: 170, distance: 97.3
click at [515, 170] on td "https://www.quince.com/checkout?checkoutId=2fe8886e-a7c9-4a38-9baf-1c7c5c2223b2…" at bounding box center [555, 164] width 81 height 27
click at [17, 168] on input "checkbox" at bounding box center [17, 164] width 7 height 7
checkbox input "true"
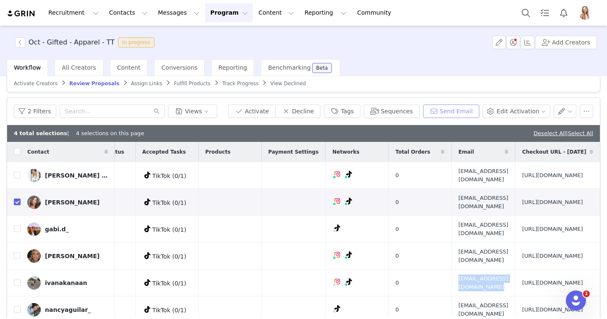
click at [439, 109] on button "Send Email" at bounding box center [451, 111] width 57 height 13
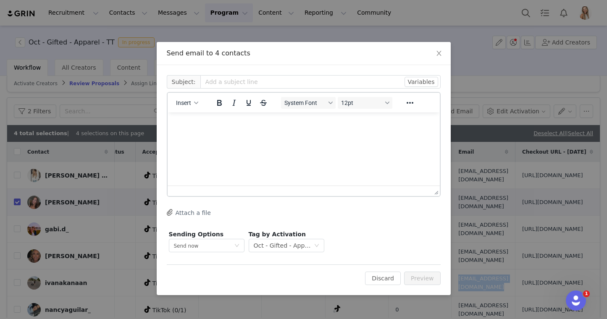
scroll to position [0, 0]
click at [187, 105] on span "Insert" at bounding box center [183, 103] width 15 height 7
click at [204, 114] on div "Insert Template" at bounding box center [218, 118] width 76 height 10
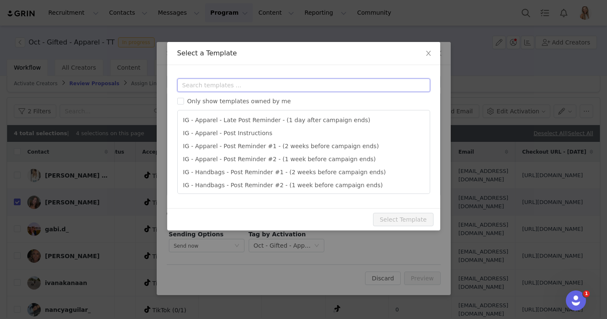
click at [229, 85] on input "text" at bounding box center [303, 85] width 253 height 13
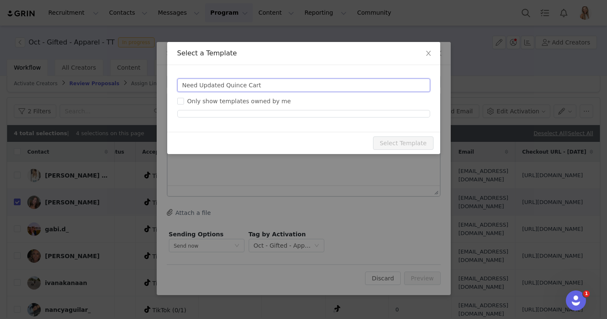
type input "Need Updated Quince Cart"
click at [244, 168] on div "Select a Template Templates Need Updated Quince Cart Only show templates owned …" at bounding box center [303, 159] width 607 height 319
click at [320, 178] on div "Select a Template Templates Need Updated Quince Cart Only show templates owned …" at bounding box center [303, 159] width 607 height 319
click at [428, 51] on icon "icon: close" at bounding box center [428, 53] width 7 height 7
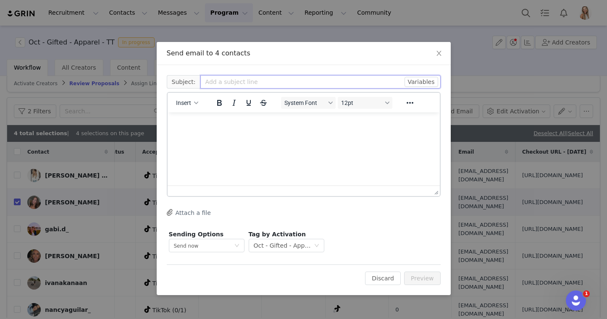
click at [211, 84] on input "text" at bounding box center [320, 81] width 240 height 13
type input "Need Updated Quince Cart"
click at [223, 130] on html at bounding box center [303, 124] width 272 height 23
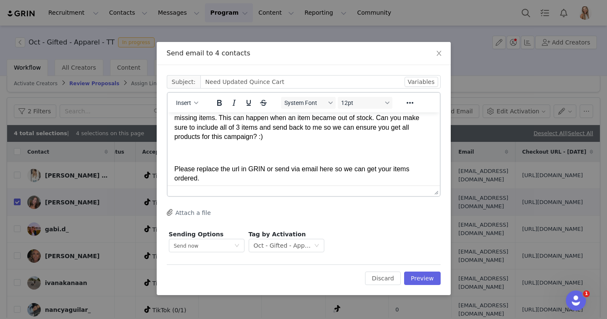
scroll to position [84, 0]
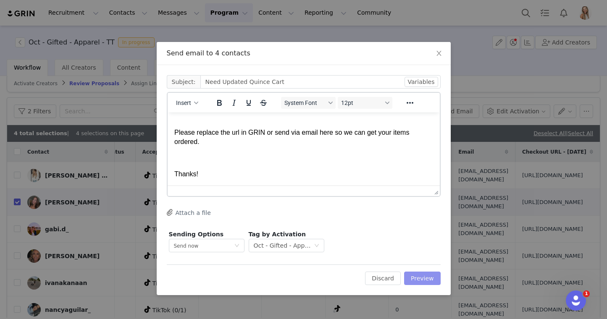
click at [420, 277] on button "Preview" at bounding box center [422, 278] width 37 height 13
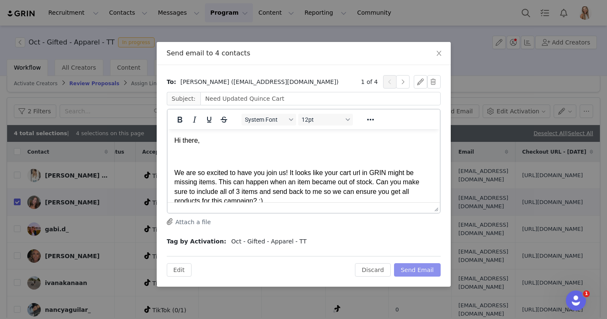
scroll to position [0, 0]
click at [427, 269] on button "Send Email" at bounding box center [417, 269] width 47 height 13
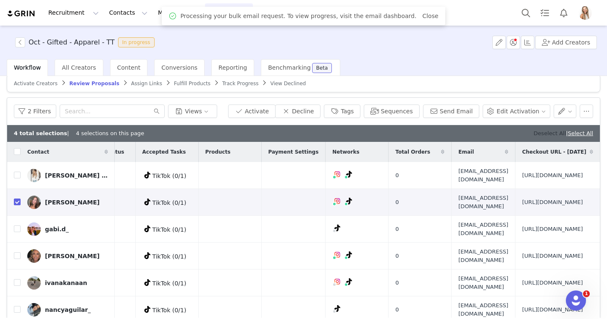
click at [548, 131] on link "Deselect All" at bounding box center [549, 133] width 32 height 6
checkbox input "false"
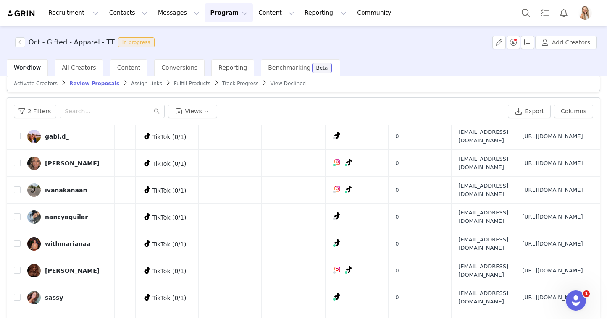
scroll to position [79, 260]
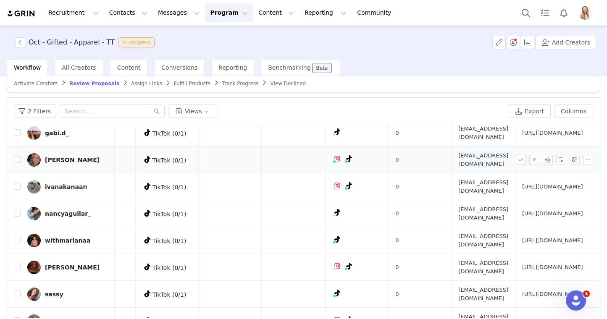
click at [458, 168] on span "[EMAIL_ADDRESS][DOMAIN_NAME]" at bounding box center [483, 160] width 50 height 16
click at [17, 163] on input "checkbox" at bounding box center [17, 159] width 7 height 7
checkbox input "true"
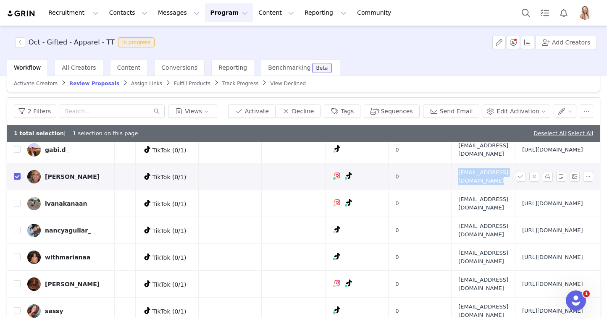
scroll to position [92, 260]
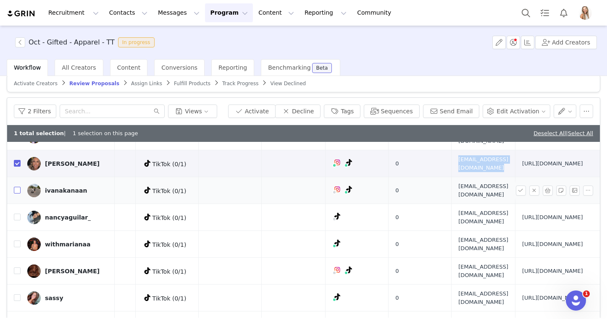
click at [17, 194] on input "checkbox" at bounding box center [17, 190] width 7 height 7
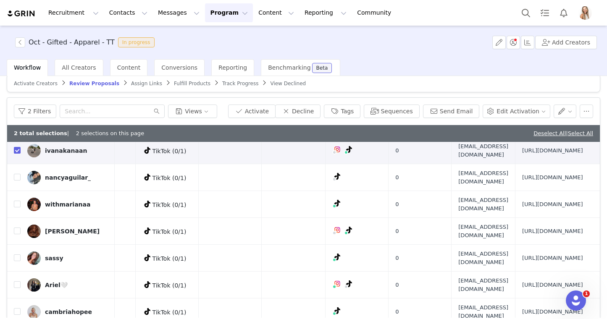
scroll to position [156, 260]
click at [18, 154] on input "checkbox" at bounding box center [17, 150] width 7 height 7
checkbox input "false"
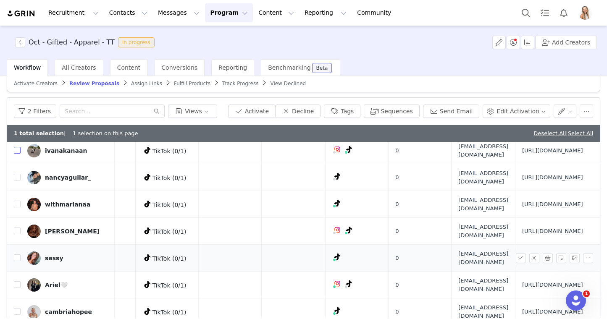
scroll to position [271, 260]
click at [458, 250] on span "[EMAIL_ADDRESS][DOMAIN_NAME]" at bounding box center [483, 258] width 50 height 16
click at [18, 255] on input "checkbox" at bounding box center [17, 258] width 7 height 7
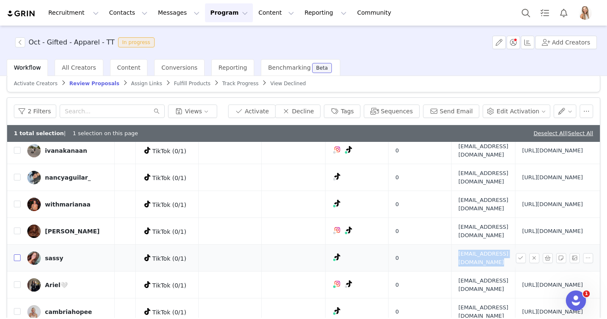
checkbox input "true"
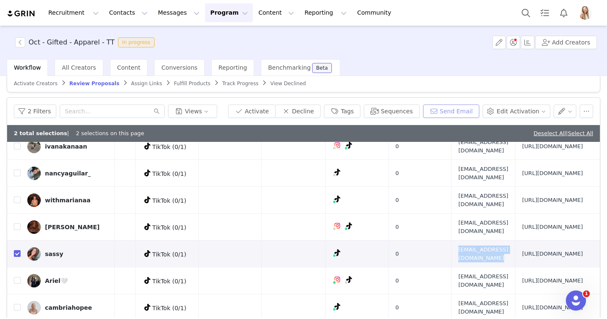
click at [460, 113] on button "Send Email" at bounding box center [451, 111] width 57 height 13
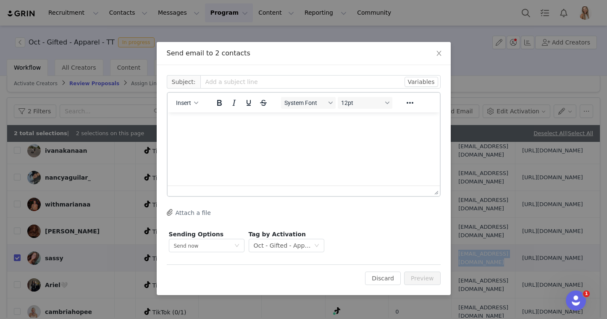
scroll to position [0, 0]
click at [185, 103] on span "Insert" at bounding box center [183, 103] width 15 height 7
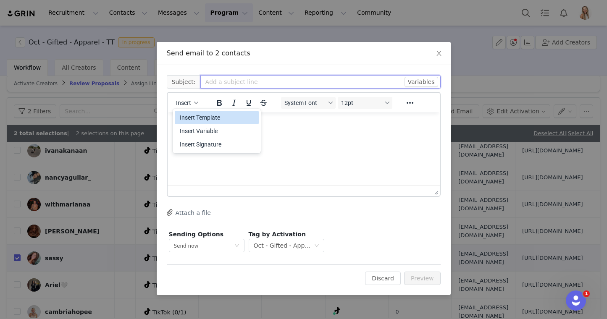
click at [212, 81] on input "text" at bounding box center [320, 81] width 240 height 13
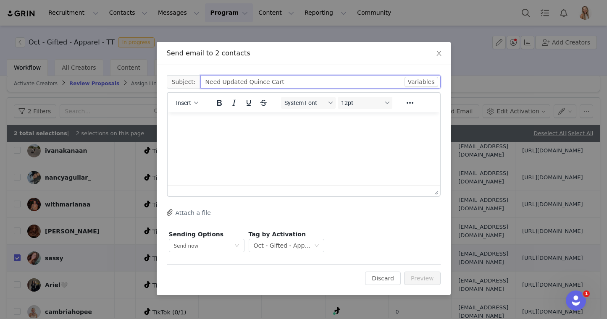
type input "Need Updated Quince Cart"
click at [231, 123] on p "Rich Text Area. Press ALT-0 for help." at bounding box center [303, 123] width 259 height 9
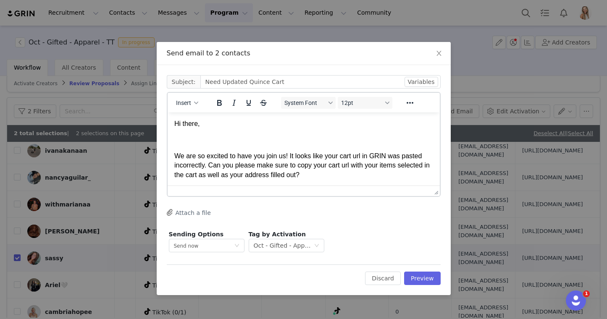
click at [320, 174] on p "We are so excited to have you join us! It looks like your cart url in GRIN was …" at bounding box center [303, 166] width 259 height 28
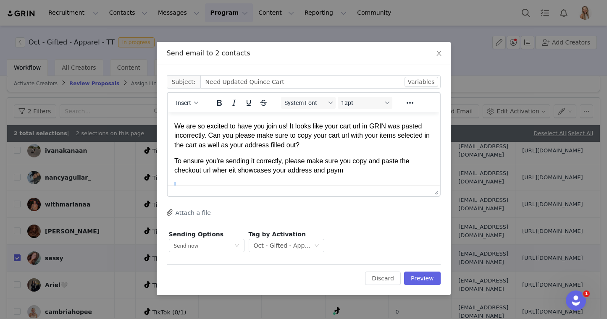
scroll to position [31, 0]
drag, startPoint x: 360, startPoint y: 181, endPoint x: 273, endPoint y: 173, distance: 86.9
click at [273, 173] on p "To ensure you're sending it correctly, please make sure you copy and paste the …" at bounding box center [303, 165] width 259 height 19
click at [233, 168] on p "To ensure you're sending it correctly, please make sure you copy and paste the …" at bounding box center [303, 165] width 259 height 19
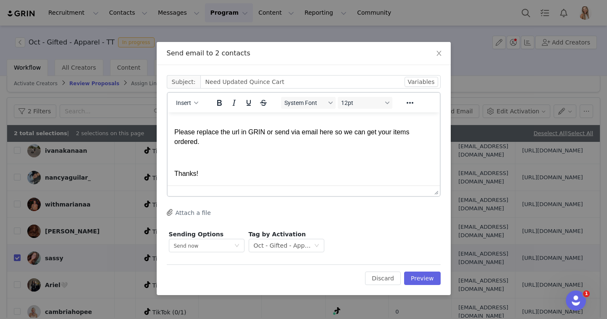
scroll to position [54, 0]
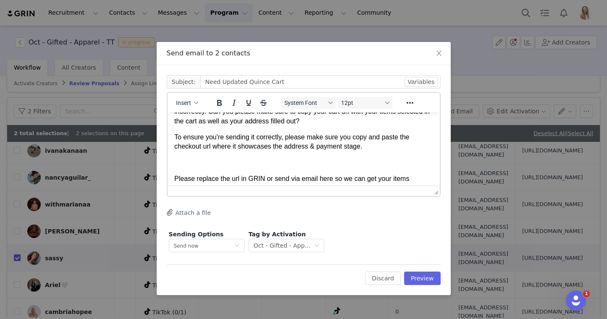
drag, startPoint x: 381, startPoint y: 151, endPoint x: 172, endPoint y: 136, distance: 209.8
click at [172, 136] on html "Hi there, We are so excited to have you join us! It looks like your cart url in…" at bounding box center [303, 145] width 272 height 173
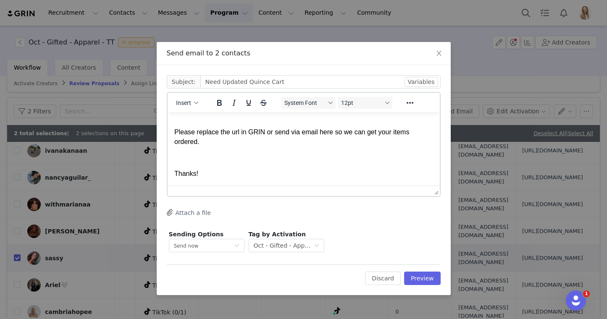
click at [441, 278] on div "Cc: Subject: Need Updated Quince Cart Variables Insert System Font 12pt To open…" at bounding box center [304, 180] width 294 height 230
click at [431, 278] on button "Preview" at bounding box center [422, 278] width 37 height 13
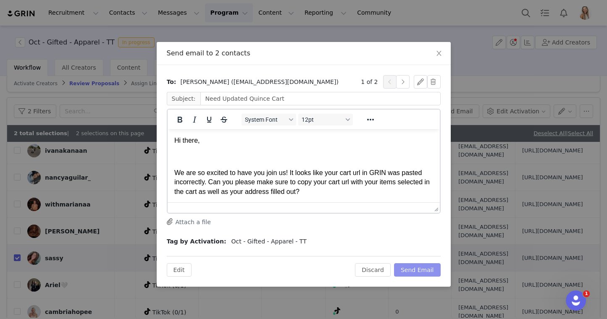
scroll to position [0, 0]
click at [428, 271] on button "Send Email" at bounding box center [417, 269] width 47 height 13
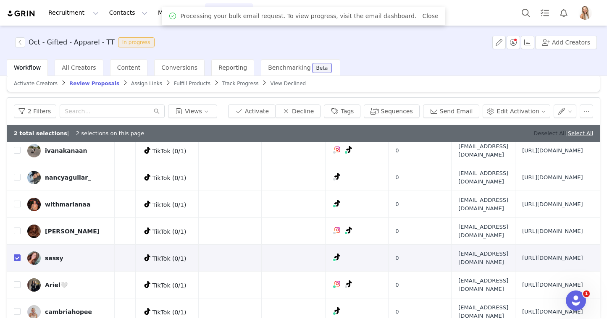
click at [536, 132] on link "Deselect All" at bounding box center [549, 133] width 32 height 6
checkbox input "false"
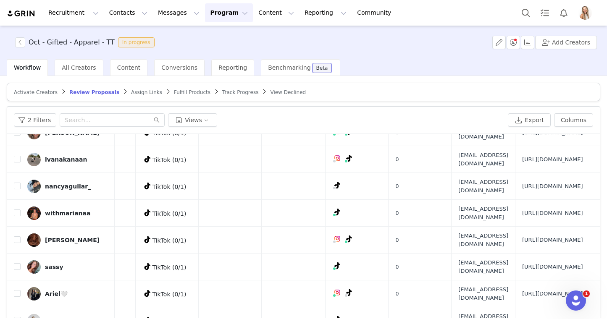
click at [140, 90] on span "Assign Links" at bounding box center [146, 92] width 31 height 6
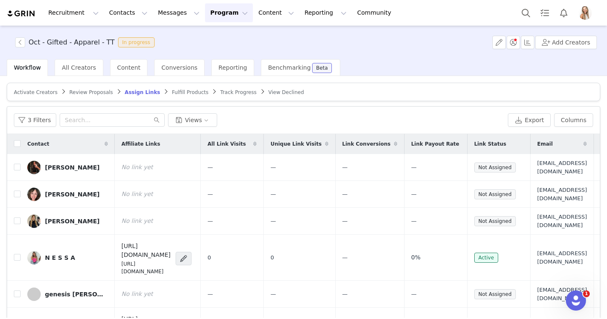
click at [97, 86] on article "Activate Creators Review Proposals Assign Links Fulfill Products Track Progress…" at bounding box center [304, 92] width 594 height 18
click at [97, 94] on span "Review Proposals" at bounding box center [91, 92] width 44 height 6
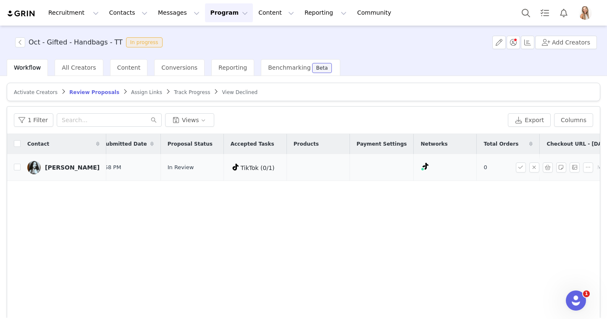
scroll to position [0, 231]
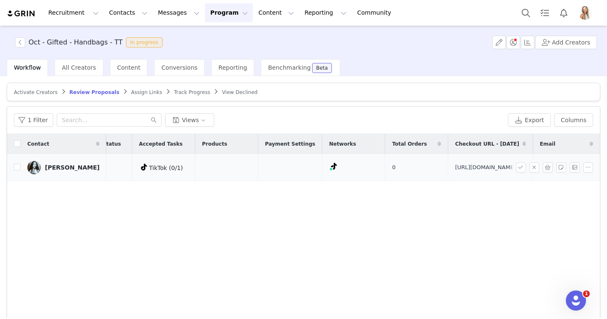
drag, startPoint x: 473, startPoint y: 188, endPoint x: 383, endPoint y: 165, distance: 93.1
click at [448, 165] on td "[URL][DOMAIN_NAME]" at bounding box center [490, 167] width 85 height 27
copy span "[URL][DOMAIN_NAME]"
click at [390, 265] on div "Contact Date Added Proposal Submitted Date Proposal Status Accepted Tasks Produ…" at bounding box center [303, 234] width 593 height 200
click at [571, 123] on button "Columns" at bounding box center [573, 119] width 39 height 13
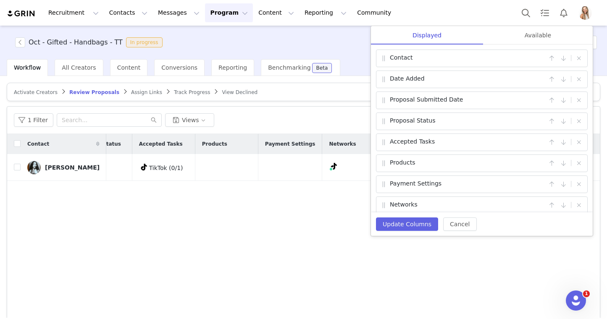
scroll to position [70, 0]
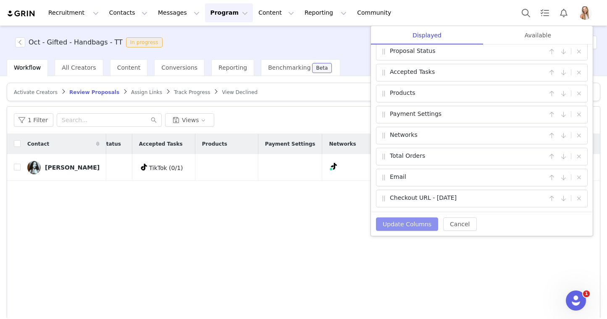
click at [391, 223] on button "Update Columns" at bounding box center [407, 224] width 62 height 13
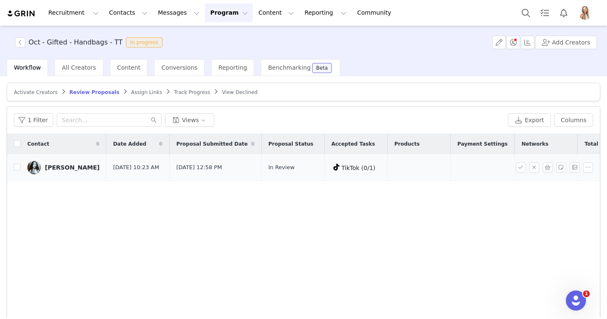
scroll to position [0, 231]
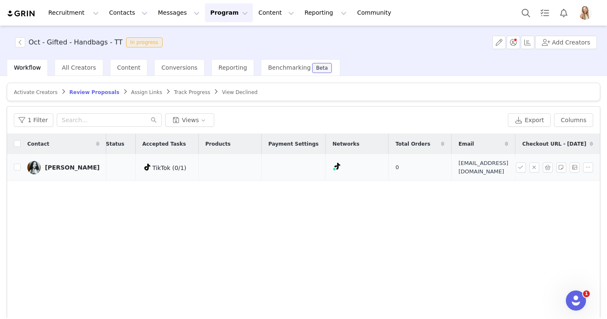
click at [458, 174] on span "[EMAIL_ADDRESS][DOMAIN_NAME]" at bounding box center [483, 167] width 50 height 16
copy span "[EMAIL_ADDRESS][DOMAIN_NAME]"
click at [16, 171] on input "checkbox" at bounding box center [17, 167] width 7 height 7
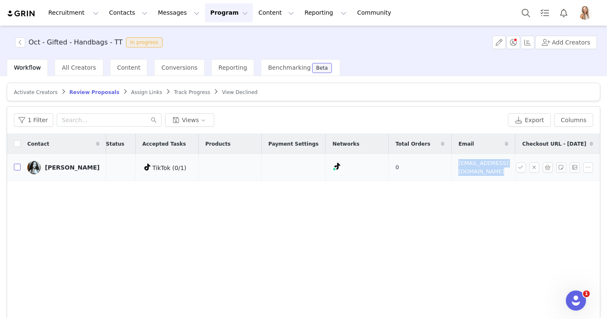
checkbox input "true"
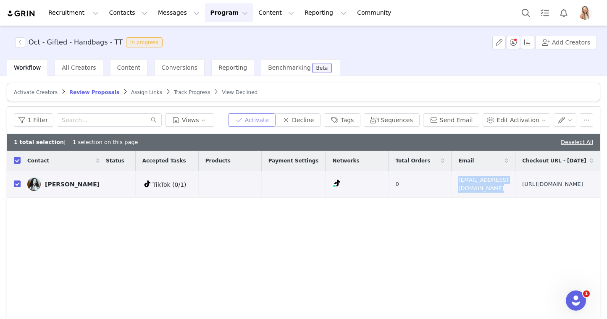
click at [260, 125] on button "Activate" at bounding box center [251, 119] width 47 height 13
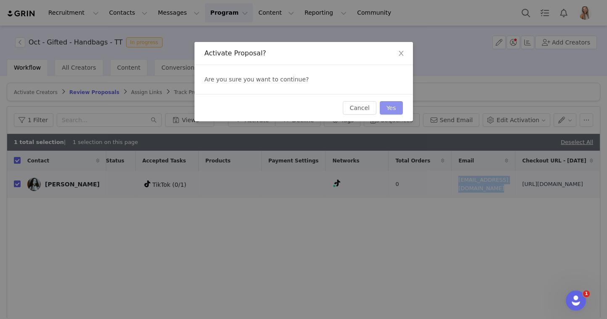
click at [392, 112] on button "Yes" at bounding box center [391, 107] width 23 height 13
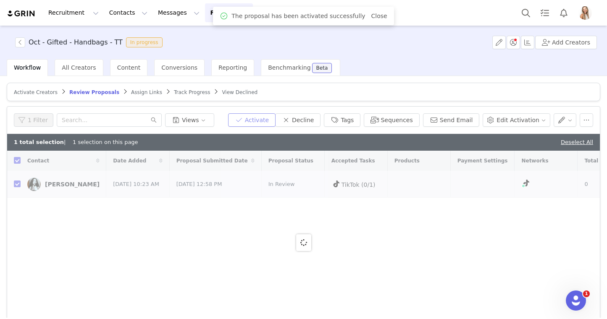
checkbox input "false"
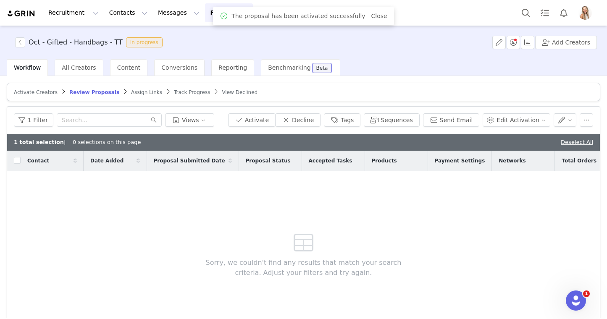
click at [574, 146] on div "Deselect All" at bounding box center [577, 142] width 32 height 8
click at [574, 144] on link "Deselect All" at bounding box center [577, 142] width 32 height 6
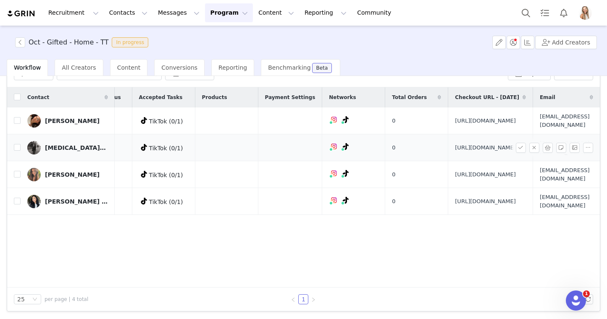
scroll to position [0, 275]
drag, startPoint x: 462, startPoint y: 252, endPoint x: 369, endPoint y: 235, distance: 94.8
click at [448, 215] on td "[URL][DOMAIN_NAME]" at bounding box center [490, 201] width 85 height 27
copy span "[URL][DOMAIN_NAME]"
click at [540, 210] on span "menaababyy@gmail.com" at bounding box center [565, 201] width 50 height 16
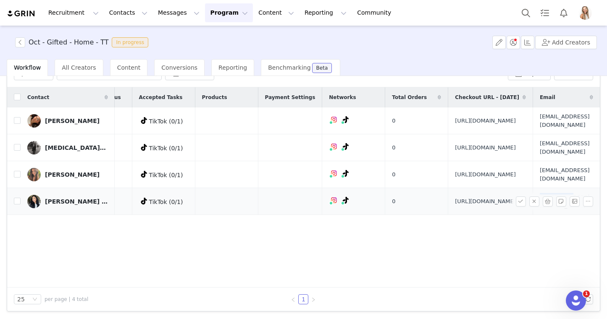
click at [540, 210] on span "menaababyy@gmail.com" at bounding box center [565, 201] width 50 height 16
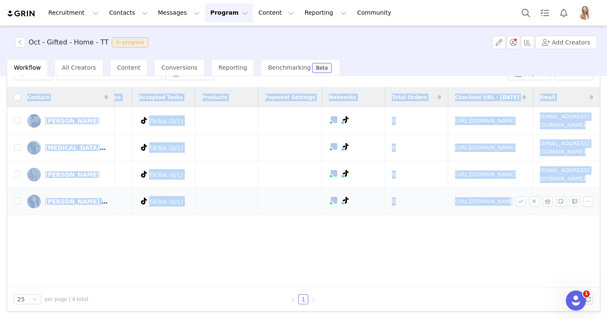
click at [540, 210] on span "menaababyy@gmail.com" at bounding box center [565, 201] width 50 height 16
copy table "Contact Date Added Proposal Submitted Date Proposal Status Accepted Tasks Produ…"
drag, startPoint x: 418, startPoint y: 212, endPoint x: 371, endPoint y: 194, distance: 50.8
click at [448, 188] on td "https://www.quince.com/checkout?checkoutId=49962be7-85d2-408f-a144-9af44ec1c0f7" at bounding box center [490, 174] width 85 height 27
copy span "https://www.quince.com/checkout?checkoutId=49962be7-85d2-408f-a144-9af44ec1c0f7"
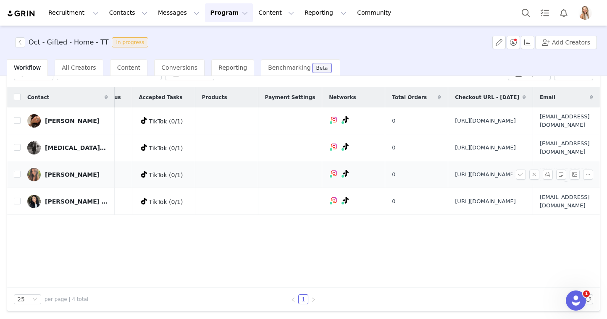
click at [385, 188] on td "0" at bounding box center [416, 174] width 63 height 27
click at [540, 183] on span "Hannahnoelswindle@gmail.com" at bounding box center [565, 174] width 50 height 16
copy tr "Hannahnoelswindle@gmail.com"
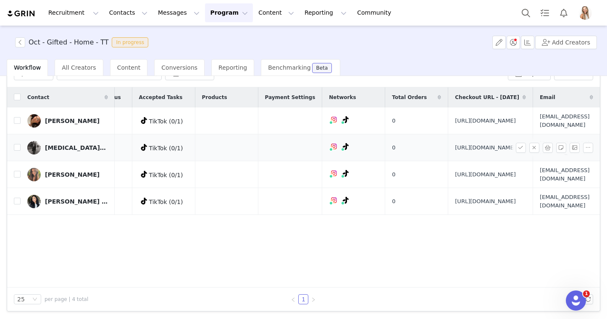
click at [455, 152] on span "https://www.quince.com/checkout?checkoutId=0f2c829e-8d32-41ad-8a8c-1928d87a8005…" at bounding box center [485, 148] width 61 height 8
drag, startPoint x: 465, startPoint y: 176, endPoint x: 365, endPoint y: 154, distance: 102.3
click at [448, 154] on td "https://www.quince.com/checkout?checkoutId=0f2c829e-8d32-41ad-8a8c-1928d87a8005…" at bounding box center [490, 147] width 85 height 27
copy span "https://www.quince.com/checkout?checkoutId=0f2c829e-8d32-41ad-8a8c-1928d87a8005…"
click at [17, 151] on input "checkbox" at bounding box center [17, 147] width 7 height 7
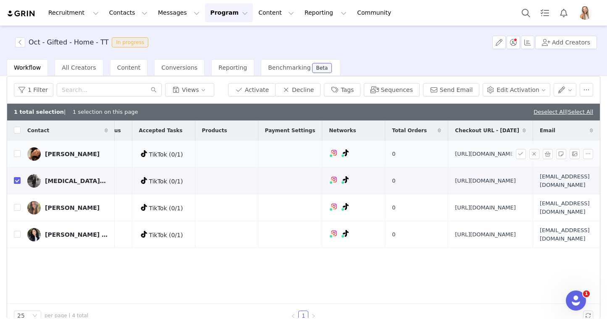
scroll to position [29, 0]
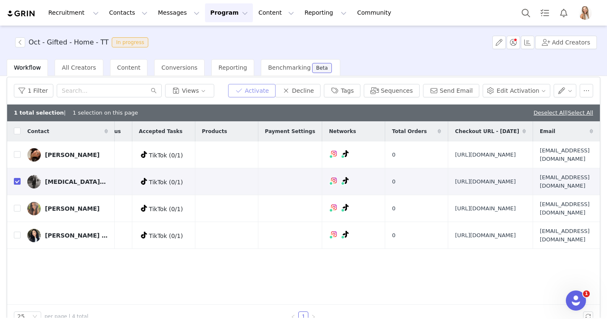
click at [253, 89] on button "Activate" at bounding box center [251, 90] width 47 height 13
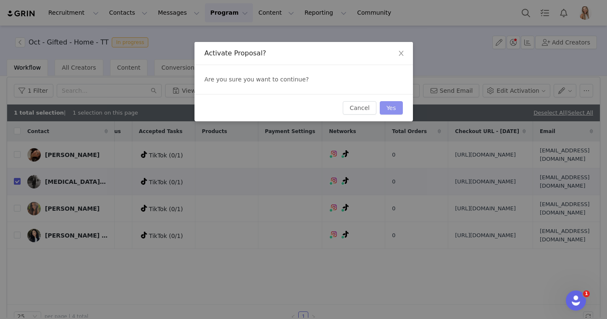
click at [386, 110] on button "Yes" at bounding box center [391, 107] width 23 height 13
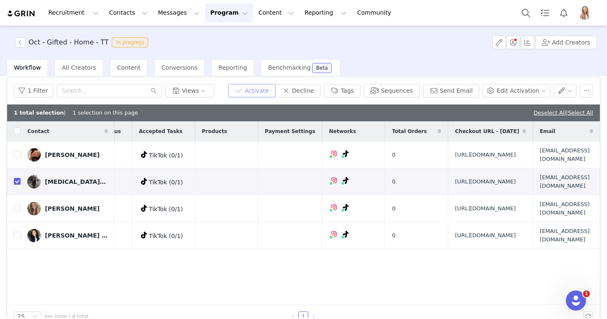
scroll to position [0, 0]
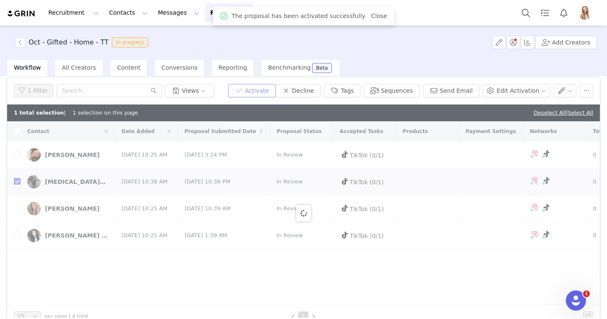
checkbox input "false"
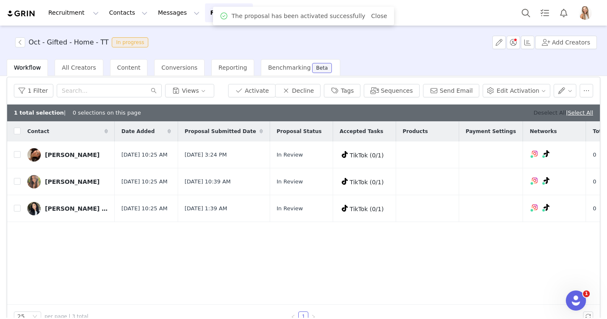
click at [538, 110] on link "Deselect All" at bounding box center [549, 113] width 32 height 6
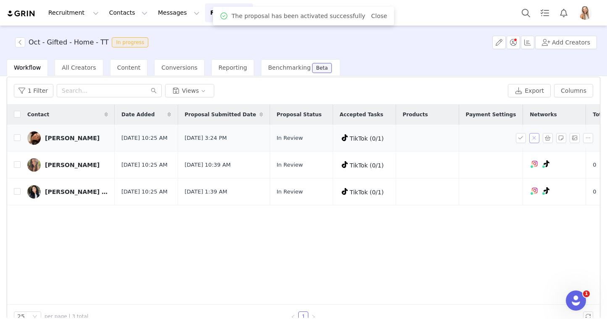
scroll to position [0, 275]
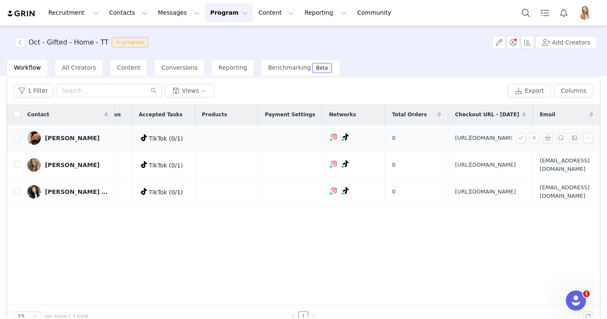
drag, startPoint x: 434, startPoint y: 151, endPoint x: 371, endPoint y: 135, distance: 64.5
click at [448, 135] on td "https://www.quince.com/checkout?checkoutId=49abf70b-74a4-4b3f-94c3-597705584058" at bounding box center [490, 138] width 85 height 27
copy span "https://www.quince.com/checkout?checkoutId=49abf70b-74a4-4b3f-94c3-597705584058"
click at [390, 89] on div "1 Filter Views" at bounding box center [259, 90] width 491 height 13
drag, startPoint x: 463, startPoint y: 231, endPoint x: 369, endPoint y: 204, distance: 97.3
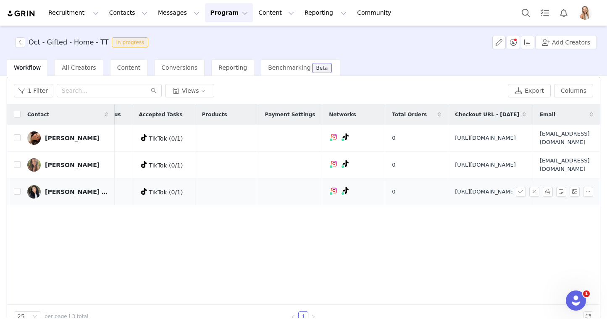
click at [448, 204] on td "https://www.quince.com/checkout?checkoutId=bd5028c9-ea69-4895-98ff-eb60c31840f2…" at bounding box center [490, 192] width 85 height 27
copy span "https://www.quince.com/checkout?checkoutId=bd5028c9-ea69-4895-98ff-eb60c31840f2…"
click at [455, 169] on span "https://www.quince.com/checkout?checkoutId=49962be7-85d2-408f-a144-9af44ec1c0f7" at bounding box center [485, 165] width 61 height 8
drag, startPoint x: 415, startPoint y: 184, endPoint x: 391, endPoint y: 179, distance: 24.3
click at [455, 169] on span "https://www.quince.com/checkout?checkoutId=49962be7-85d2-408f-a144-9af44ec1c0f7" at bounding box center [485, 165] width 61 height 8
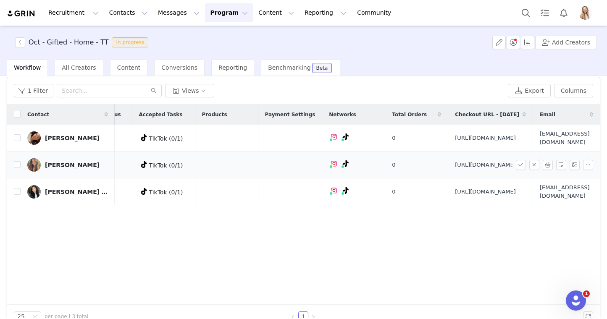
click at [455, 169] on span "https://www.quince.com/checkout?checkoutId=49962be7-85d2-408f-a144-9af44ec1c0f7" at bounding box center [485, 165] width 61 height 8
drag, startPoint x: 417, startPoint y: 185, endPoint x: 369, endPoint y: 174, distance: 49.2
click at [448, 174] on td "https://www.quince.com/checkout?checkoutId=49962be7-85d2-408f-a144-9af44ec1c0f7" at bounding box center [490, 165] width 85 height 27
copy span "https://www.quince.com/checkout?checkoutId=49962be7-85d2-408f-a144-9af44ec1c0f7"
click at [318, 89] on div "1 Filter Views" at bounding box center [259, 90] width 491 height 13
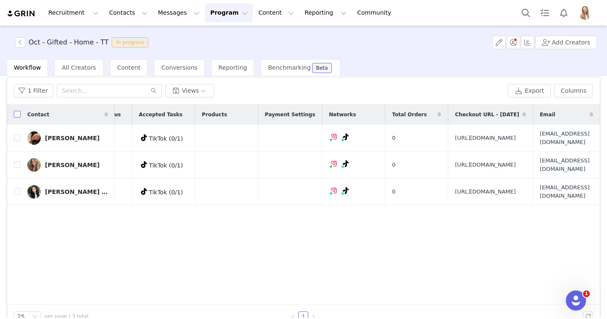
click at [16, 116] on input "checkbox" at bounding box center [17, 114] width 7 height 7
checkbox input "true"
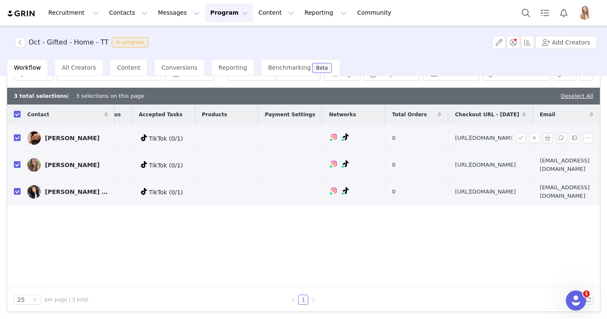
scroll to position [28, 0]
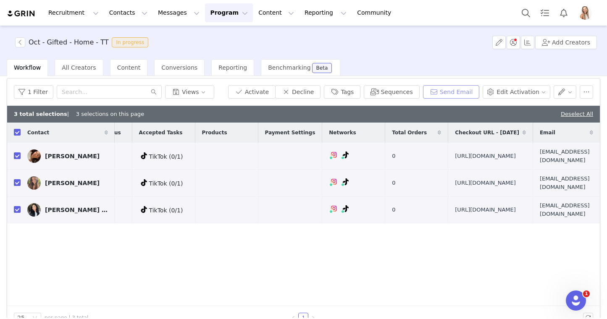
click at [459, 92] on button "Send Email" at bounding box center [451, 91] width 57 height 13
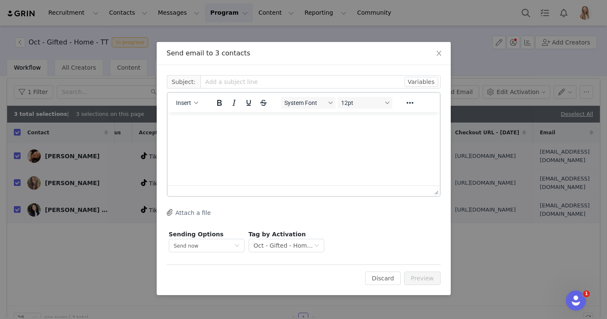
scroll to position [0, 0]
click at [191, 103] on button "Insert" at bounding box center [187, 103] width 29 height 12
click at [197, 118] on div "Insert Template" at bounding box center [218, 118] width 76 height 10
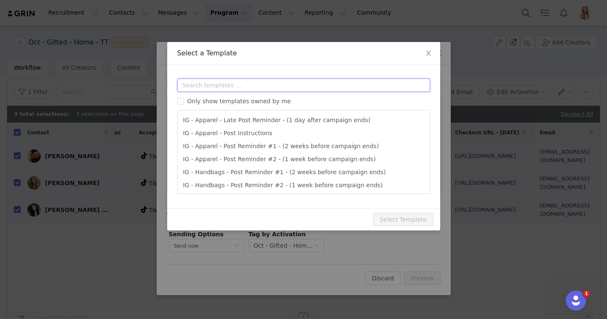
click at [221, 85] on input "text" at bounding box center [303, 85] width 253 height 13
click at [428, 53] on icon "icon: close" at bounding box center [428, 53] width 7 height 7
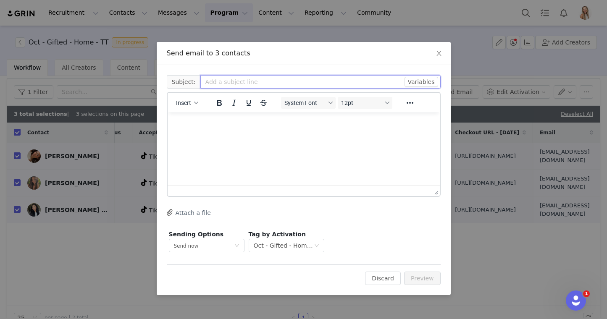
click at [233, 81] on input "text" at bounding box center [320, 81] width 240 height 13
click at [248, 84] on input "text" at bounding box center [320, 81] width 240 height 13
type input "Need Updated Quince Cart"
click at [263, 122] on p "Rich Text Area. Press ALT-0 for help." at bounding box center [303, 123] width 259 height 9
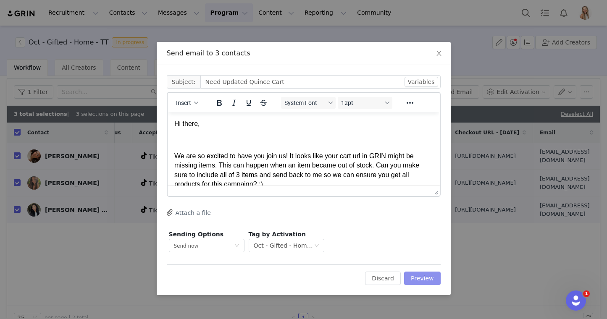
click at [412, 279] on button "Preview" at bounding box center [422, 278] width 37 height 13
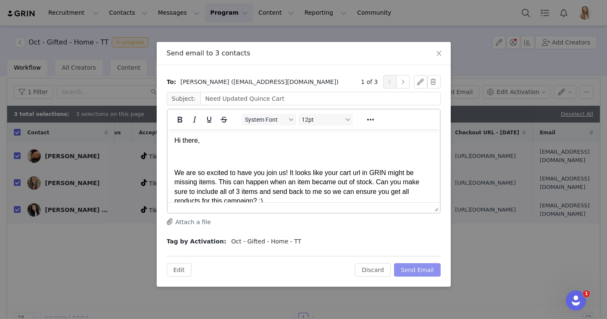
click at [424, 269] on button "Send Email" at bounding box center [417, 269] width 47 height 13
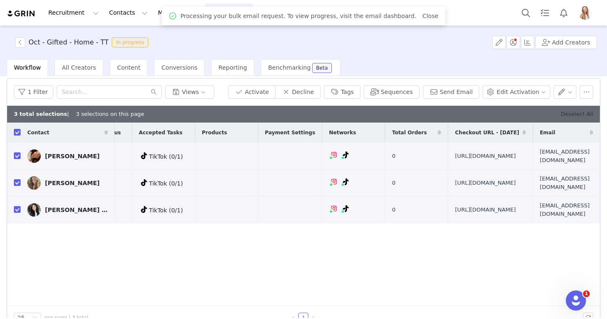
click at [573, 113] on link "Deselect All" at bounding box center [577, 114] width 32 height 6
checkbox input "false"
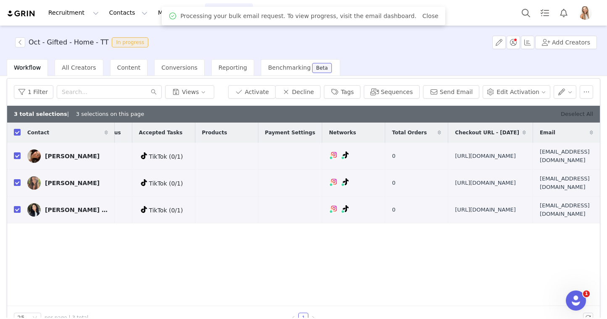
scroll to position [11, 0]
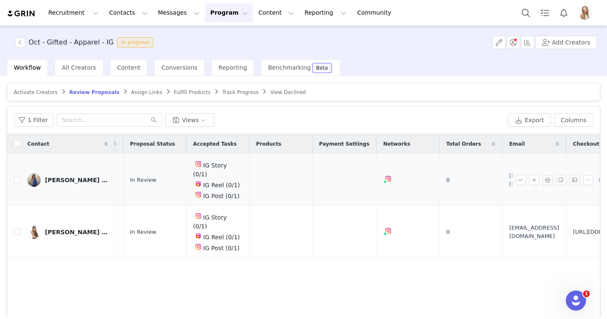
scroll to position [0, 273]
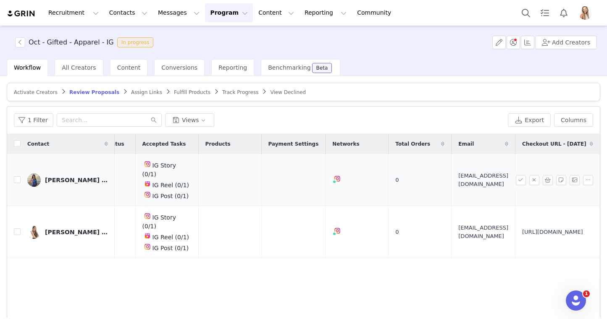
drag, startPoint x: 526, startPoint y: 191, endPoint x: 447, endPoint y: 165, distance: 83.2
click at [515, 165] on td "[URL][DOMAIN_NAME]" at bounding box center [555, 180] width 81 height 52
copy span "[URL][DOMAIN_NAME]"
click at [16, 176] on input "checkbox" at bounding box center [17, 179] width 7 height 7
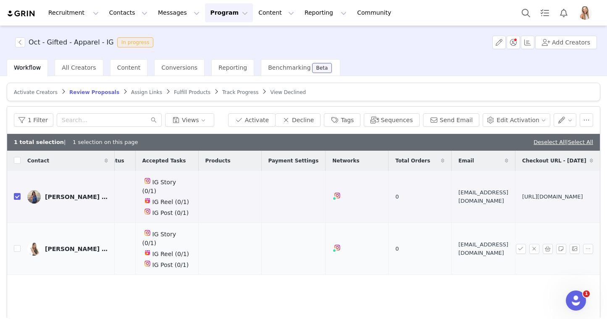
scroll to position [11, 0]
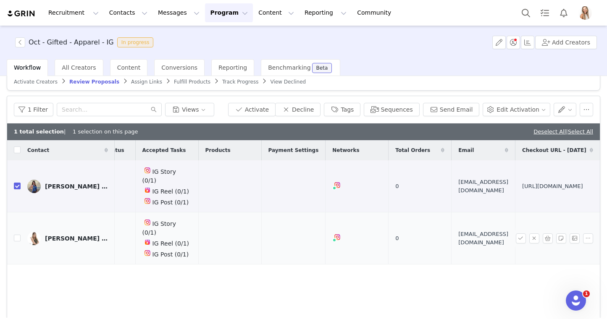
click at [458, 230] on span "[EMAIL_ADDRESS][DOMAIN_NAME]" at bounding box center [483, 238] width 50 height 16
copy span "[EMAIL_ADDRESS][DOMAIN_NAME]"
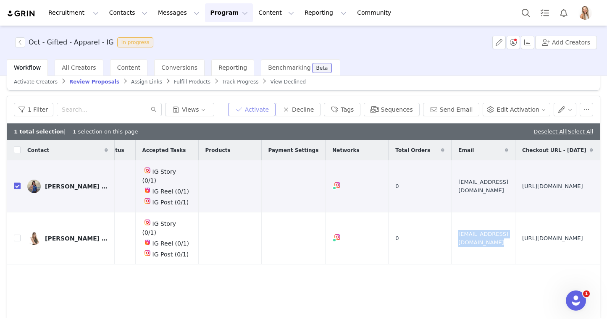
click at [266, 112] on button "Activate" at bounding box center [251, 109] width 47 height 13
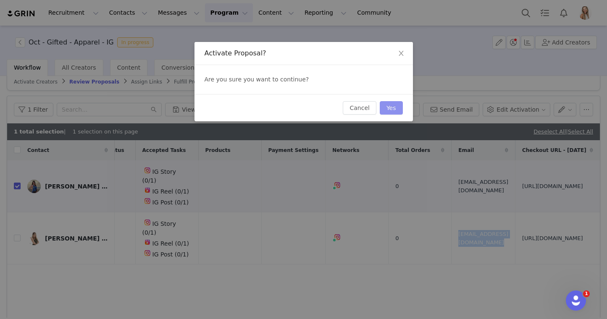
click at [396, 110] on button "Yes" at bounding box center [391, 107] width 23 height 13
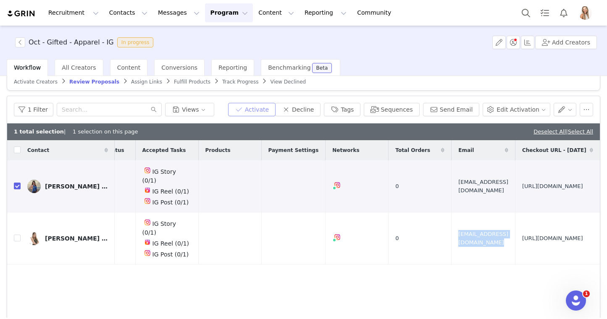
scroll to position [0, 0]
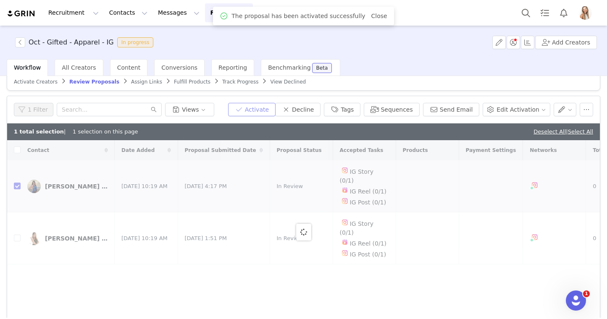
checkbox input "false"
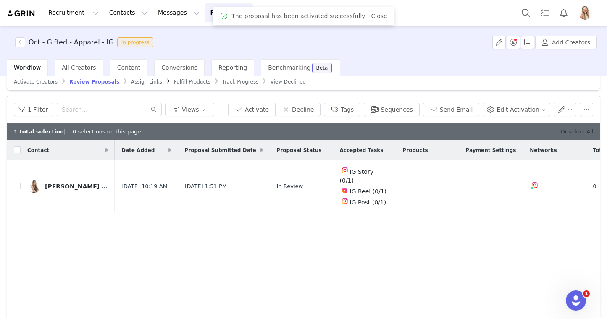
click at [569, 131] on link "Deselect All" at bounding box center [577, 132] width 32 height 6
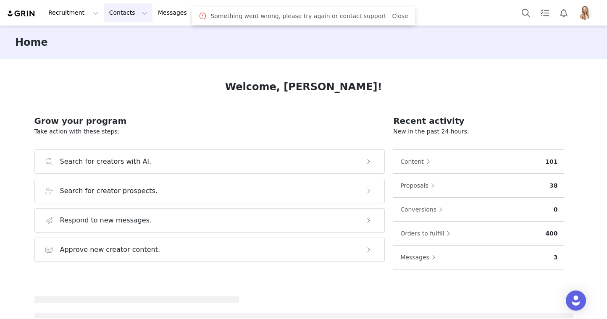
click at [126, 19] on button "Contacts Contacts" at bounding box center [128, 12] width 48 height 19
click at [131, 50] on p "Prospects" at bounding box center [119, 52] width 28 height 9
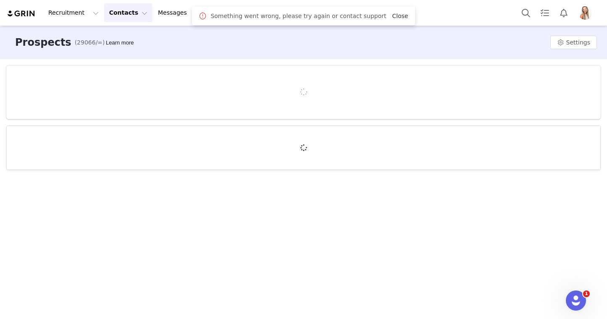
click at [395, 16] on link "Close" at bounding box center [400, 16] width 16 height 7
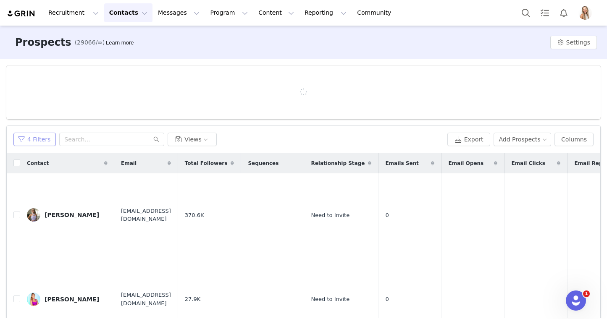
click at [43, 138] on button "4 Filters" at bounding box center [34, 139] width 42 height 13
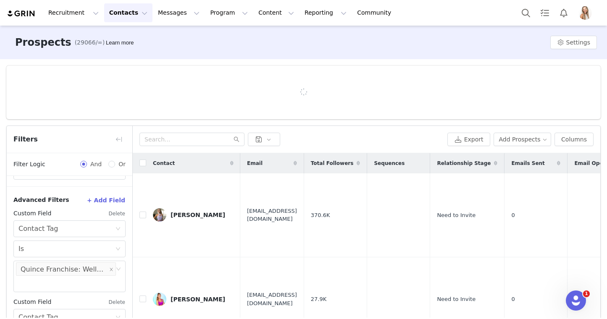
click at [114, 211] on button "Delete" at bounding box center [116, 213] width 17 height 13
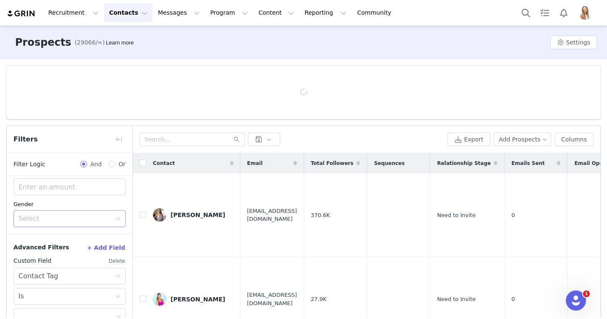
scroll to position [189, 0]
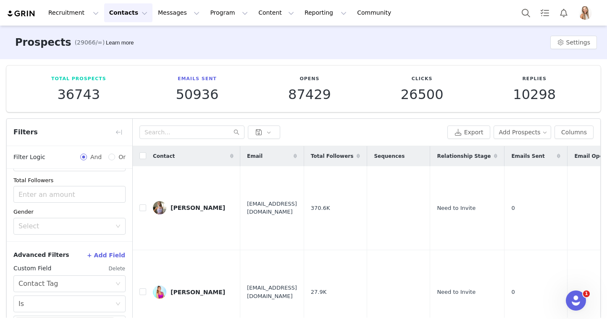
click at [118, 271] on button "Delete" at bounding box center [116, 268] width 17 height 13
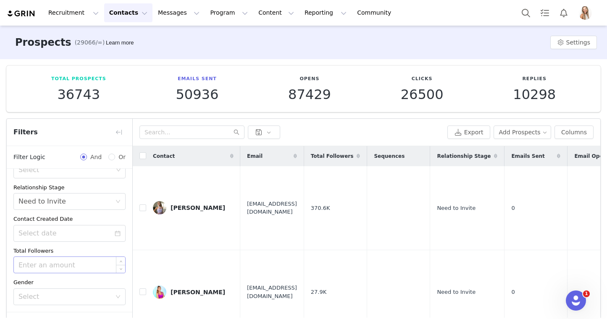
scroll to position [58, 0]
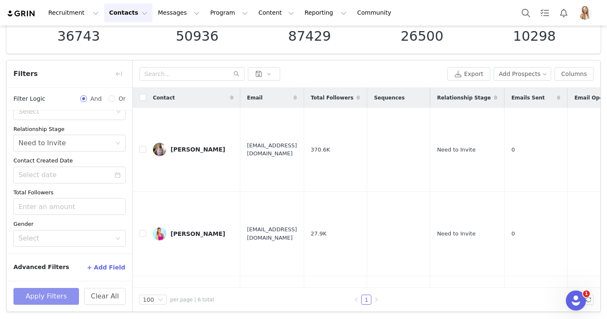
click at [50, 294] on button "Apply Filters" at bounding box center [46, 296] width 66 height 17
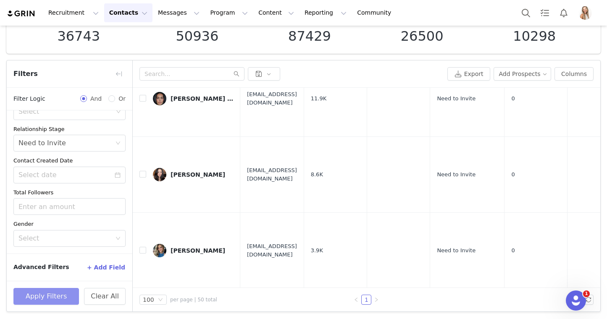
scroll to position [1597, 0]
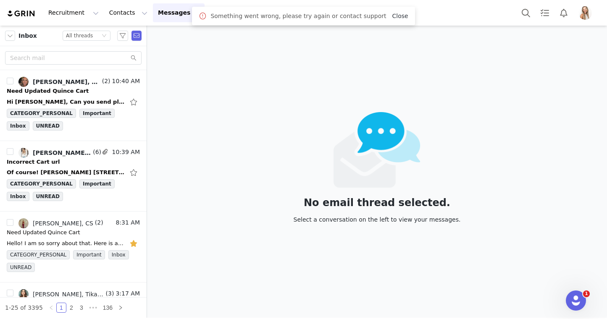
click at [394, 13] on link "Close" at bounding box center [400, 16] width 16 height 7
click at [50, 165] on div "Incorrect Cart url" at bounding box center [33, 162] width 53 height 8
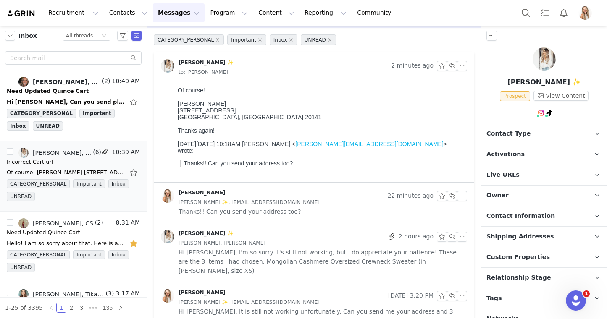
scroll to position [39, 0]
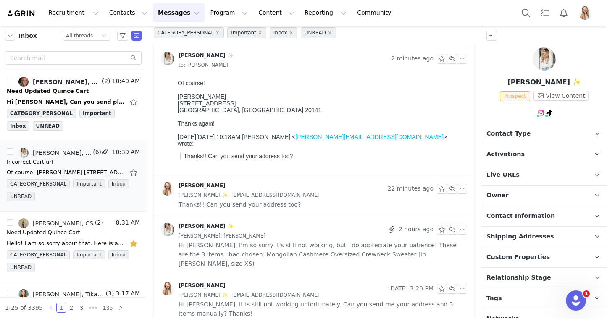
click at [295, 245] on span "Hi Lily, I'm so sorry it's still not working, but I do appreciate your patience…" at bounding box center [323, 255] width 289 height 28
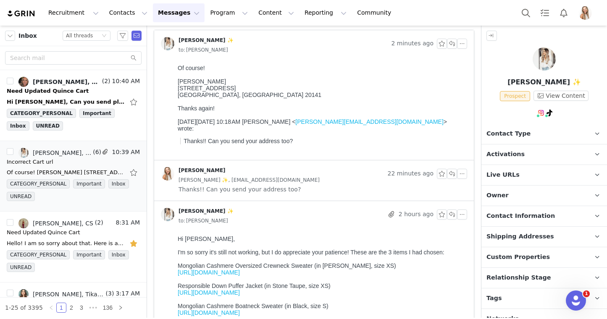
scroll to position [89, 0]
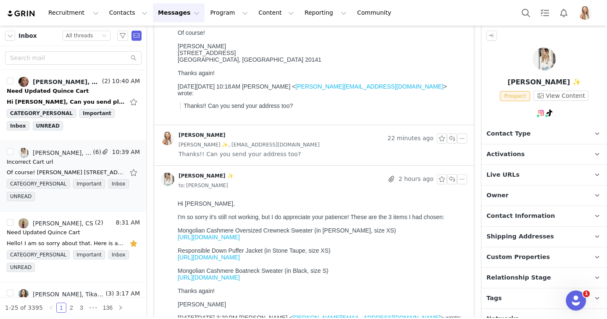
click at [240, 237] on link "https://www.quince.com/women/mongolian-cashmere-oversized-crewneck?color=heathe…" at bounding box center [209, 237] width 62 height 7
click at [517, 149] on p "Activations" at bounding box center [533, 154] width 105 height 20
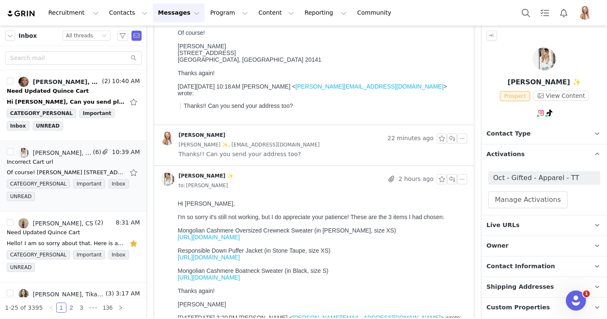
scroll to position [54, 0]
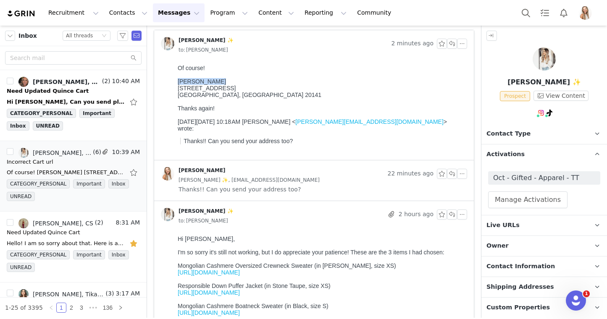
drag, startPoint x: 233, startPoint y: 83, endPoint x: 168, endPoint y: 83, distance: 65.1
click at [174, 83] on html "Of course! Amanda Brooke 18210 Turnberry Drive Round Hill, VA 20141 Thanks agai…" at bounding box center [320, 110] width 293 height 99
copy div "Amanda Brooke"
drag, startPoint x: 241, startPoint y: 89, endPoint x: 164, endPoint y: 89, distance: 76.4
click at [174, 89] on html "Of course! Amanda Brooke 18210 Turnberry Drive Round Hill, VA 20141 Thanks agai…" at bounding box center [320, 110] width 293 height 99
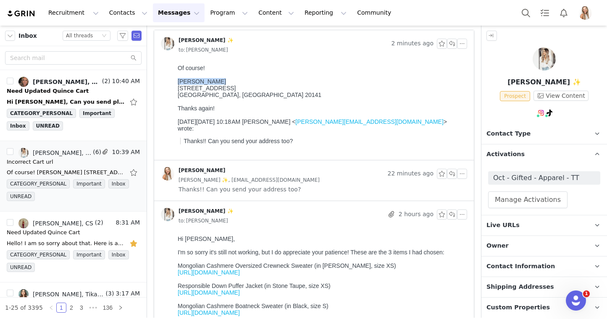
copy div "18210 Turnberry Drive"
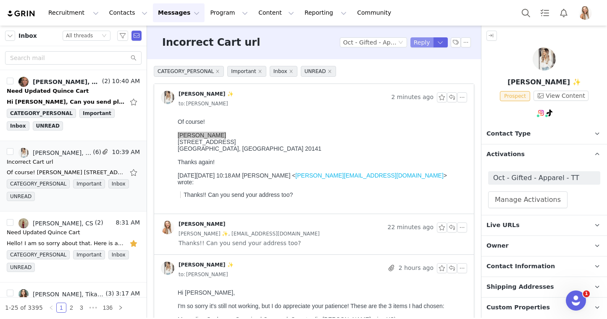
click at [422, 42] on button "Reply" at bounding box center [421, 42] width 23 height 10
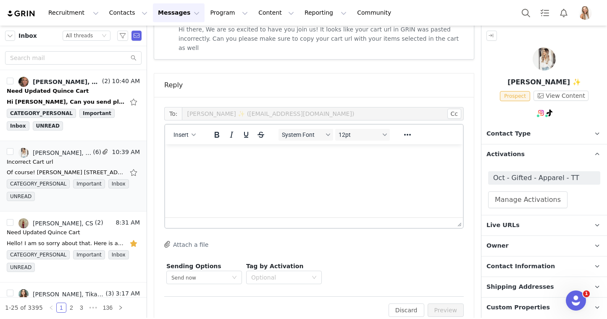
click at [336, 167] on html at bounding box center [314, 155] width 298 height 23
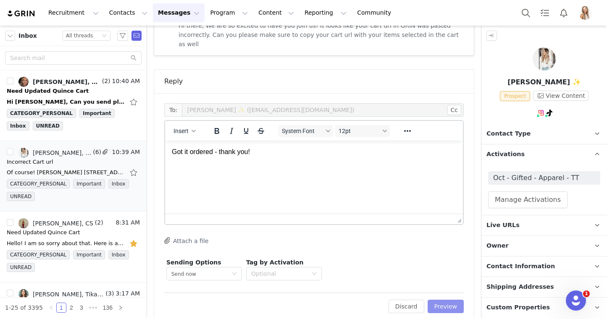
click at [449, 300] on button "Preview" at bounding box center [446, 306] width 37 height 13
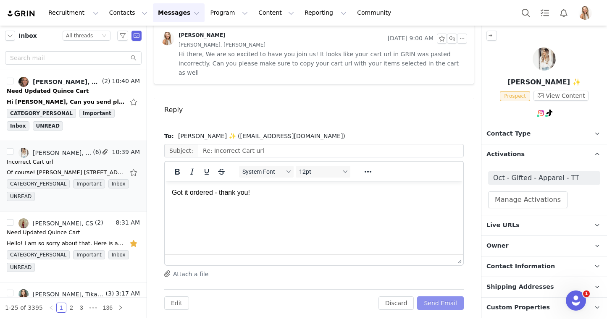
scroll to position [0, 0]
click at [454, 298] on button "Send Email" at bounding box center [440, 303] width 47 height 13
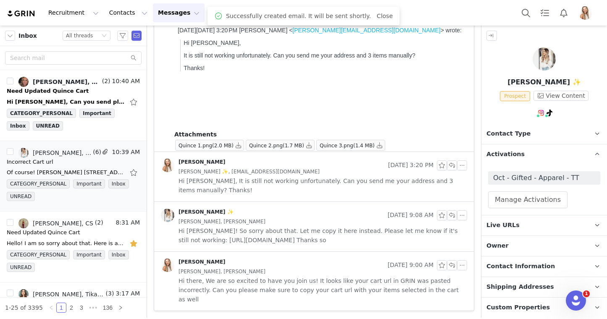
scroll to position [368, 0]
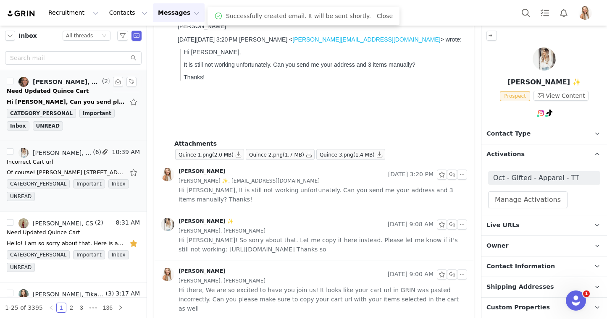
click at [91, 87] on link "Hillary Rivard, Lily Goldberg, Hillary Rivard" at bounding box center [59, 82] width 82 height 10
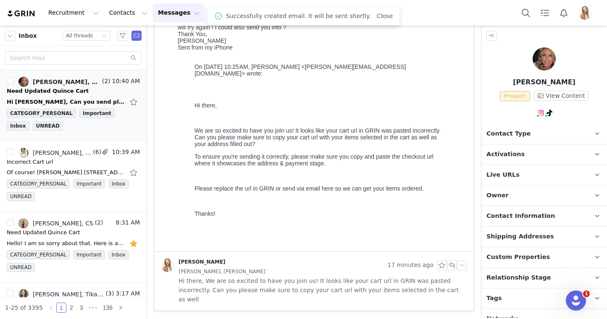
scroll to position [0, 0]
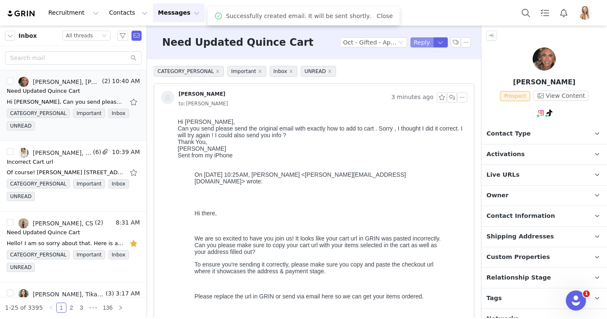
click at [418, 41] on button "Reply" at bounding box center [421, 42] width 23 height 10
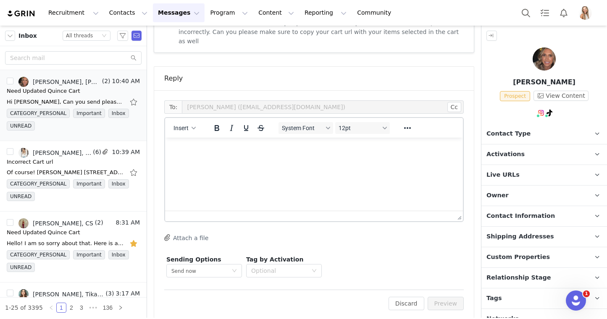
scroll to position [367, 0]
click at [312, 160] on html at bounding box center [314, 148] width 298 height 23
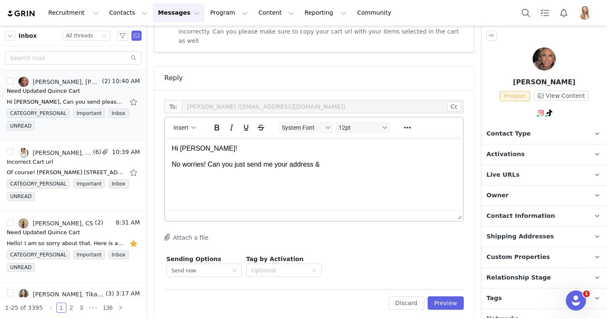
click at [556, 151] on p "Activations" at bounding box center [533, 154] width 105 height 20
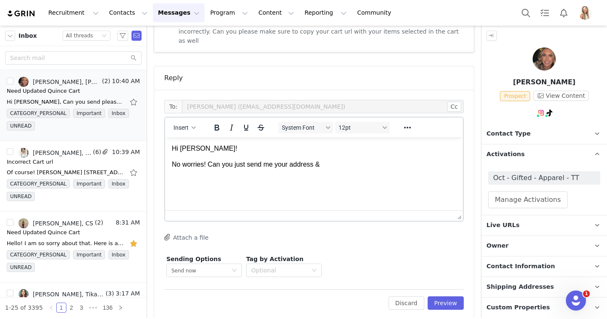
click at [402, 163] on p "No worries! Can you just send me your address &" at bounding box center [314, 164] width 284 height 9
click at [448, 297] on button "Preview" at bounding box center [446, 303] width 37 height 13
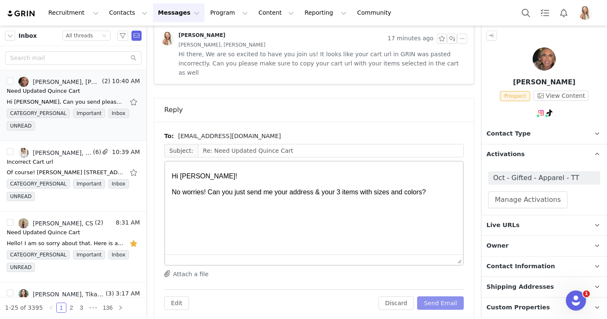
scroll to position [0, 0]
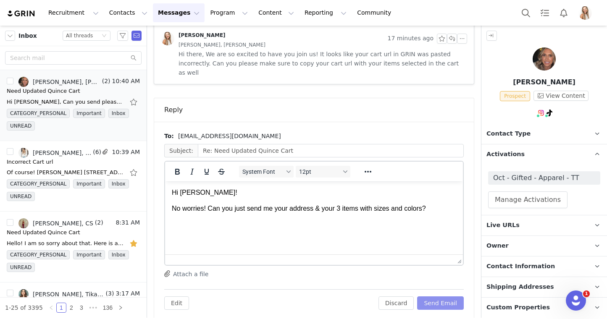
click at [450, 297] on button "Send Email" at bounding box center [440, 303] width 47 height 13
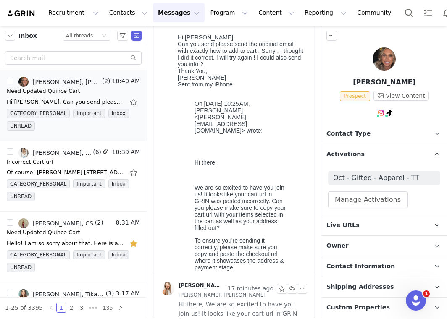
scroll to position [141, 0]
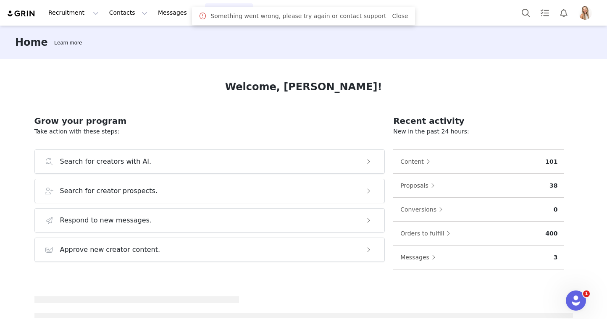
click at [205, 11] on button "Program Program" at bounding box center [229, 12] width 48 height 19
click at [202, 40] on p "Activations" at bounding box center [215, 37] width 32 height 9
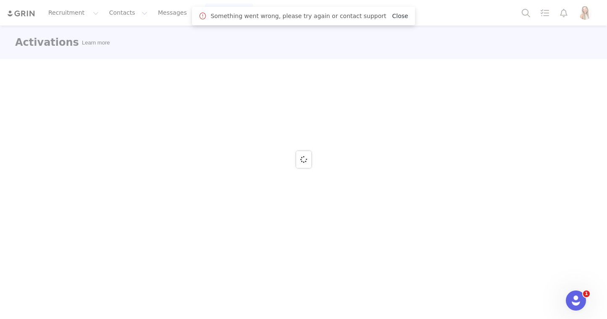
click at [392, 16] on link "Close" at bounding box center [400, 16] width 16 height 7
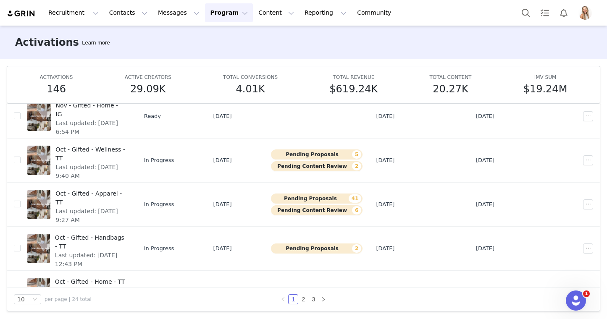
scroll to position [244, 0]
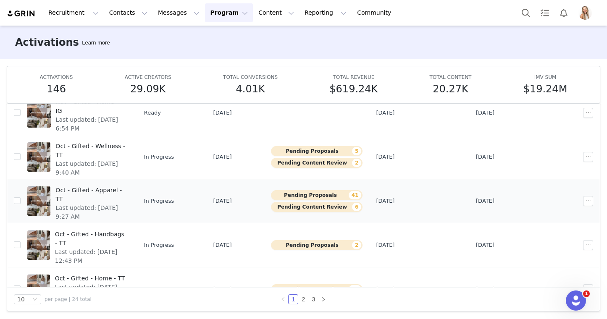
click at [115, 188] on span "Oct - Gifted - Apparel - TT" at bounding box center [90, 195] width 70 height 18
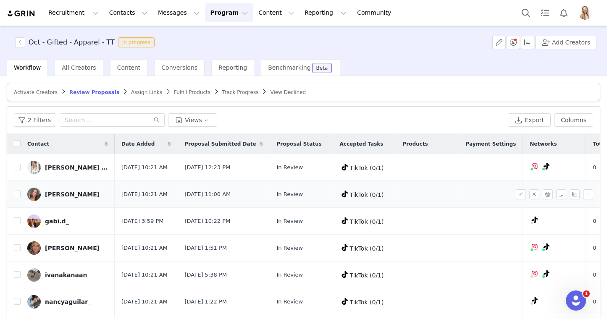
scroll to position [0, 260]
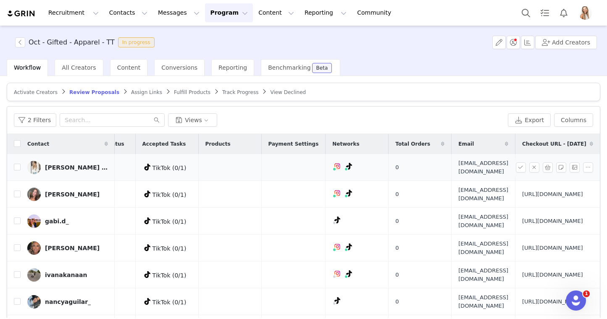
click at [458, 170] on span "[EMAIL_ADDRESS][DOMAIN_NAME]" at bounding box center [483, 167] width 50 height 16
copy span "[EMAIL_ADDRESS][DOMAIN_NAME]"
click at [16, 171] on input "checkbox" at bounding box center [17, 167] width 7 height 7
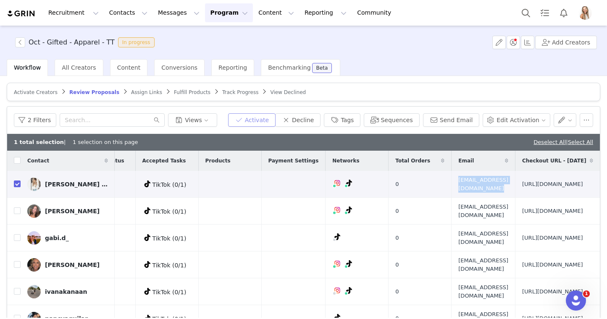
click at [265, 123] on button "Activate" at bounding box center [251, 119] width 47 height 13
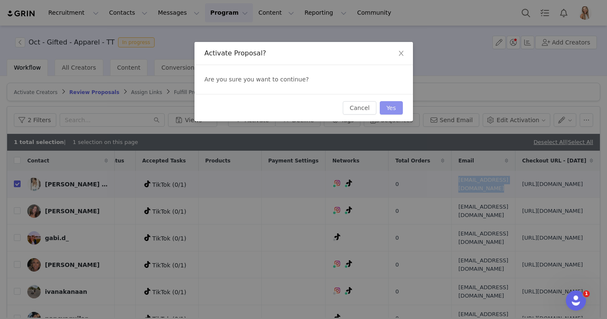
click at [393, 108] on button "Yes" at bounding box center [391, 107] width 23 height 13
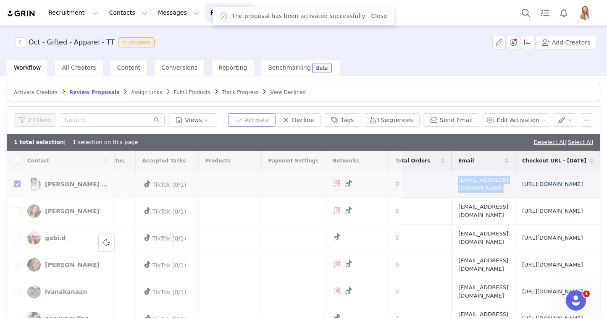
scroll to position [0, 0]
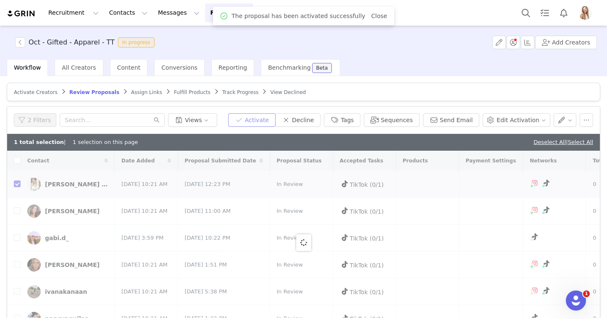
checkbox input "false"
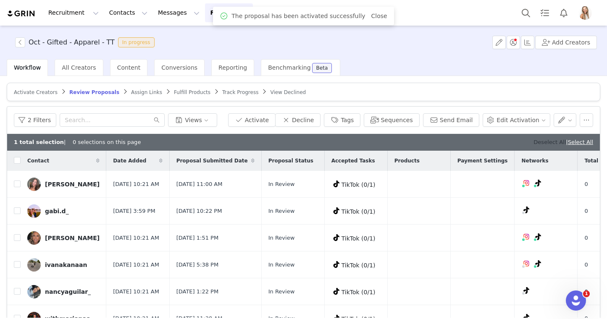
click at [542, 140] on link "Deselect All" at bounding box center [549, 142] width 32 height 6
